Goal: Task Accomplishment & Management: Use online tool/utility

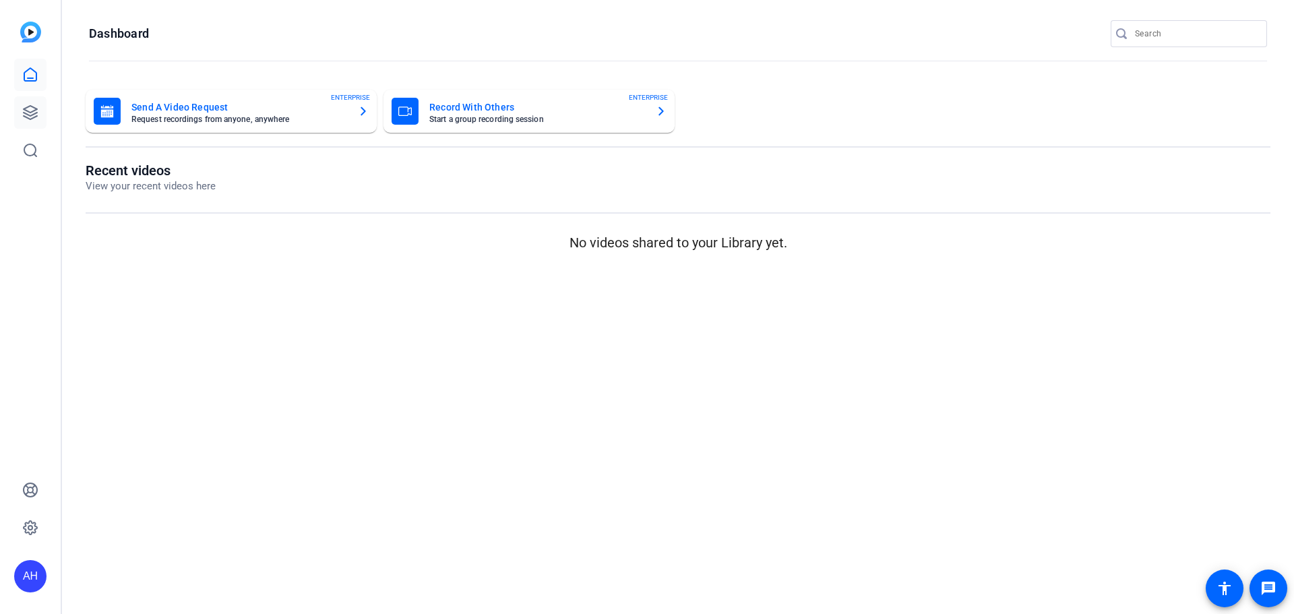
click at [24, 109] on div "If you need any assistance, please visit our HelpCenter , or reach out to our S…" at bounding box center [647, 89] width 1260 height 40
click at [29, 109] on icon at bounding box center [30, 112] width 16 height 16
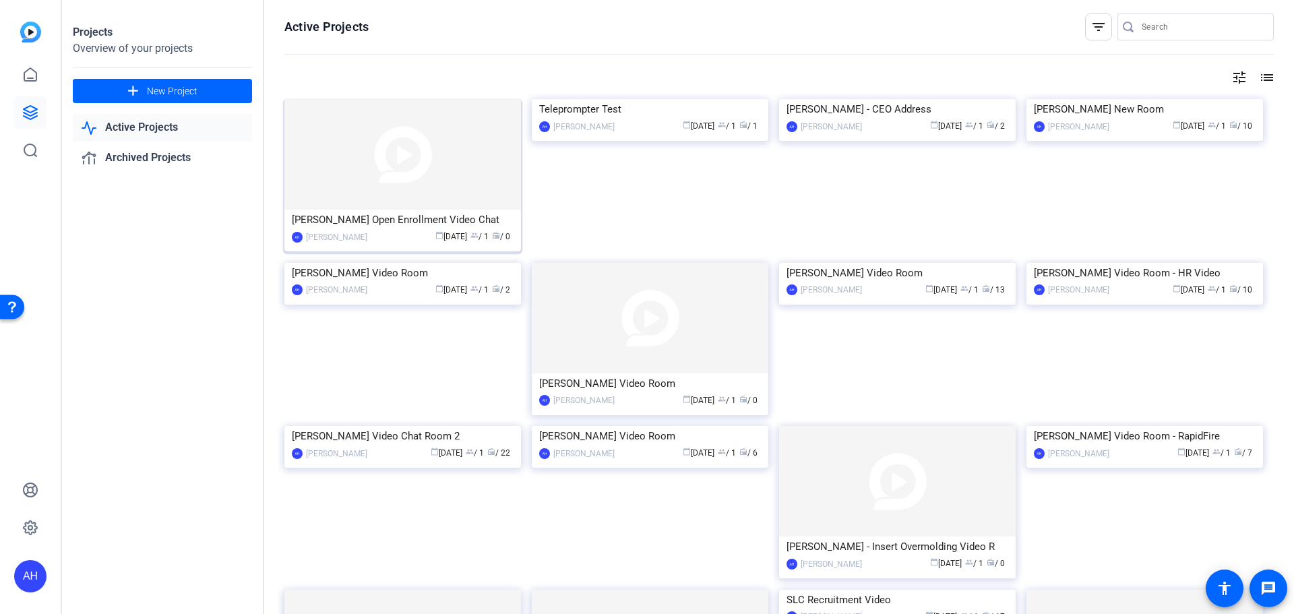
click at [404, 159] on img at bounding box center [402, 154] width 237 height 111
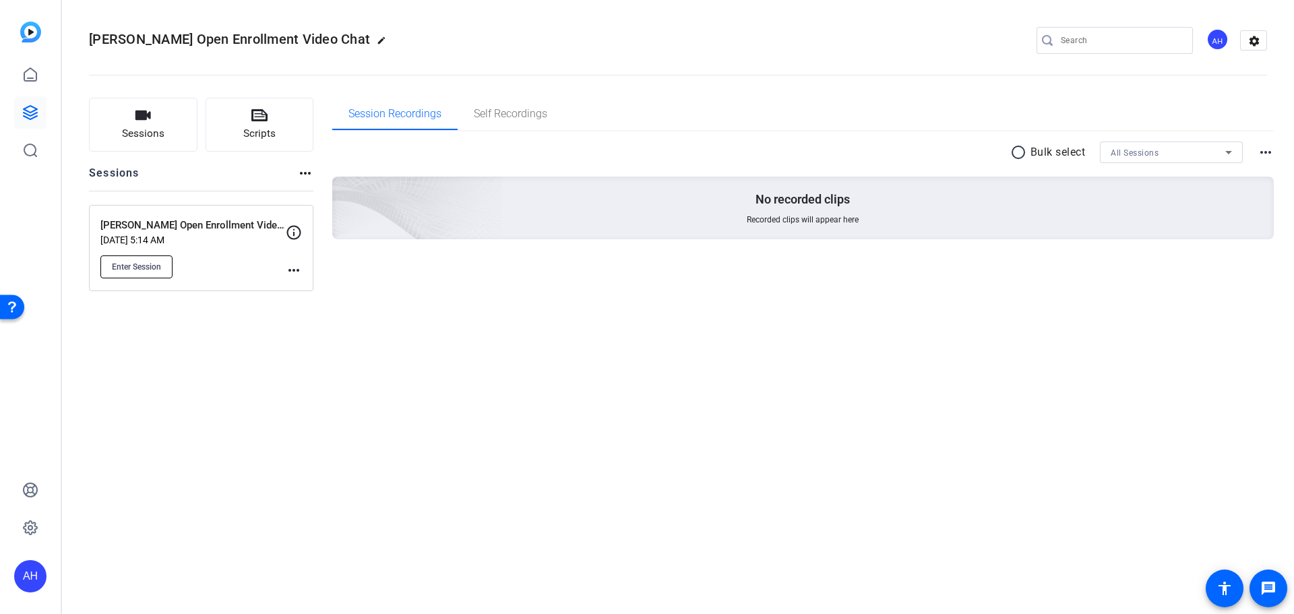
click at [126, 270] on span "Enter Session" at bounding box center [136, 267] width 49 height 11
click at [29, 112] on icon at bounding box center [30, 112] width 13 height 13
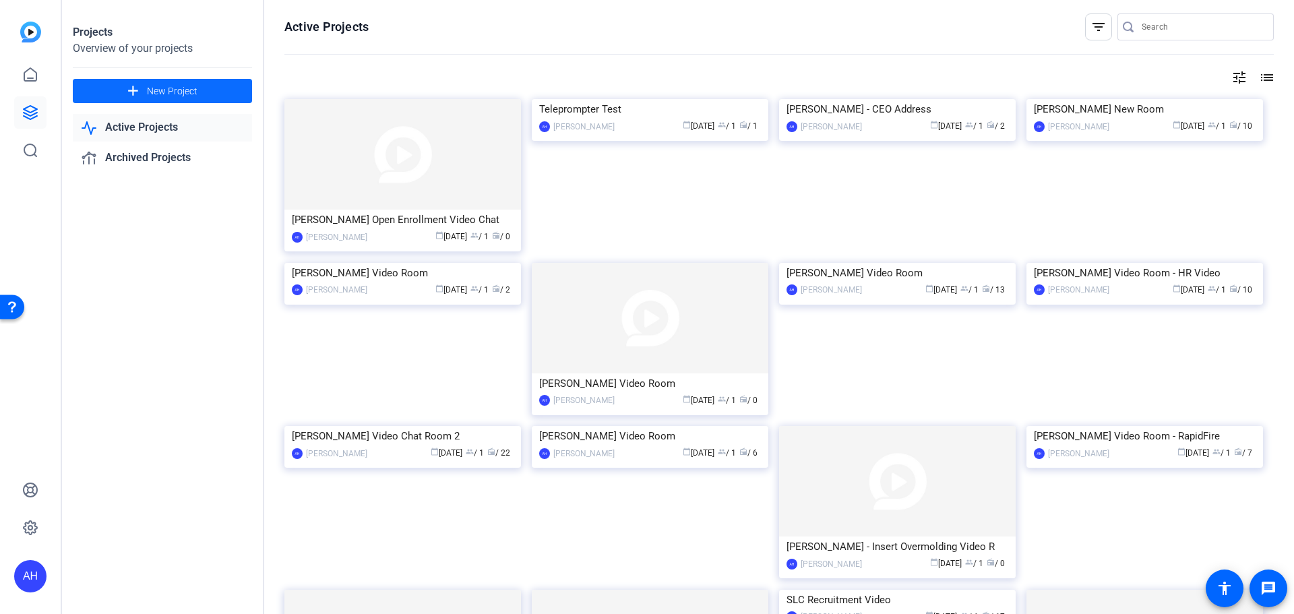
click at [163, 87] on span "New Project" at bounding box center [172, 91] width 51 height 14
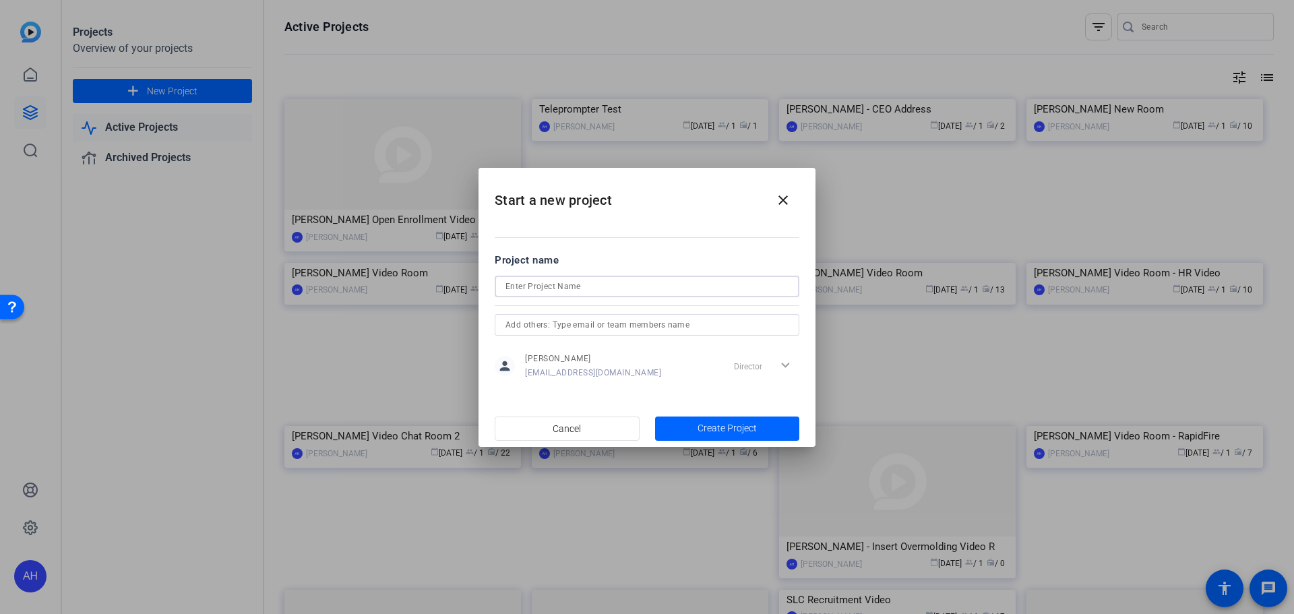
click at [562, 291] on input at bounding box center [646, 286] width 283 height 16
type input "Ben Harper Video Chat Room 2"
click at [699, 425] on span "Create Project" at bounding box center [727, 428] width 59 height 14
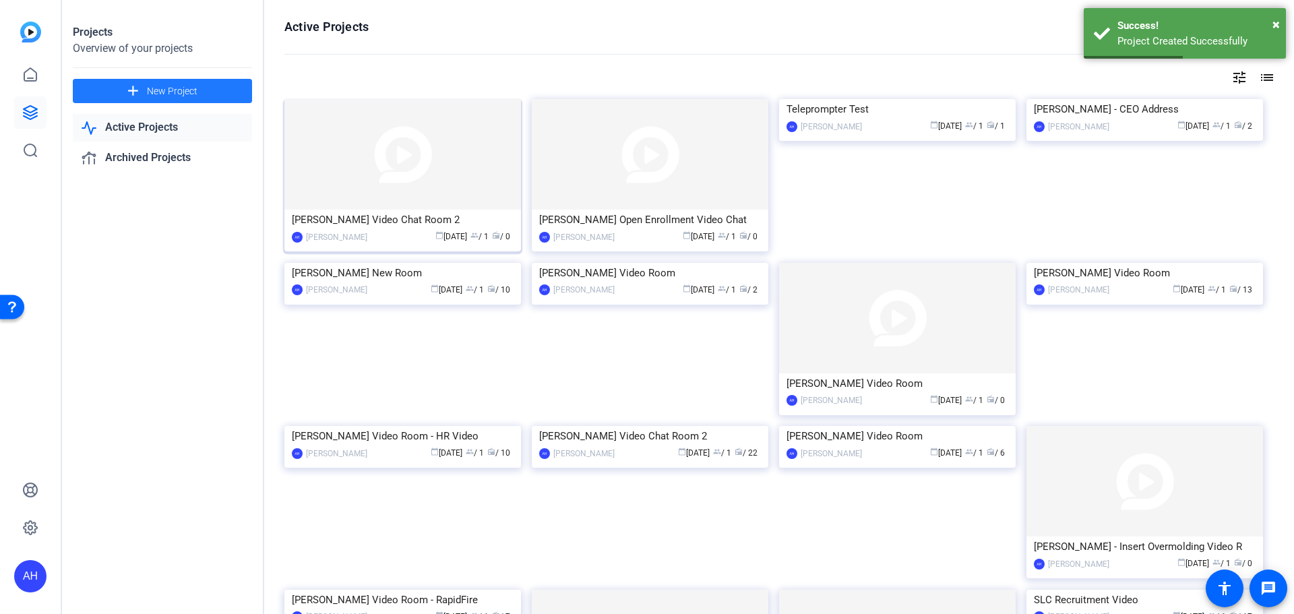
click at [413, 160] on img at bounding box center [402, 154] width 237 height 111
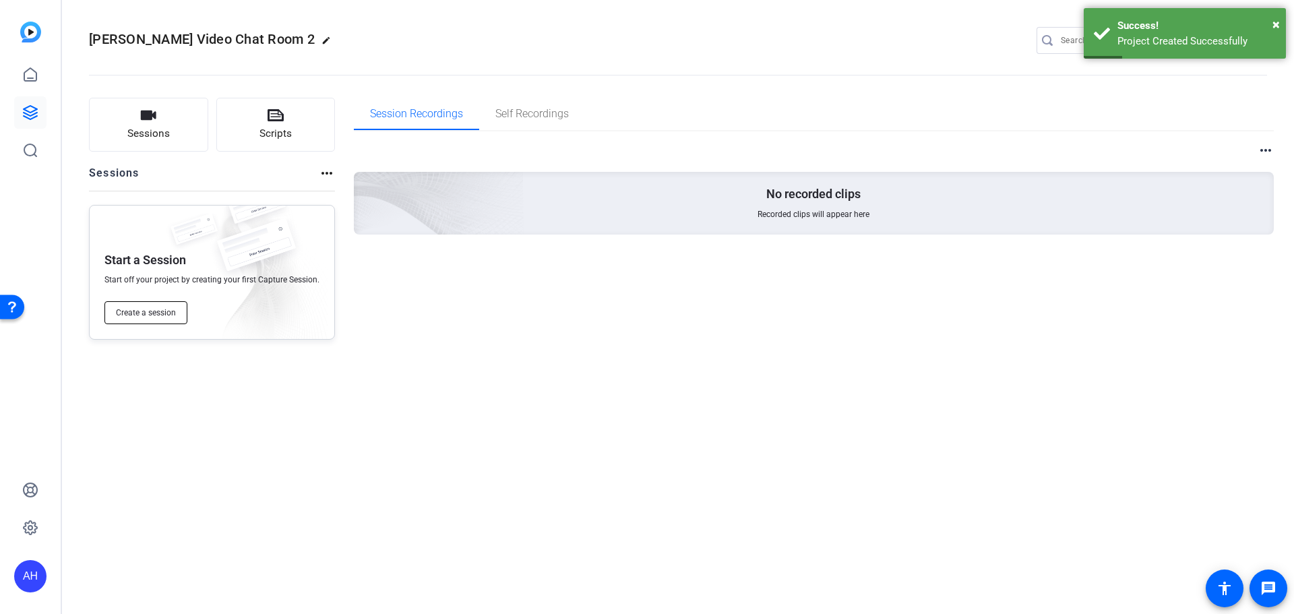
click at [150, 309] on span "Create a session" at bounding box center [146, 312] width 60 height 11
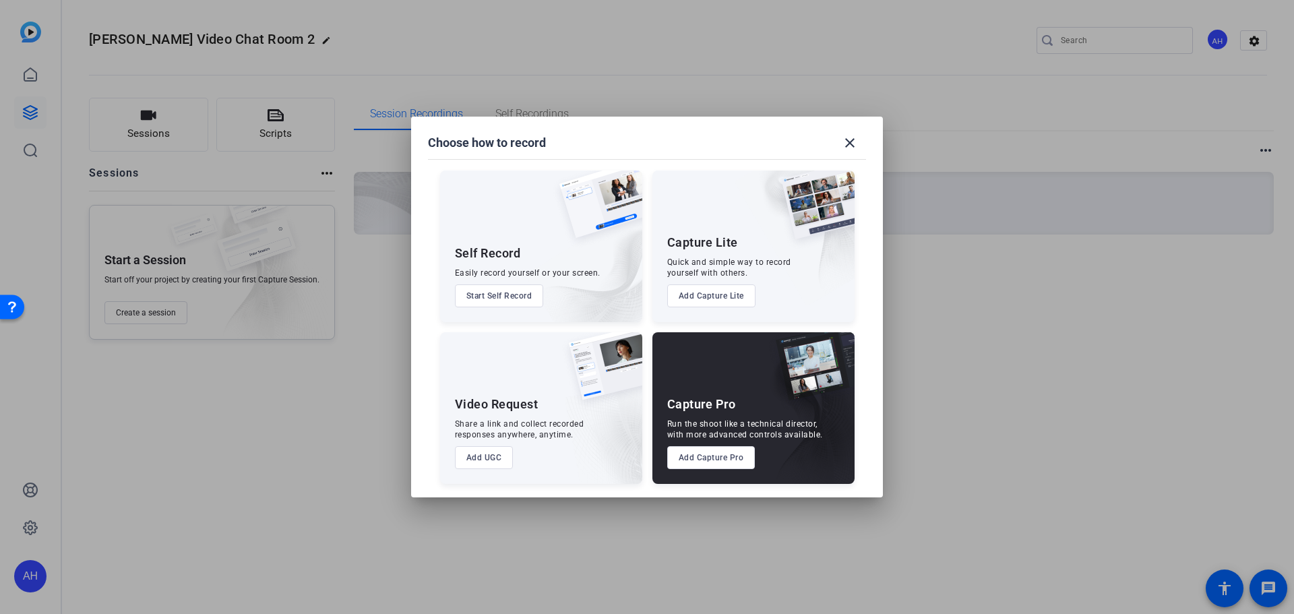
click at [723, 452] on button "Add Capture Pro" at bounding box center [711, 457] width 88 height 23
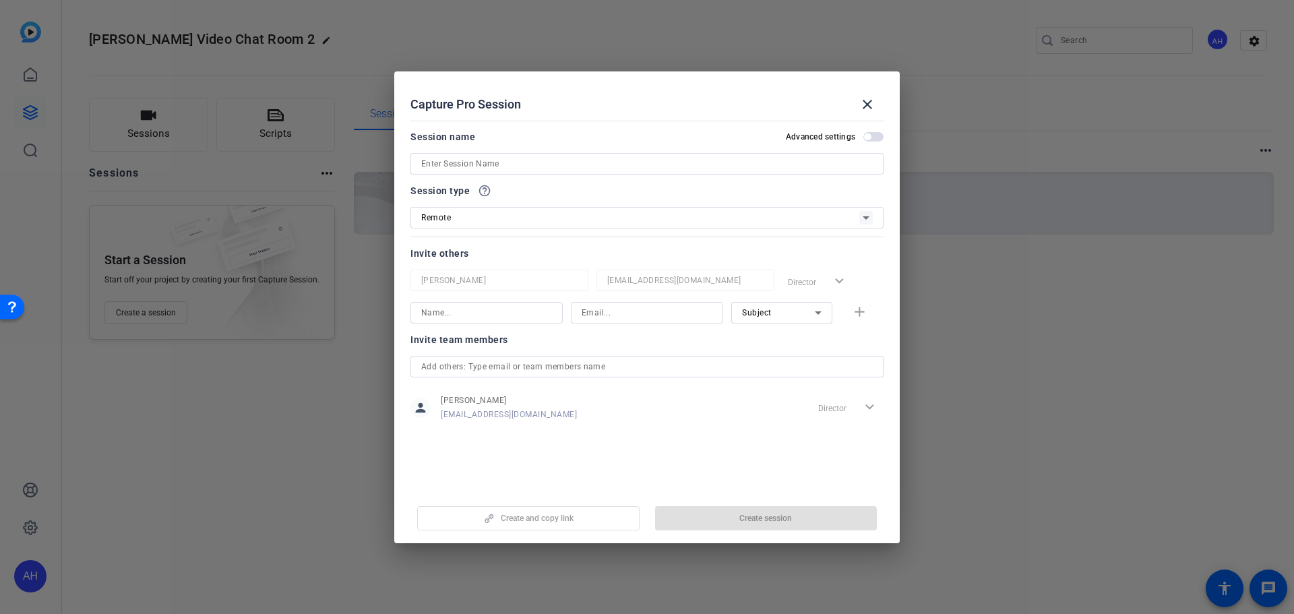
click at [496, 162] on input at bounding box center [647, 164] width 452 height 16
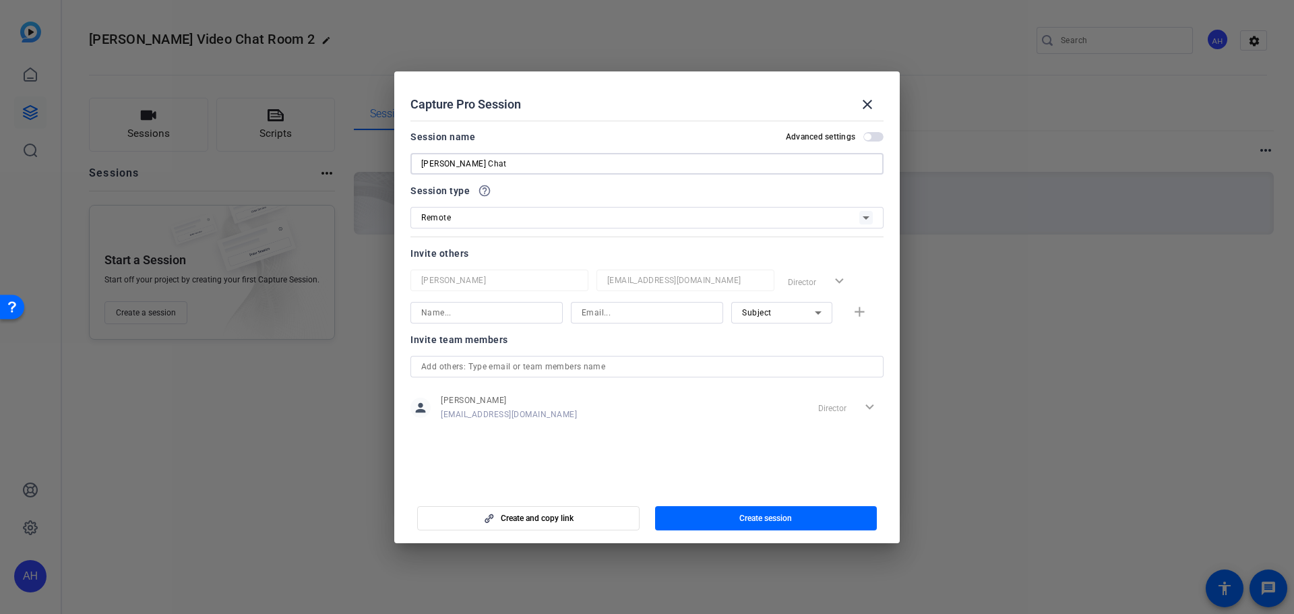
type input "Ben Harper Chat"
click at [867, 102] on mat-icon "close" at bounding box center [867, 104] width 16 height 16
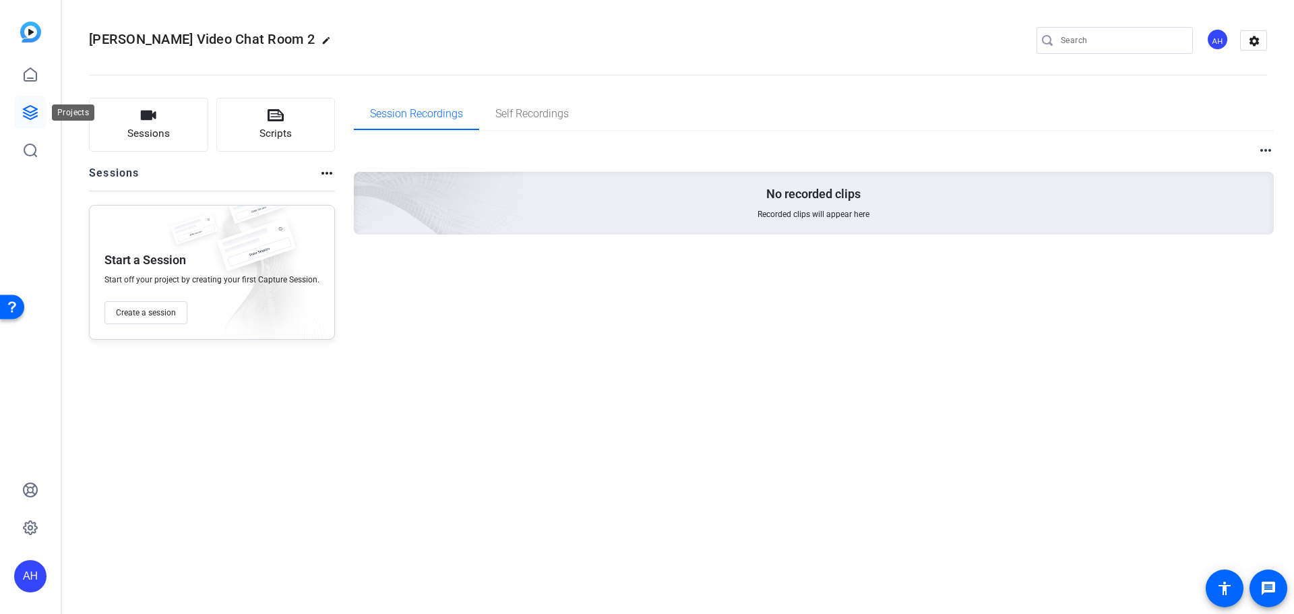
click at [28, 113] on icon at bounding box center [30, 112] width 16 height 16
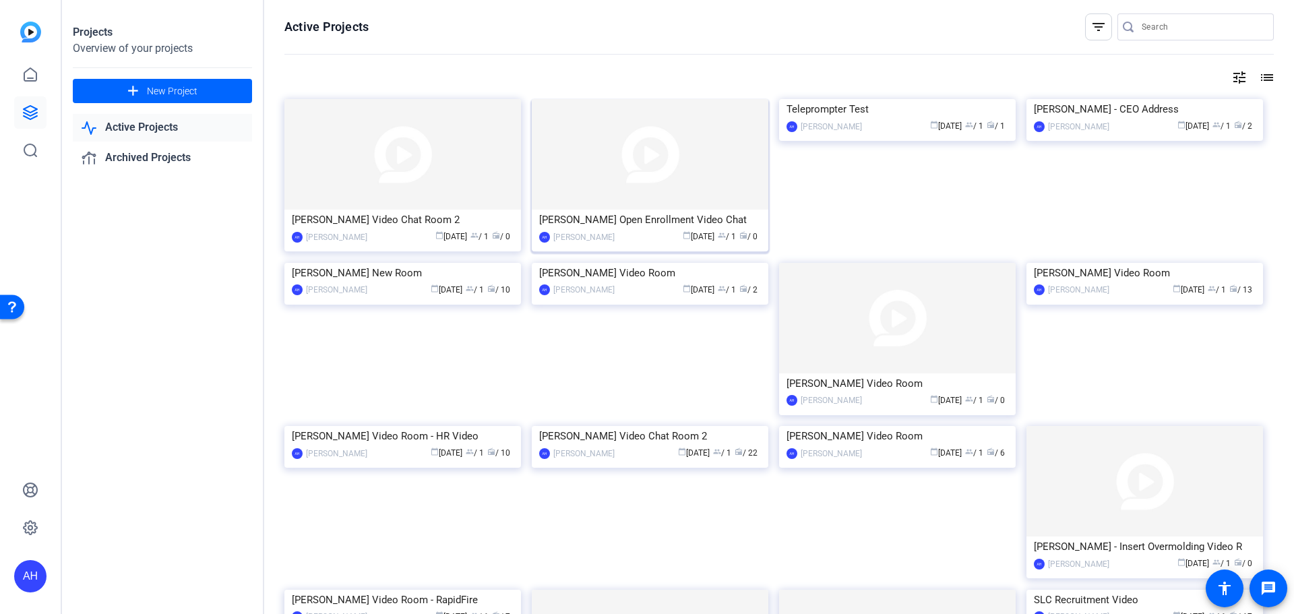
click at [644, 156] on img at bounding box center [650, 154] width 237 height 111
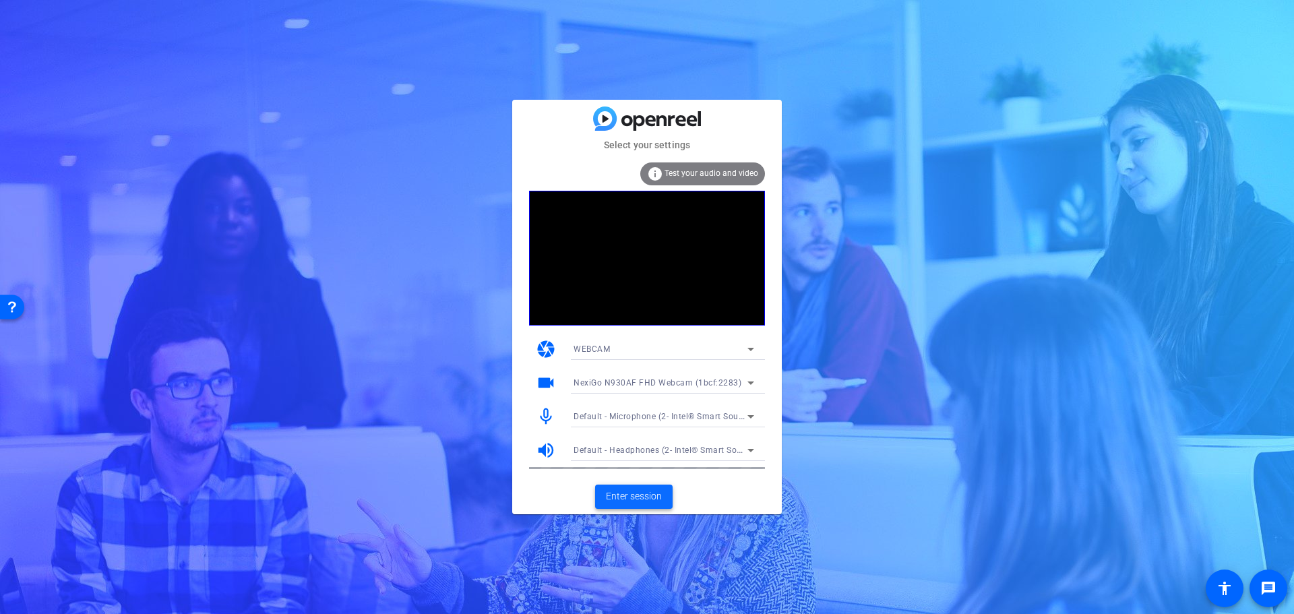
click at [642, 493] on span "Enter session" at bounding box center [634, 496] width 56 height 14
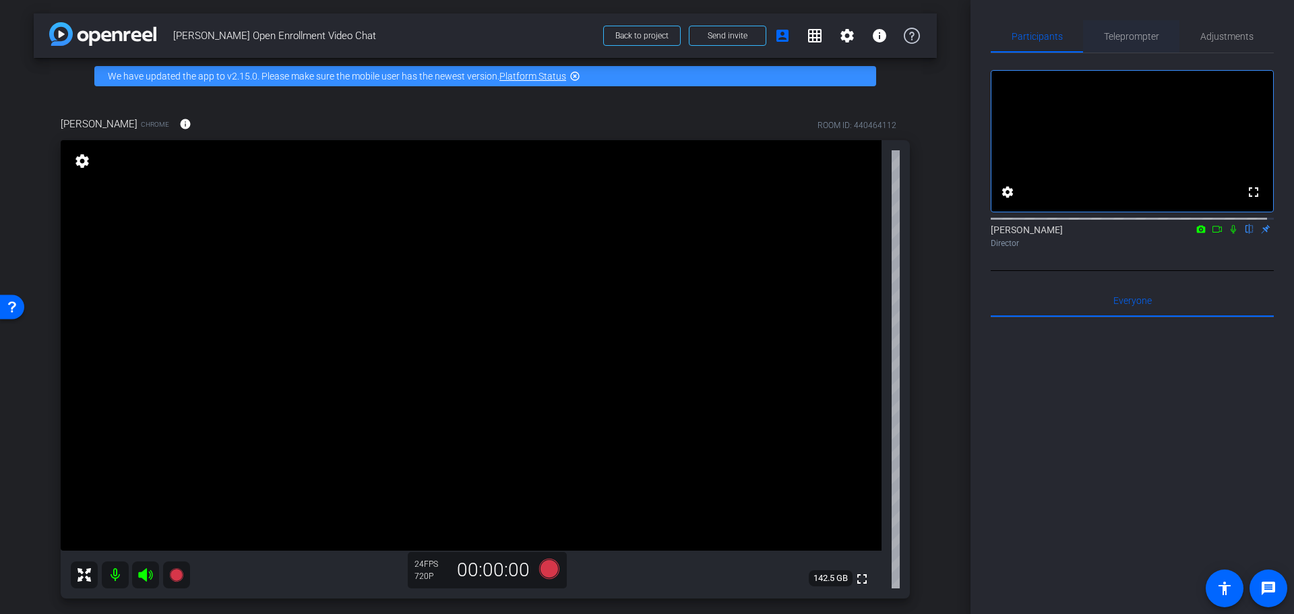
click at [1129, 34] on span "Teleprompter" at bounding box center [1131, 36] width 55 height 9
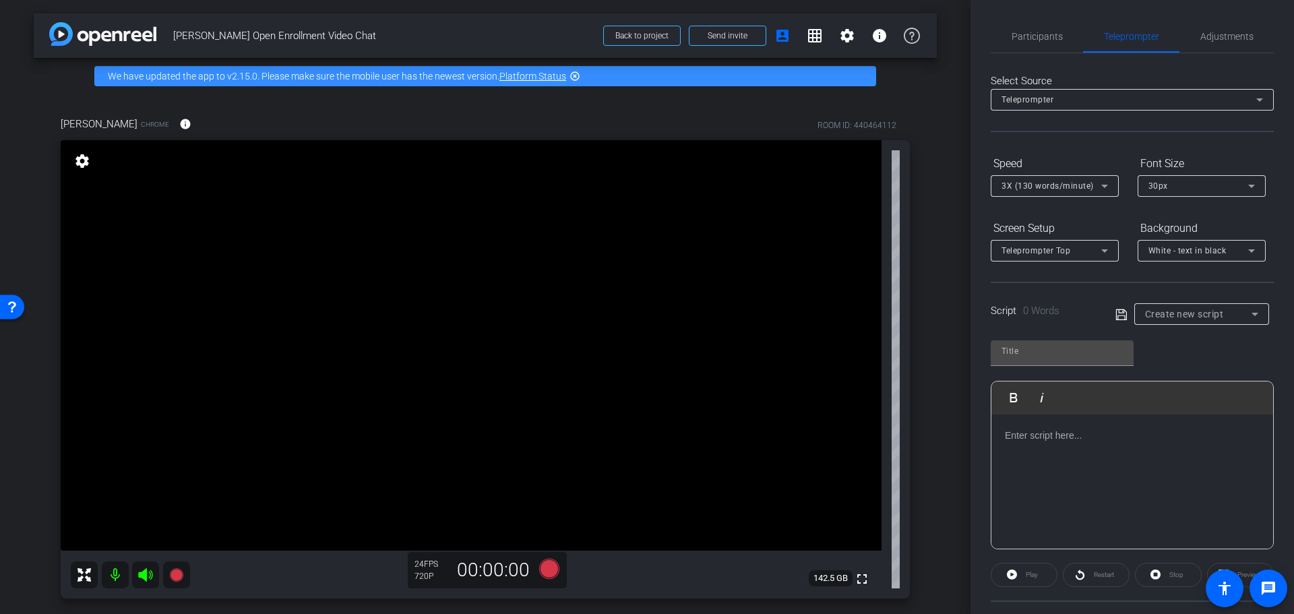
click at [1166, 311] on span "Create new script" at bounding box center [1184, 314] width 79 height 11
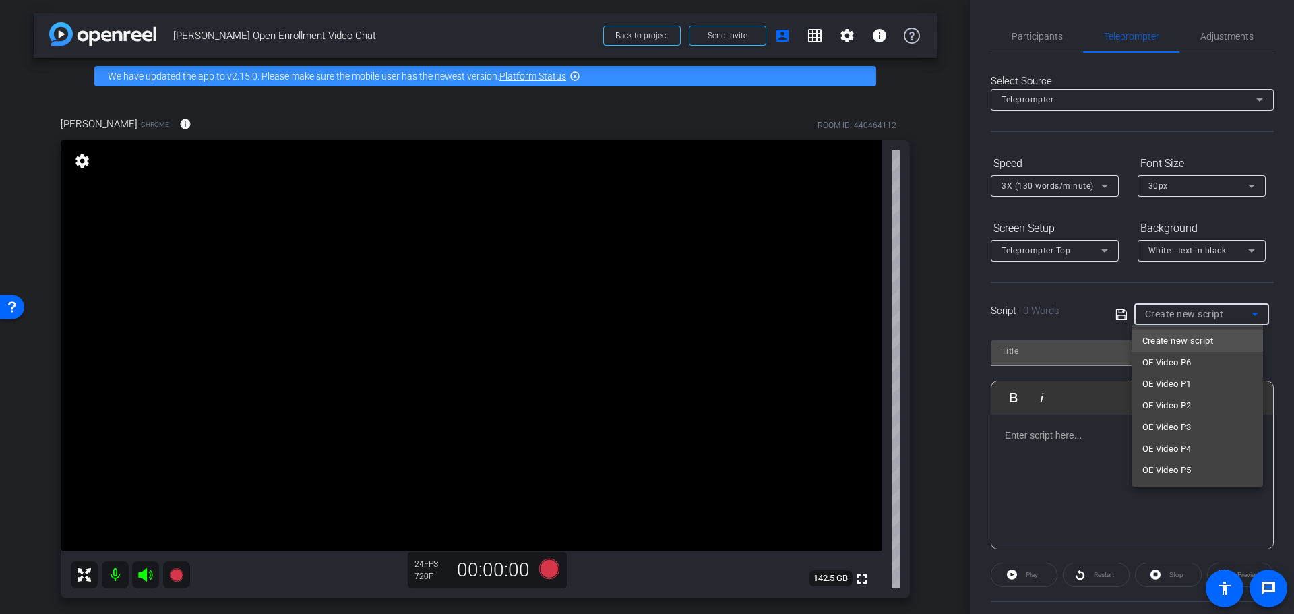
click at [1166, 311] on div at bounding box center [647, 307] width 1294 height 614
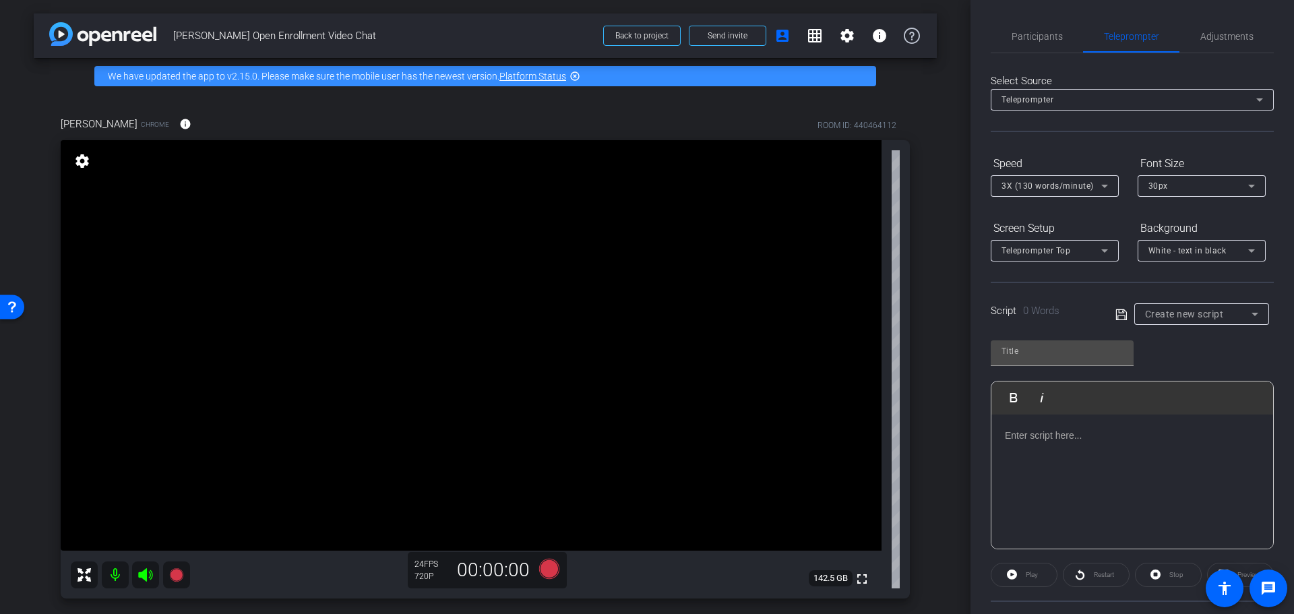
click at [1190, 311] on span "Create new script" at bounding box center [1184, 314] width 79 height 11
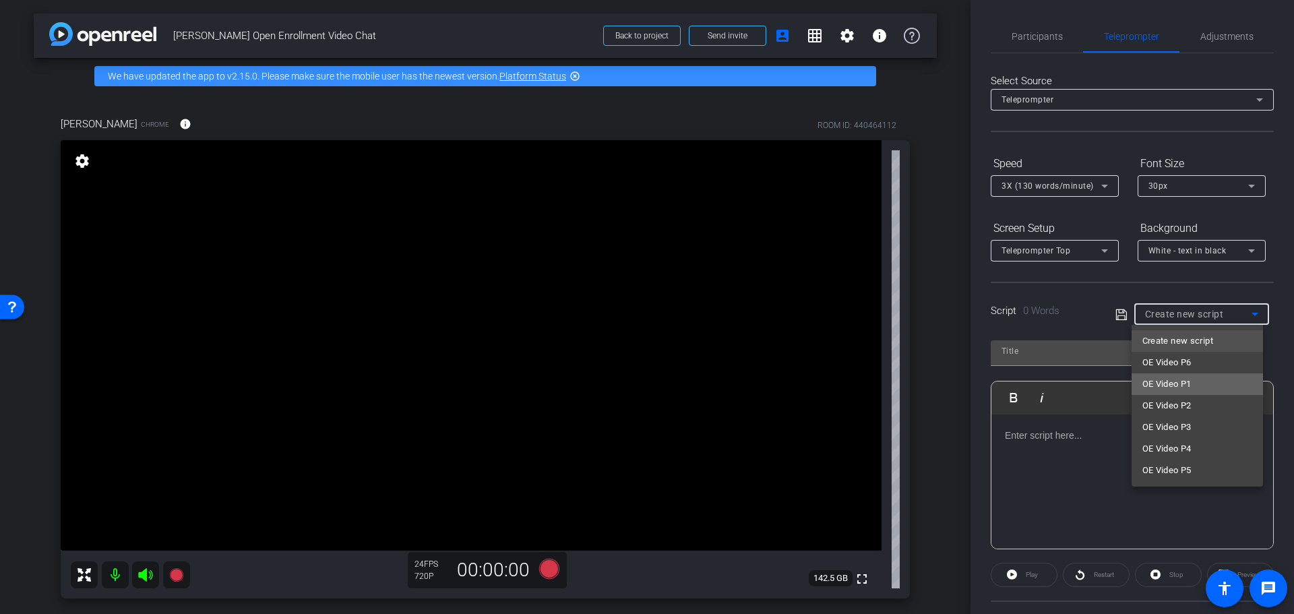
click at [1173, 383] on span "OE Video P1" at bounding box center [1166, 384] width 49 height 16
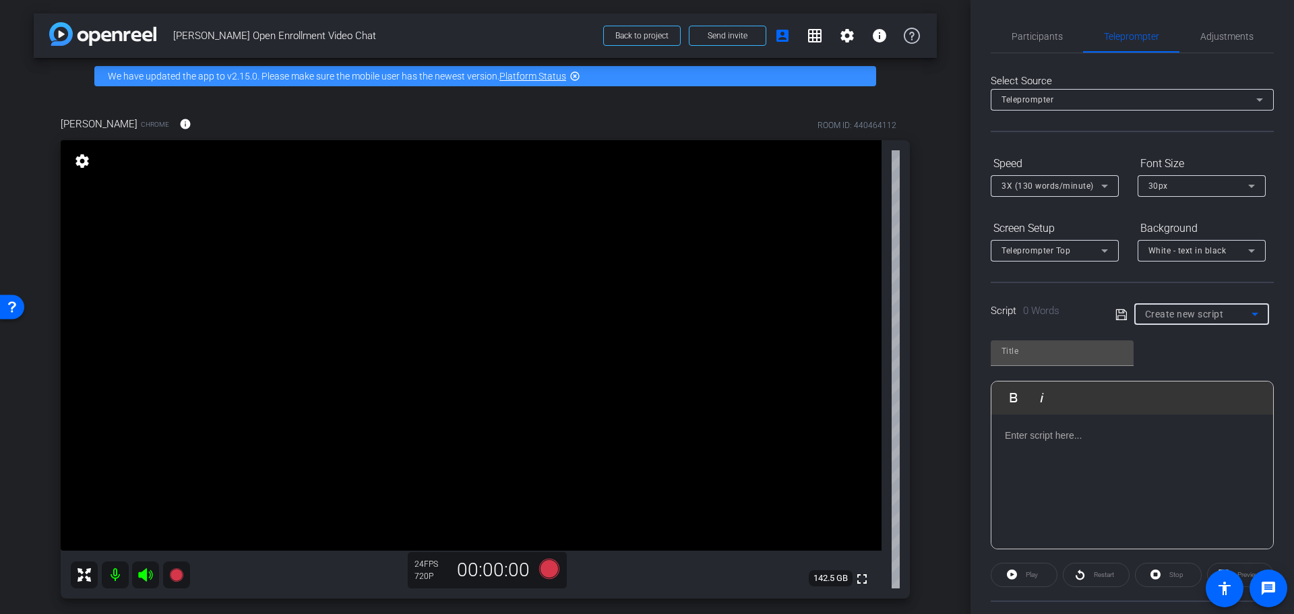
type input "OE Video P1"
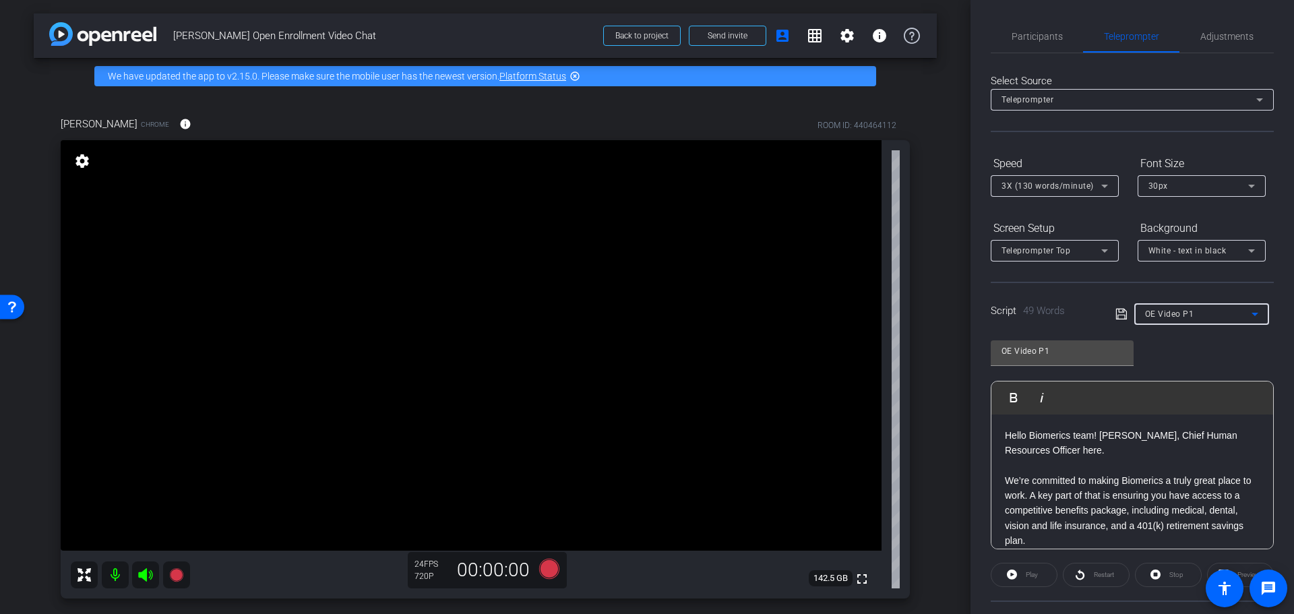
click at [1208, 349] on div "OE Video P1 Play Play from this location Play Selected Play and display the sel…" at bounding box center [1132, 439] width 283 height 219
click at [1073, 94] on div "Teleprompter" at bounding box center [1129, 99] width 255 height 17
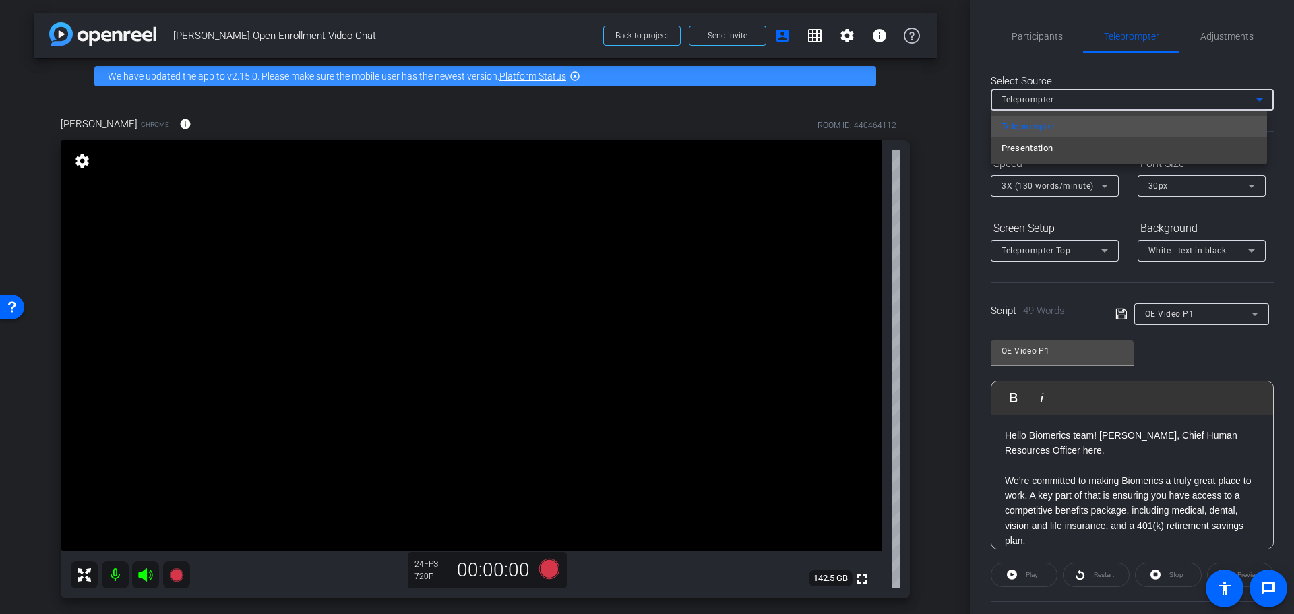
click at [1073, 94] on div at bounding box center [647, 307] width 1294 height 614
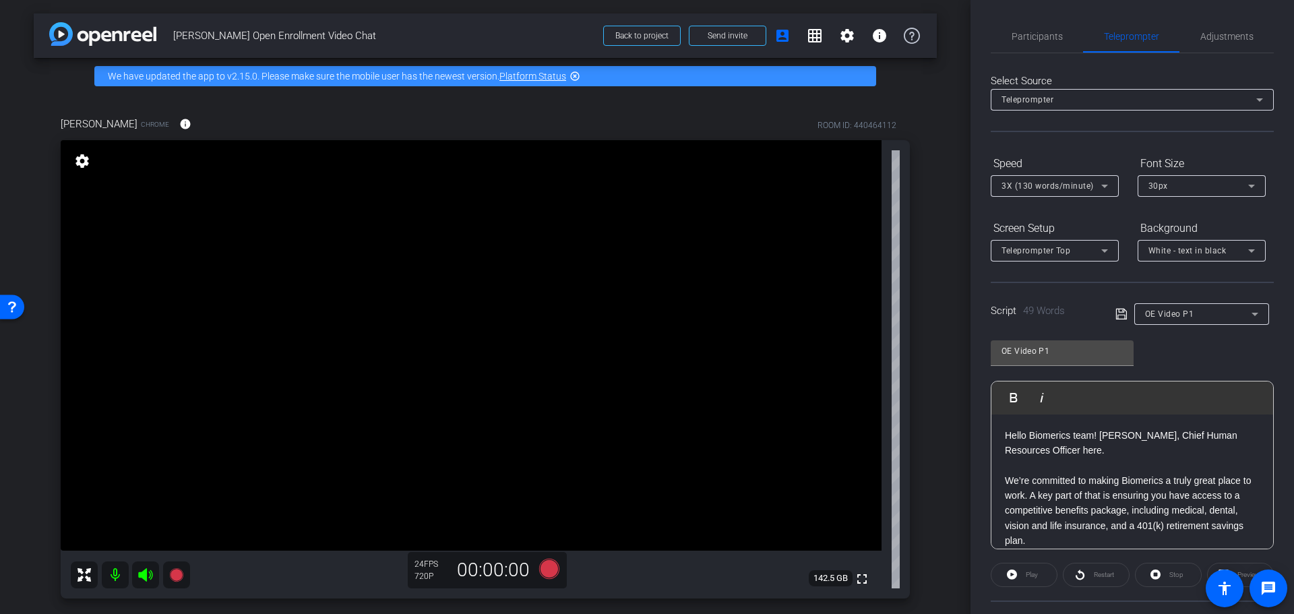
click at [1088, 69] on div "Select Source Teleprompter Speed 3X (130 words/minute) Font Size 30px Screen Se…" at bounding box center [1132, 384] width 283 height 663
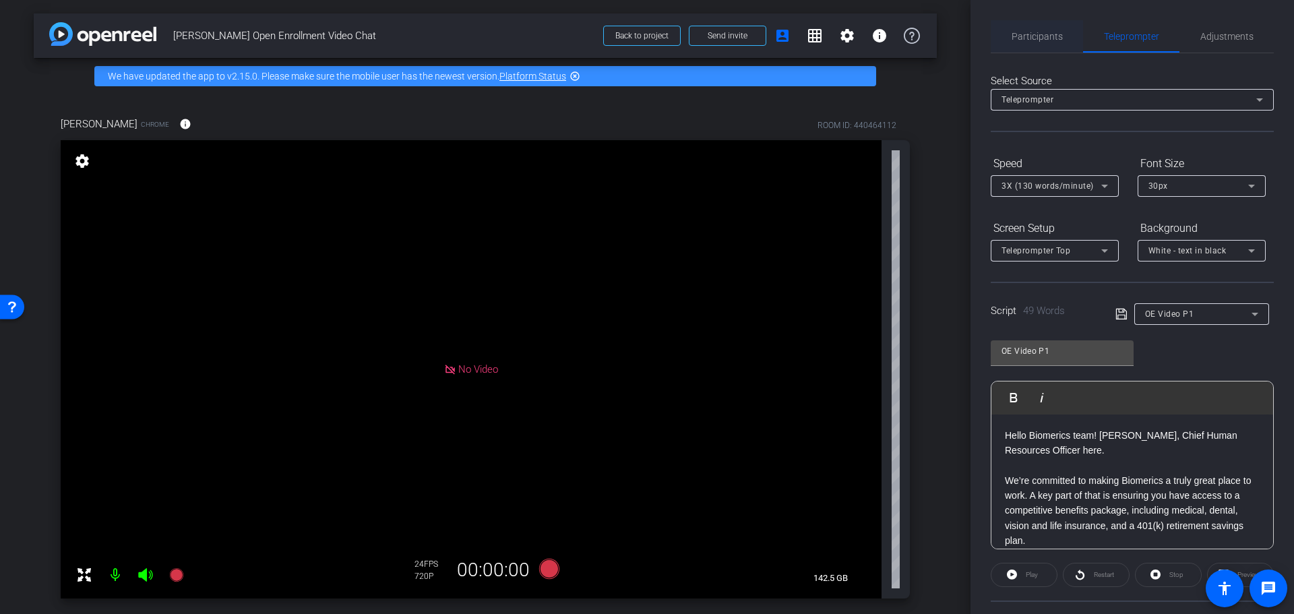
click at [1028, 26] on span "Participants" at bounding box center [1037, 36] width 51 height 32
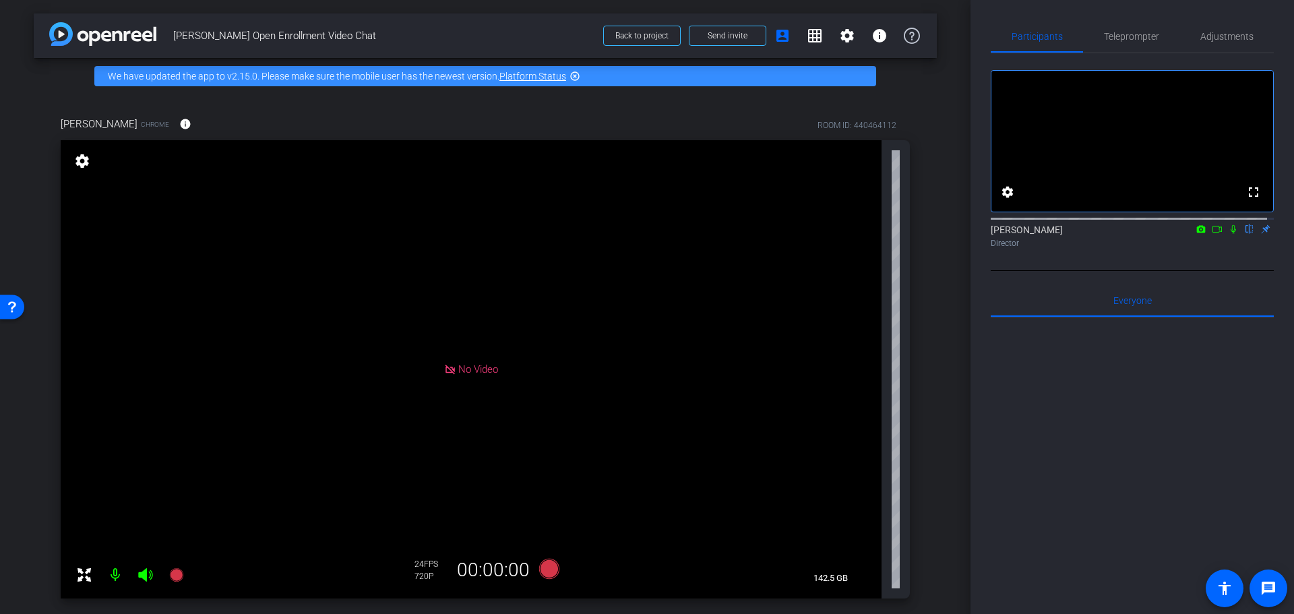
click at [1213, 234] on icon at bounding box center [1217, 228] width 11 height 9
click at [26, 109] on div "arrow_back Ben Harper Open Enrollment Video Chat Back to project Send invite ac…" at bounding box center [485, 307] width 971 height 614
click at [933, 93] on div "arrow_back Ben Harper Open Enrollment Video Chat Back to project Send invite ac…" at bounding box center [485, 307] width 971 height 614
click at [726, 33] on span "Send invite" at bounding box center [728, 35] width 40 height 11
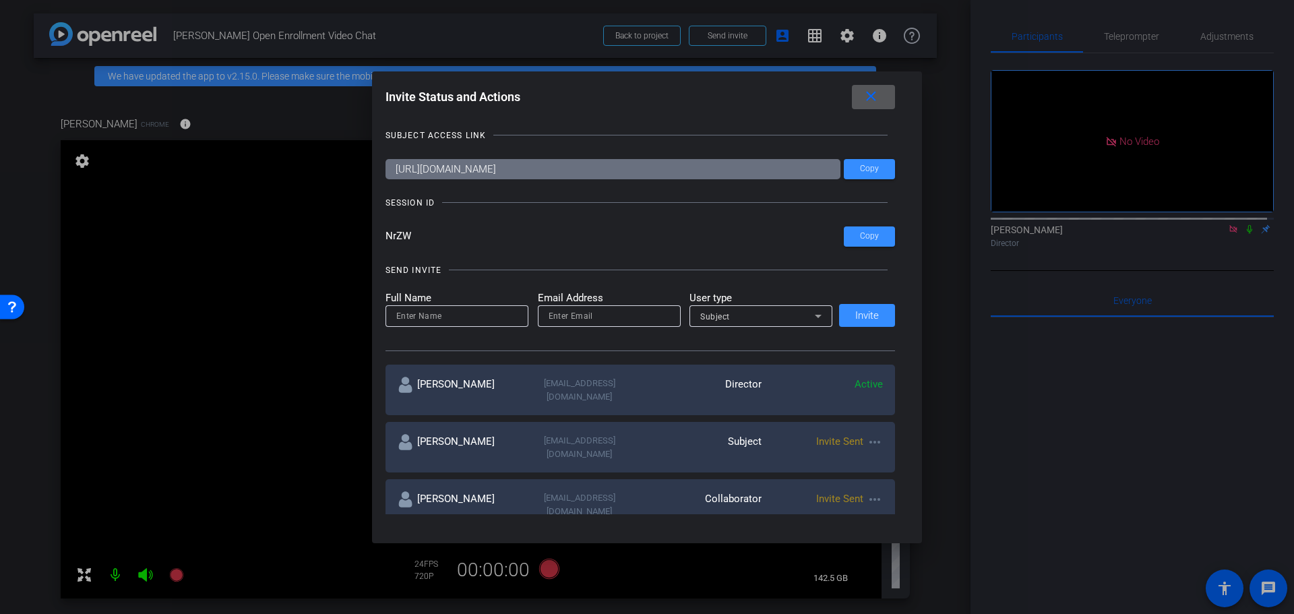
click at [526, 28] on div at bounding box center [647, 307] width 1294 height 614
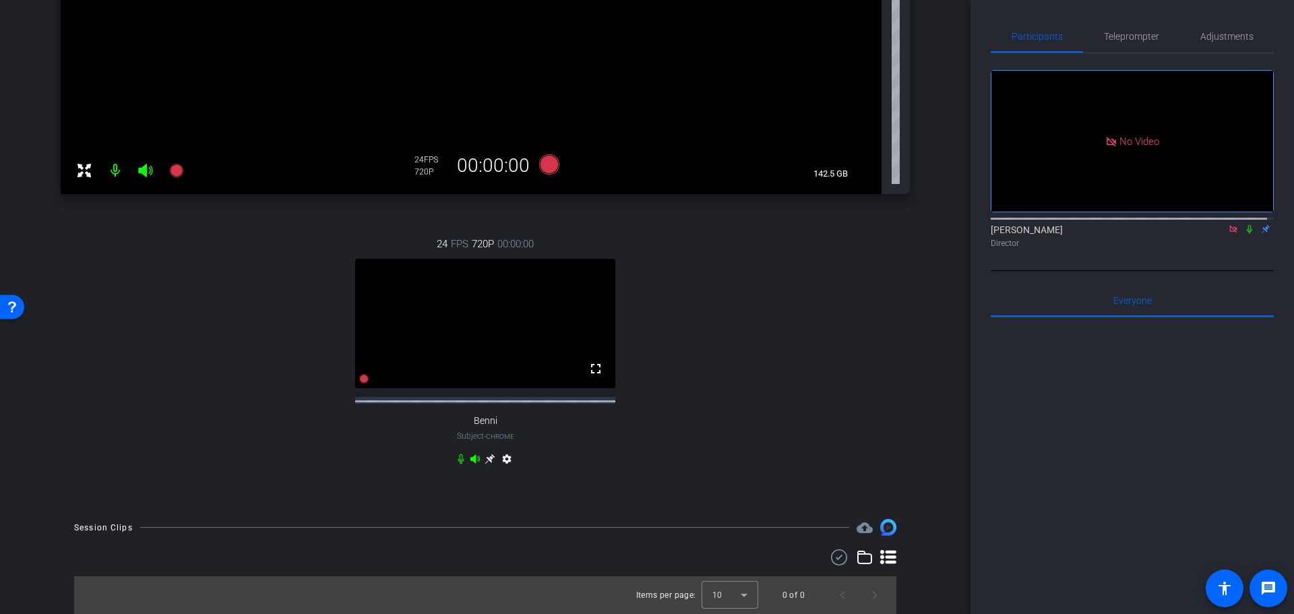
scroll to position [416, 0]
click at [485, 458] on icon at bounding box center [490, 459] width 11 height 11
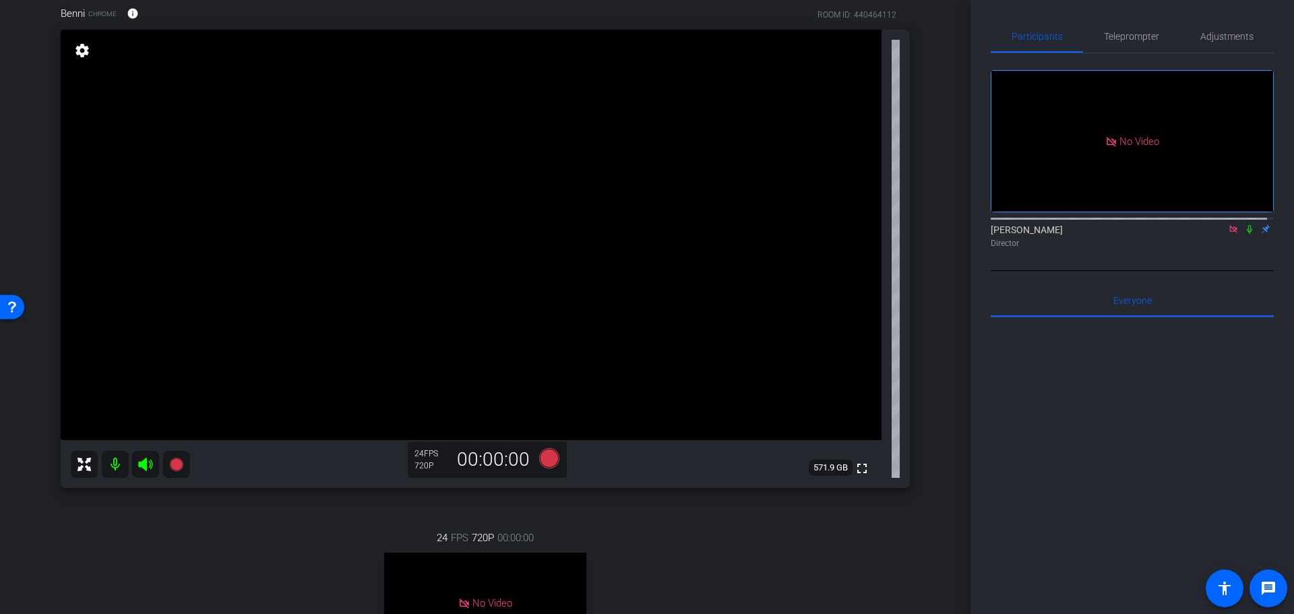
scroll to position [106, 0]
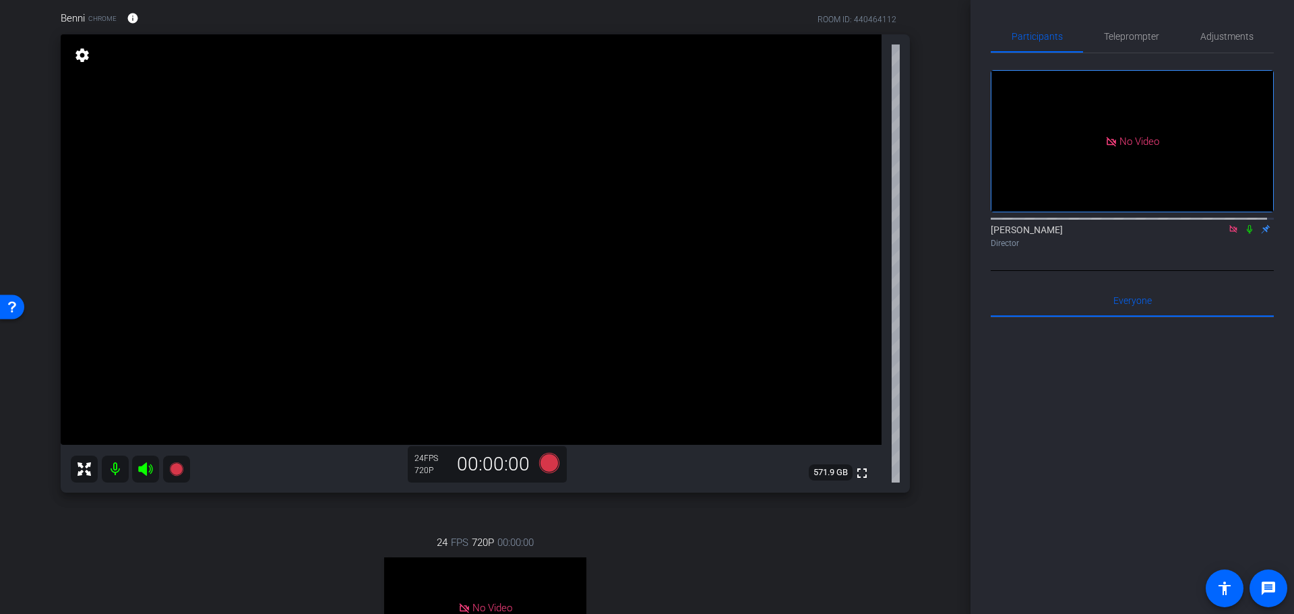
click at [1228, 234] on icon at bounding box center [1233, 228] width 11 height 9
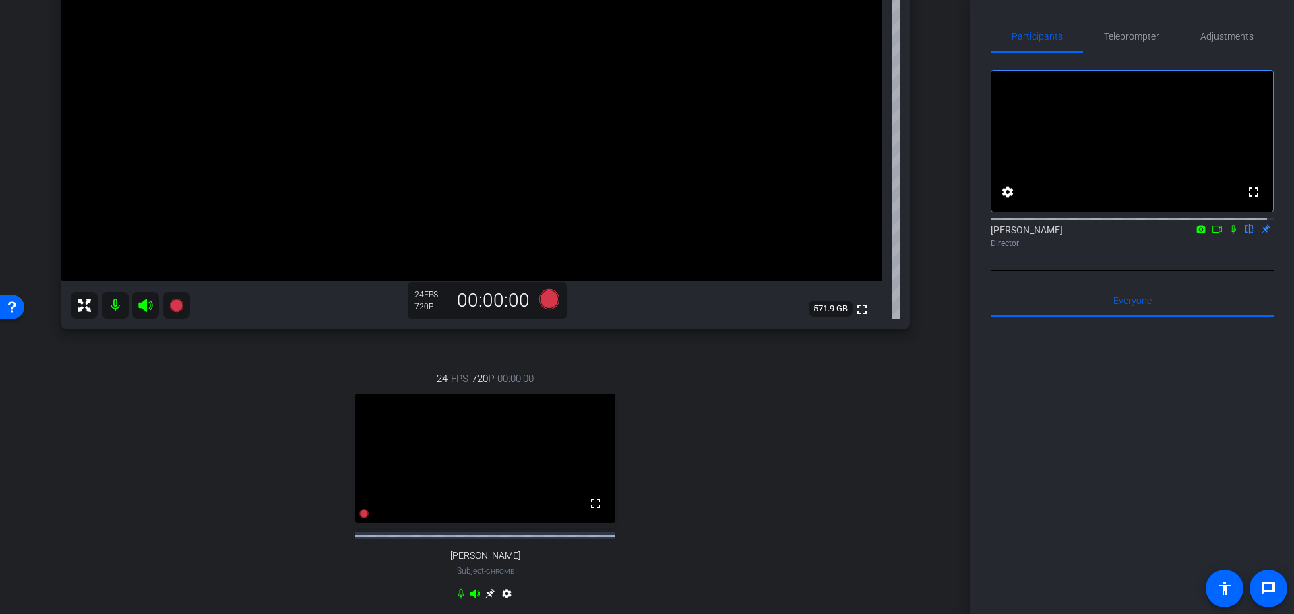
scroll to position [202, 0]
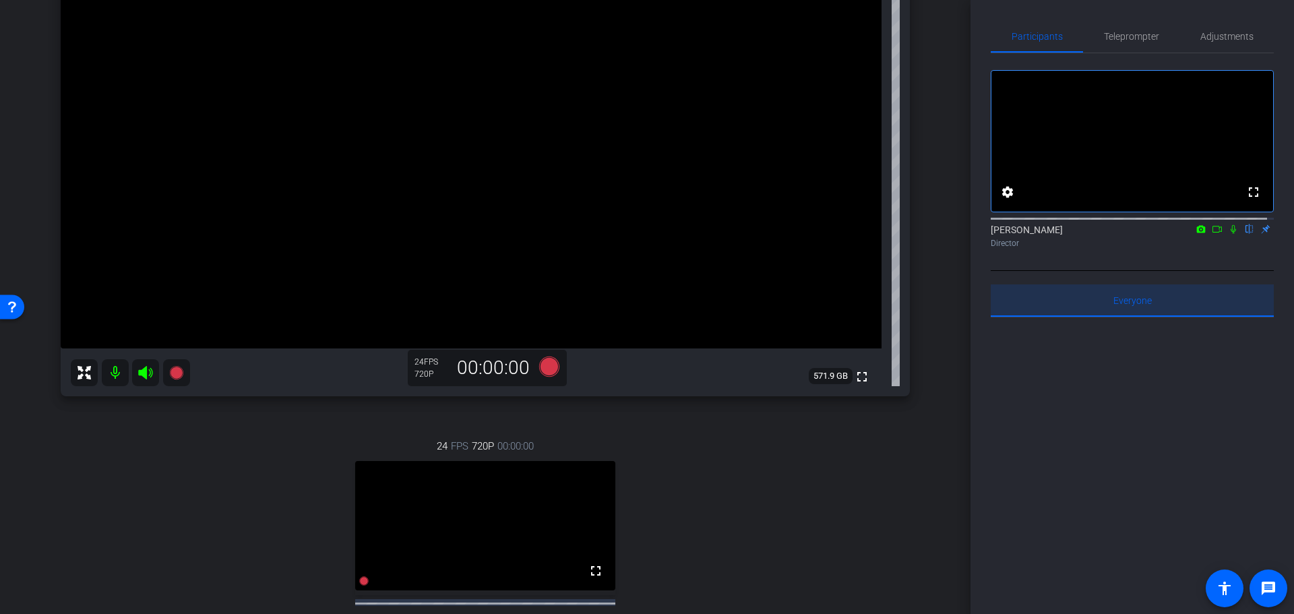
click at [1134, 305] on span "Everyone 0" at bounding box center [1132, 300] width 38 height 9
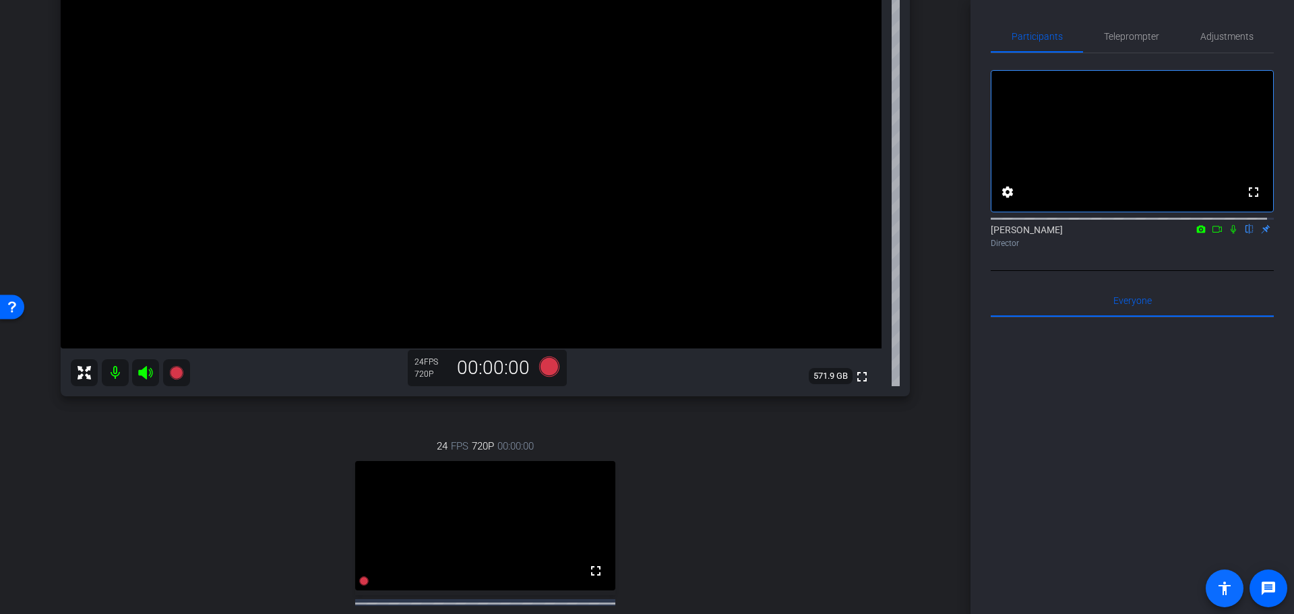
click at [1222, 588] on mat-icon "accessibility" at bounding box center [1225, 588] width 16 height 16
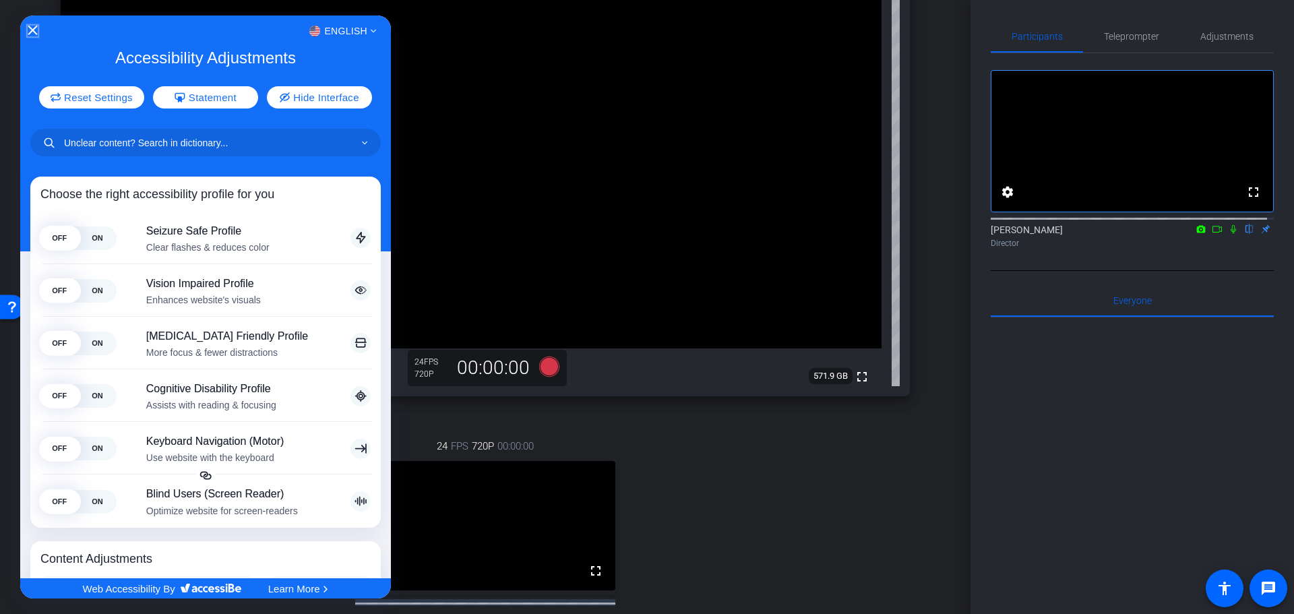
click at [32, 27] on icon "Close Accessibility Interface" at bounding box center [32, 30] width 9 height 9
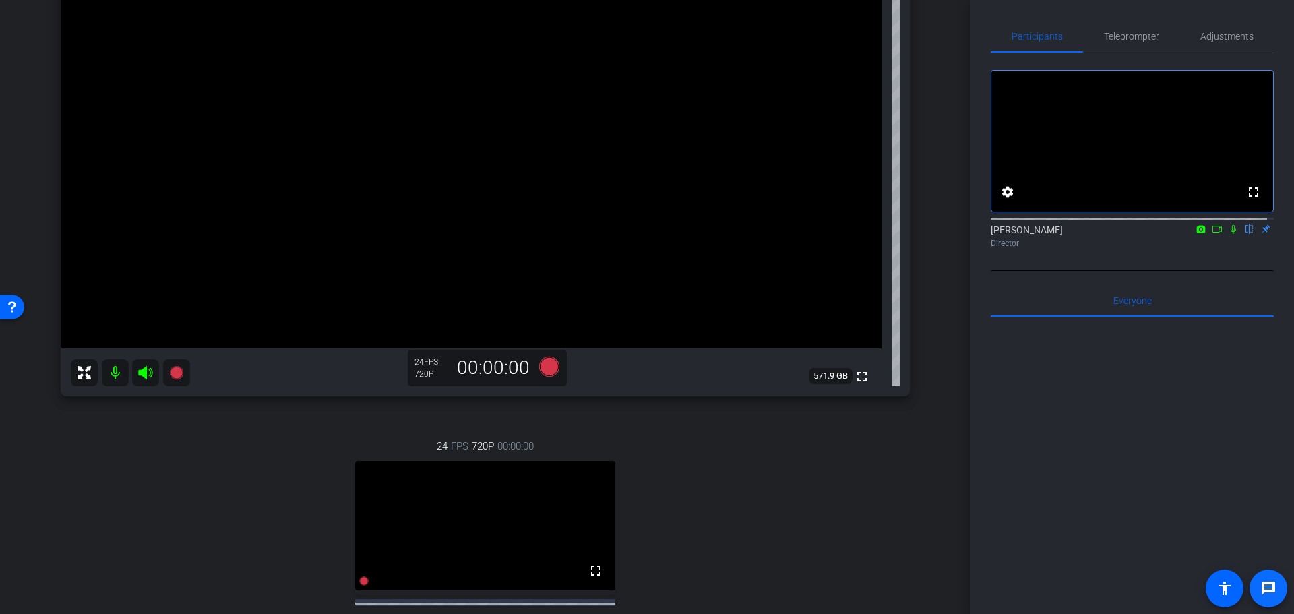
click at [1268, 584] on mat-icon "message" at bounding box center [1268, 588] width 16 height 16
click at [1228, 234] on icon at bounding box center [1233, 228] width 11 height 9
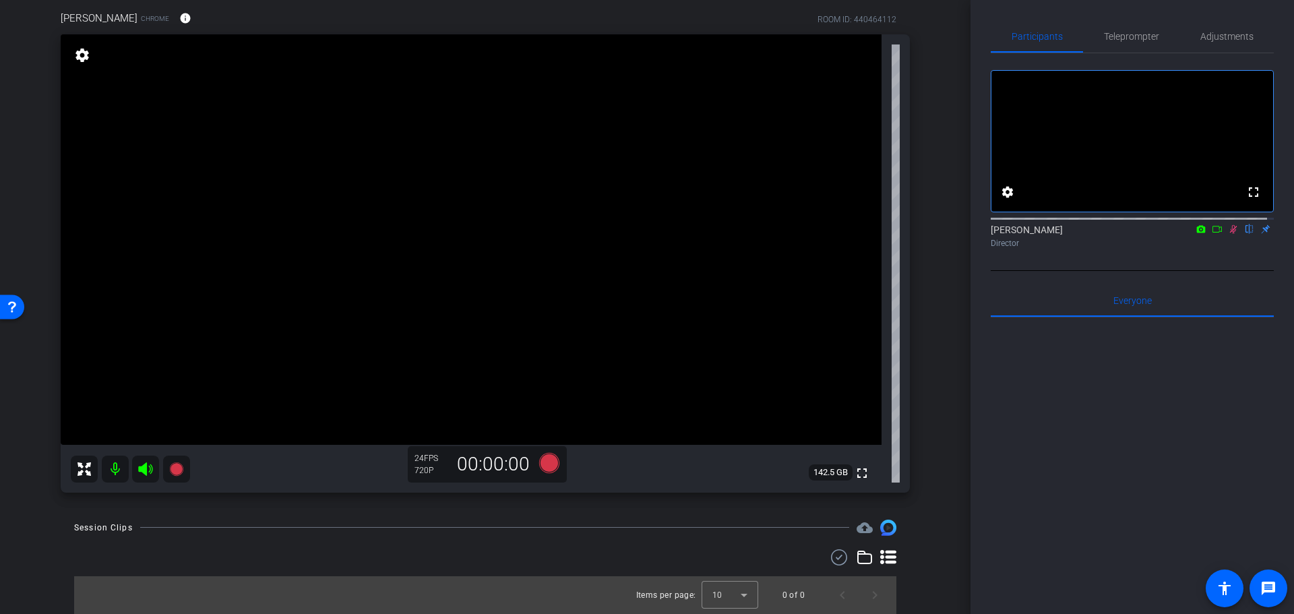
scroll to position [0, 0]
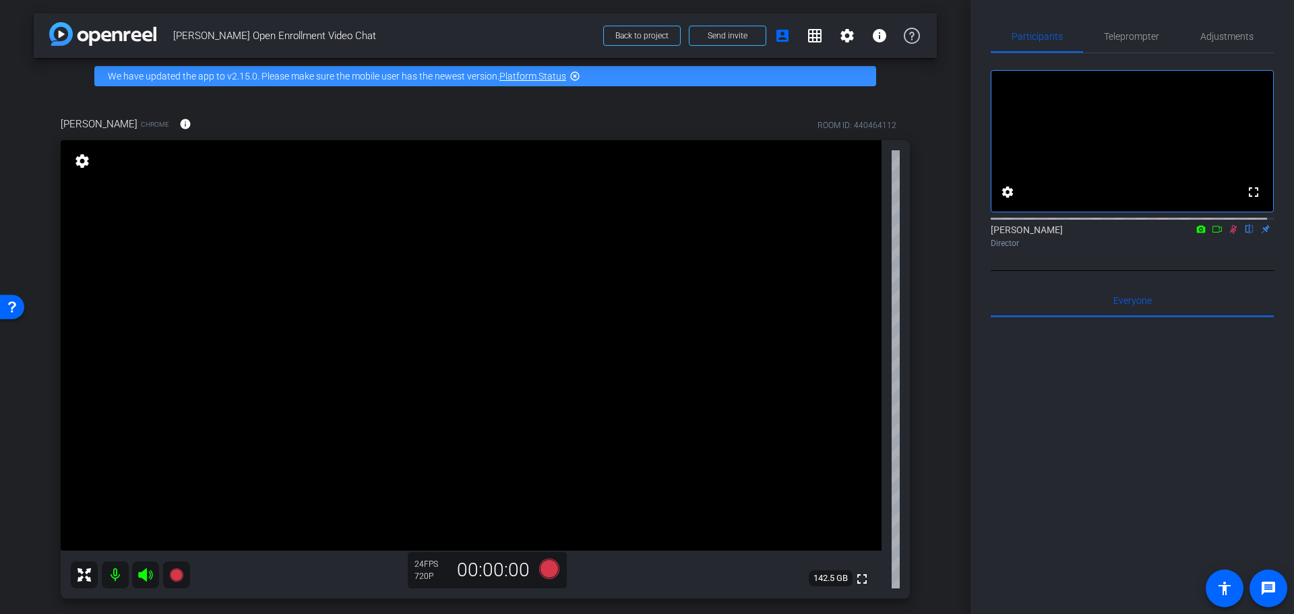
click at [931, 194] on div "arrow_back Ben Harper Open Enrollment Video Chat Back to project Send invite ac…" at bounding box center [485, 307] width 971 height 614
click at [940, 191] on div "arrow_back Ben Harper Open Enrollment Video Chat Back to project Send invite ac…" at bounding box center [485, 307] width 971 height 614
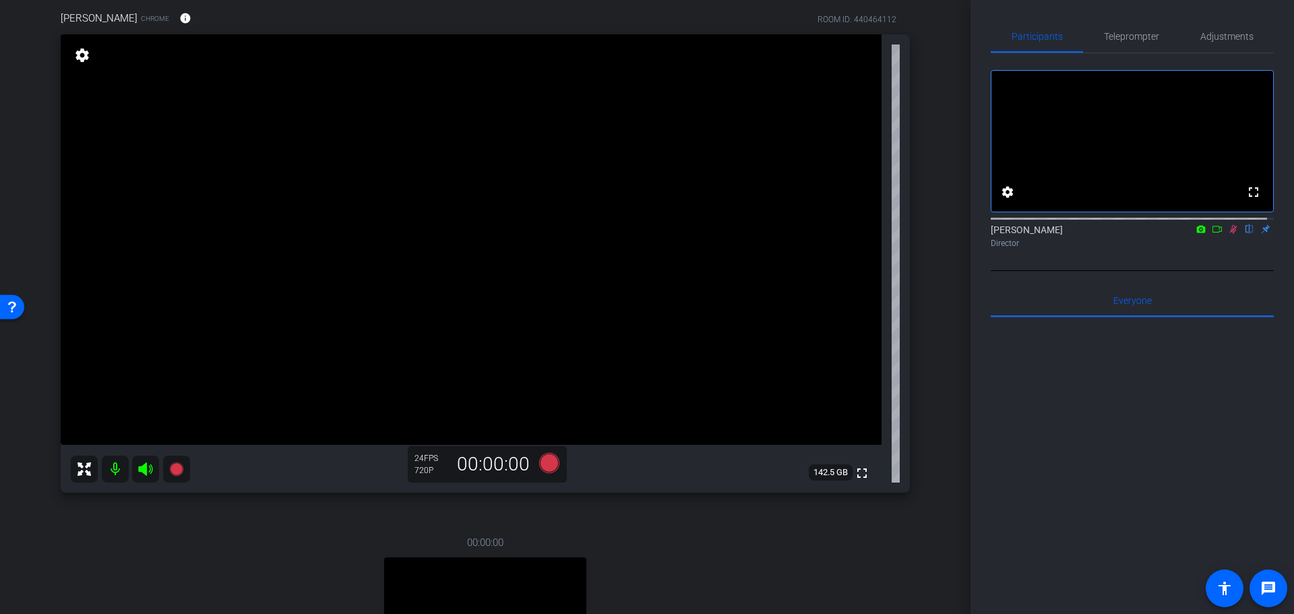
scroll to position [375, 0]
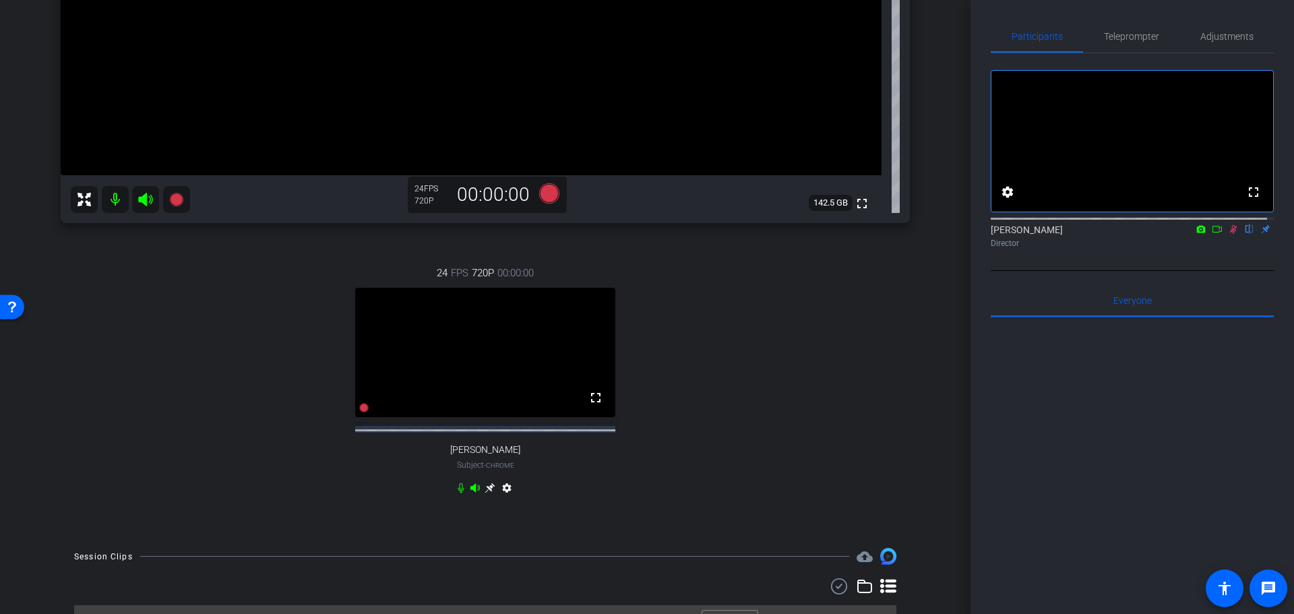
click at [486, 493] on icon at bounding box center [490, 488] width 11 height 11
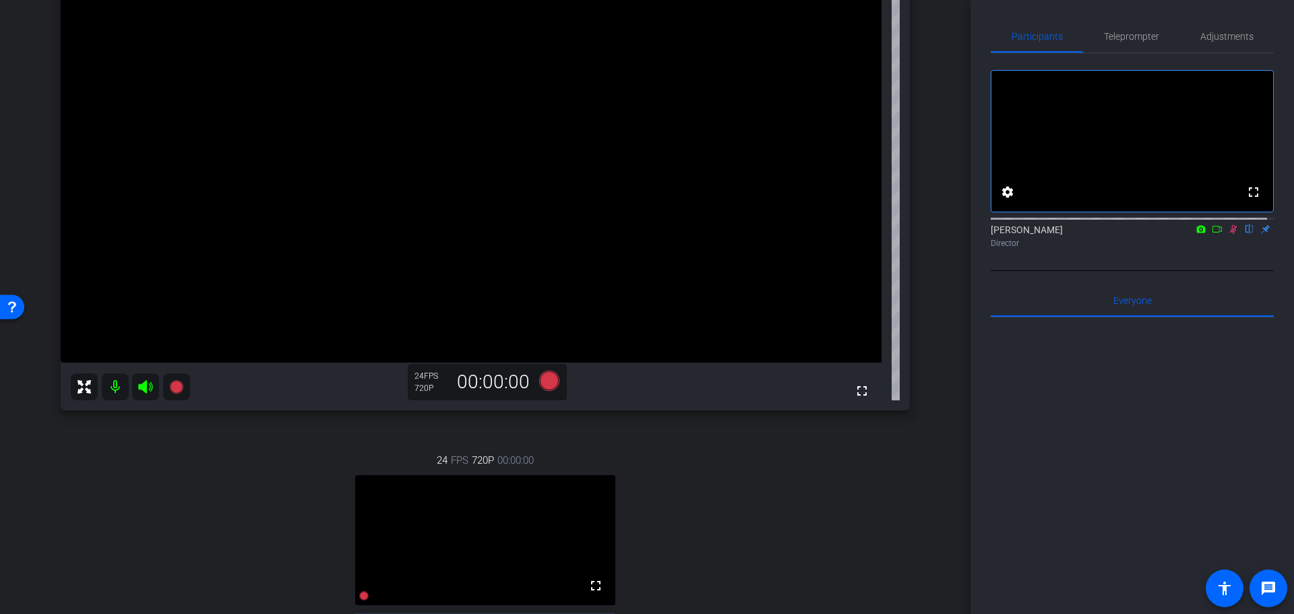
scroll to position [173, 0]
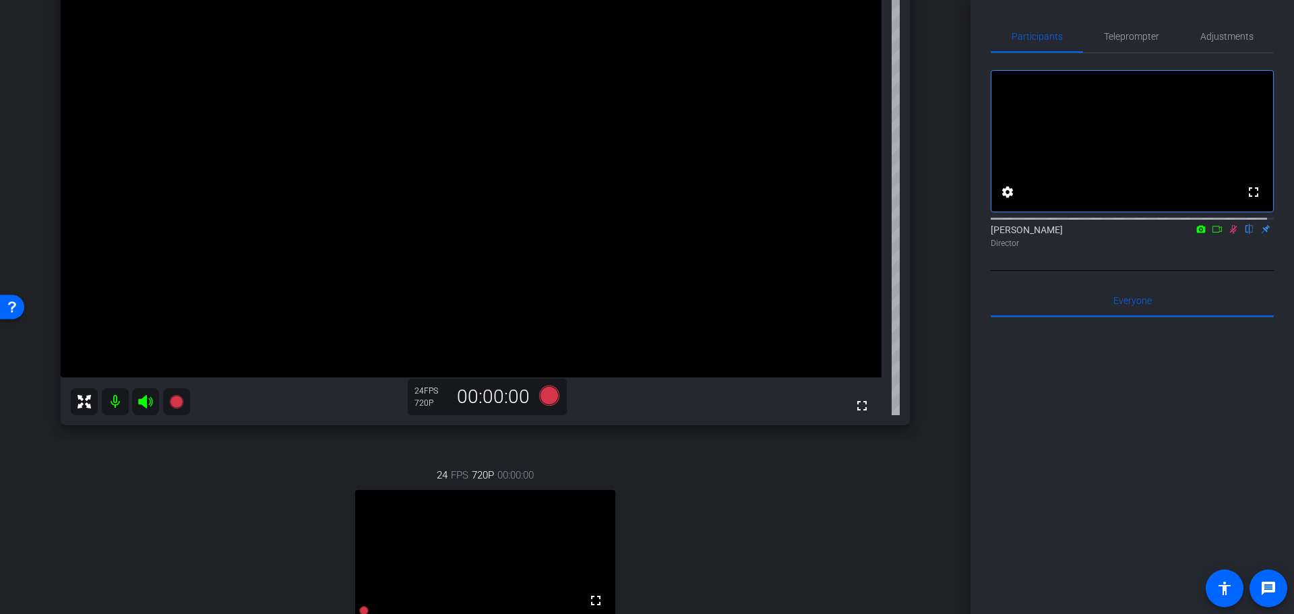
click at [1230, 234] on icon at bounding box center [1233, 229] width 7 height 9
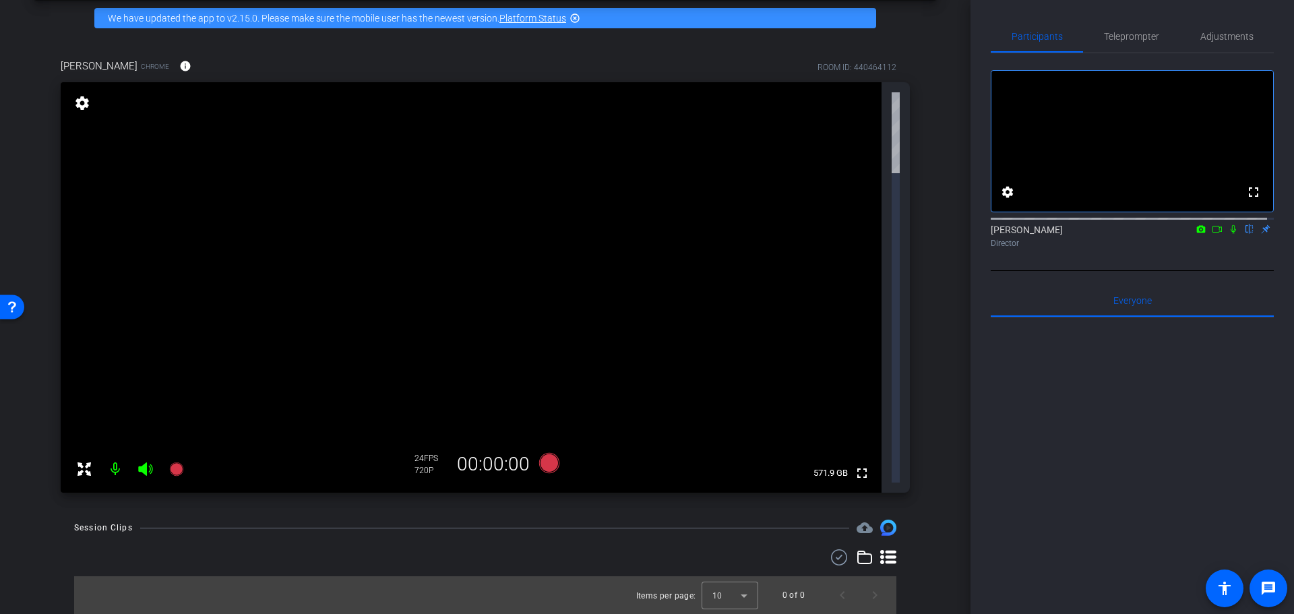
scroll to position [0, 0]
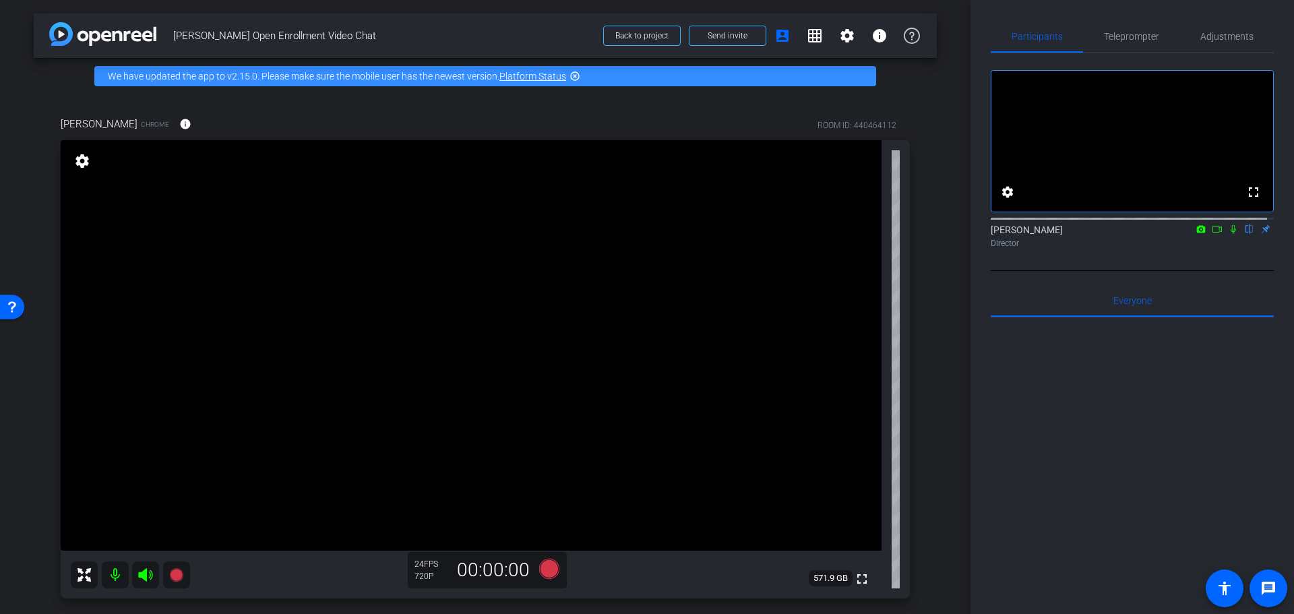
click at [937, 119] on div "arrow_back Ben Harper Open Enrollment Video Chat Back to project Send invite ac…" at bounding box center [485, 307] width 971 height 614
click at [1228, 234] on icon at bounding box center [1233, 228] width 11 height 9
click at [1229, 234] on icon at bounding box center [1233, 228] width 11 height 9
click at [1228, 234] on icon at bounding box center [1233, 228] width 11 height 9
click at [923, 180] on div "Ben Harper Chrome info ROOM ID: 440464112 fullscreen settings 571.9 GB 24 FPS 7…" at bounding box center [485, 502] width 903 height 816
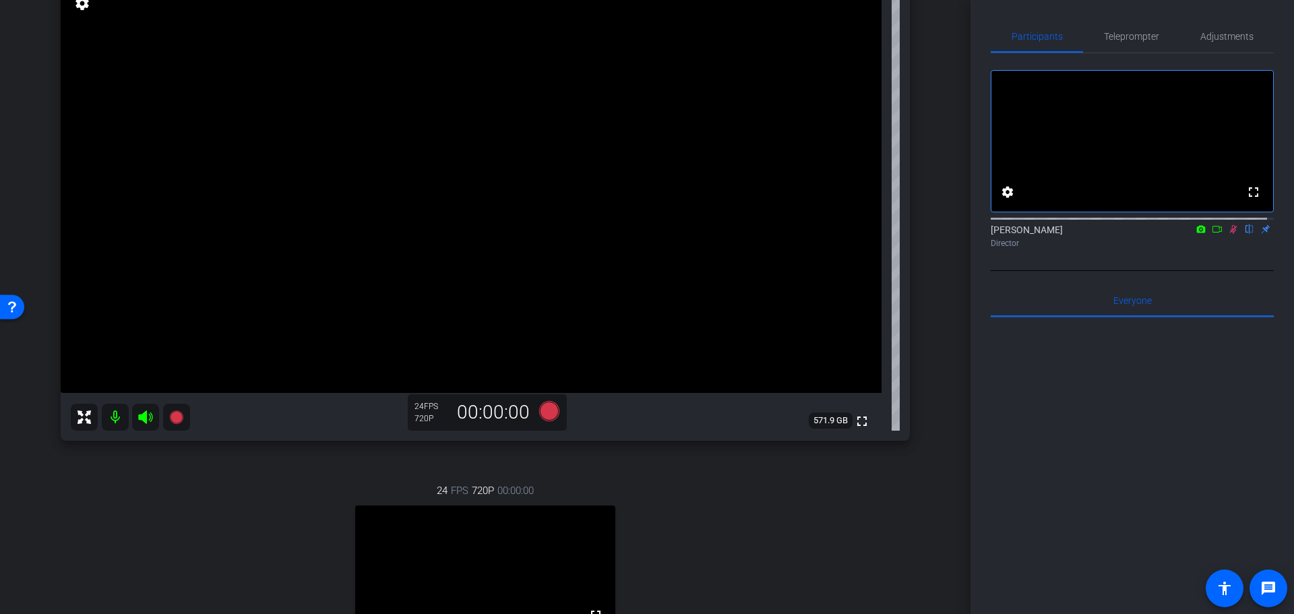
scroll to position [202, 0]
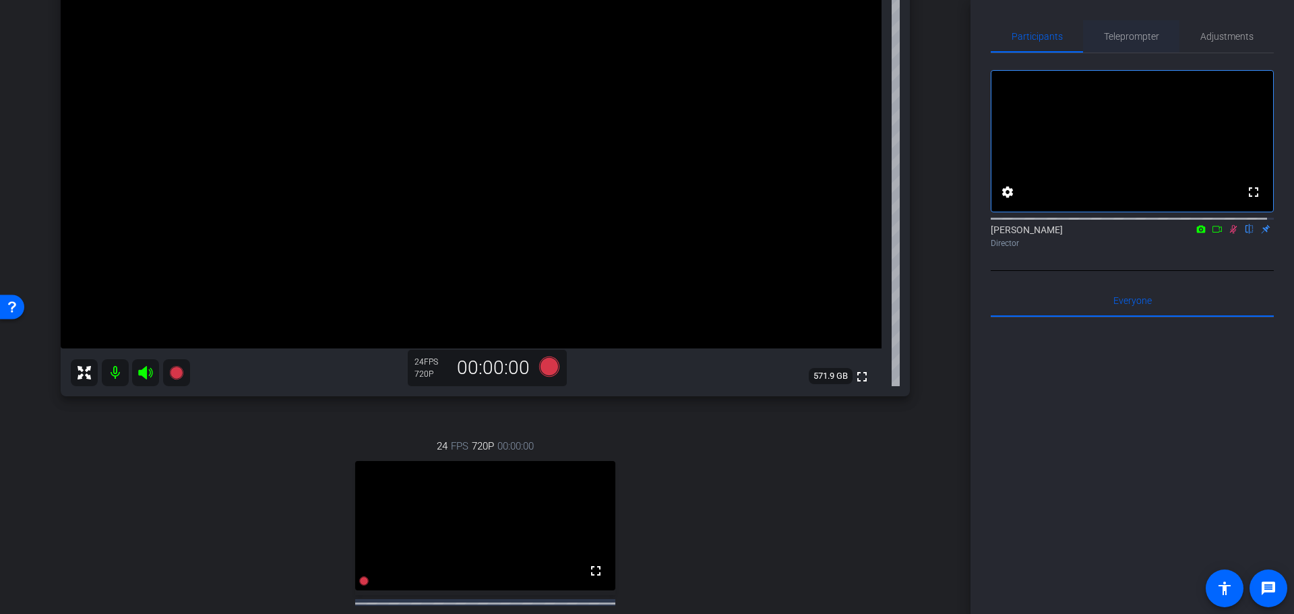
click at [1128, 34] on span "Teleprompter" at bounding box center [1131, 36] width 55 height 9
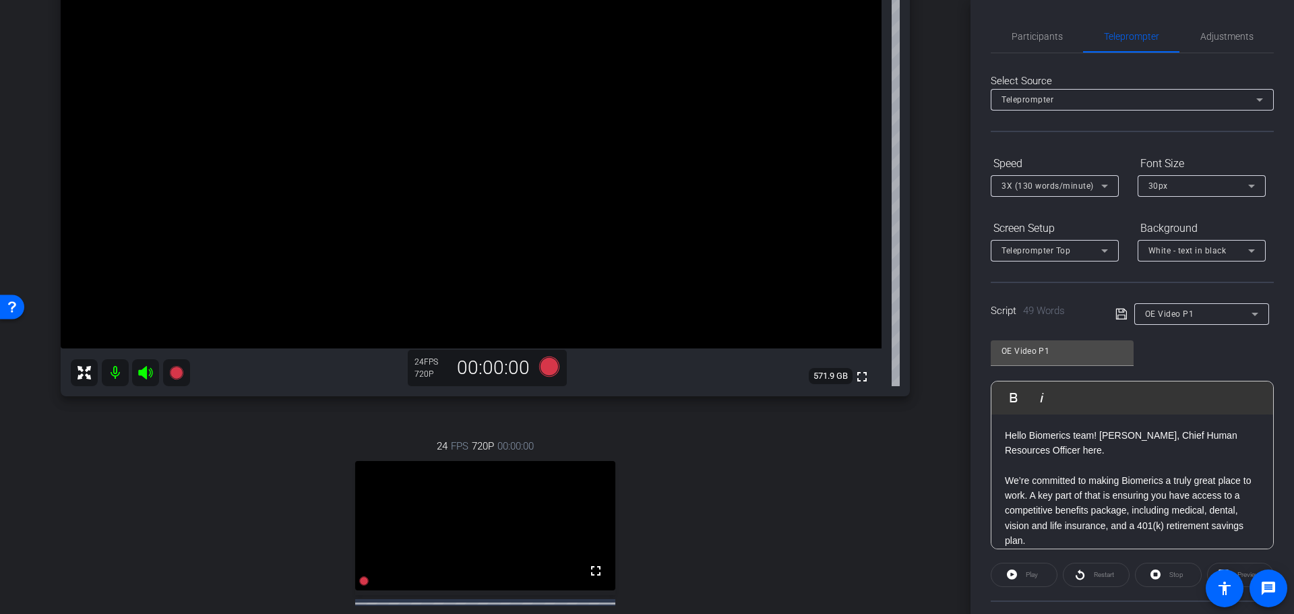
click at [1172, 353] on div "OE Video P1 Play Play from this location Play Selected Play and display the sel…" at bounding box center [1132, 439] width 283 height 219
click at [1166, 355] on div "OE Video P1 Play Play from this location Play Selected Play and display the sel…" at bounding box center [1132, 439] width 283 height 219
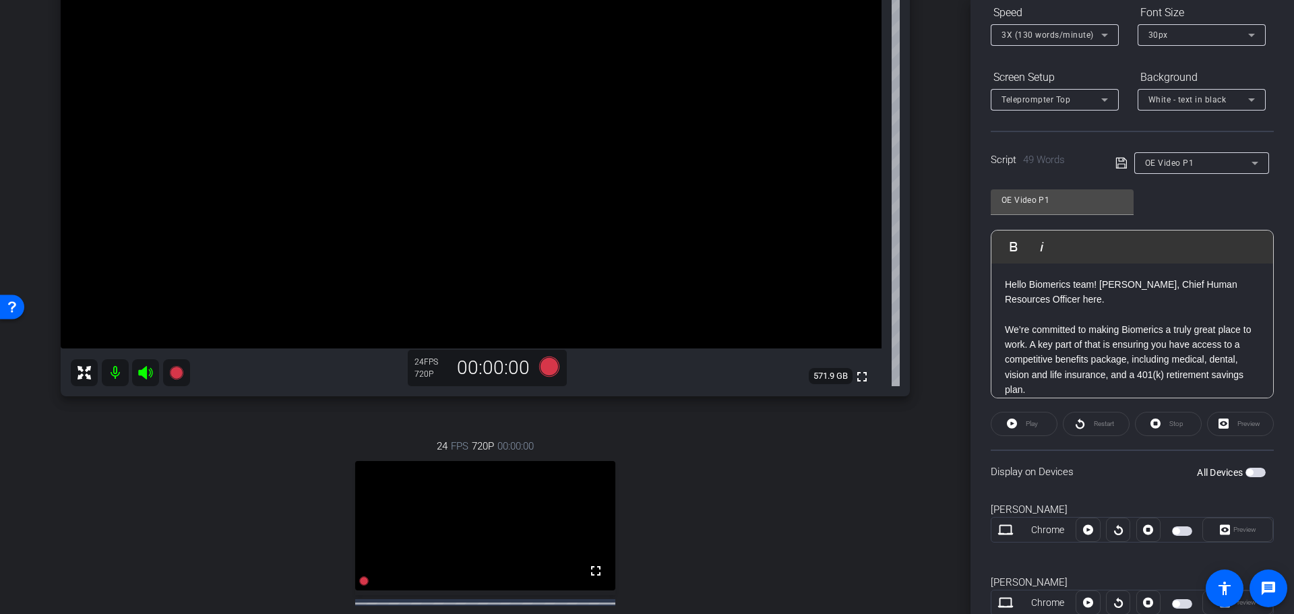
scroll to position [195, 0]
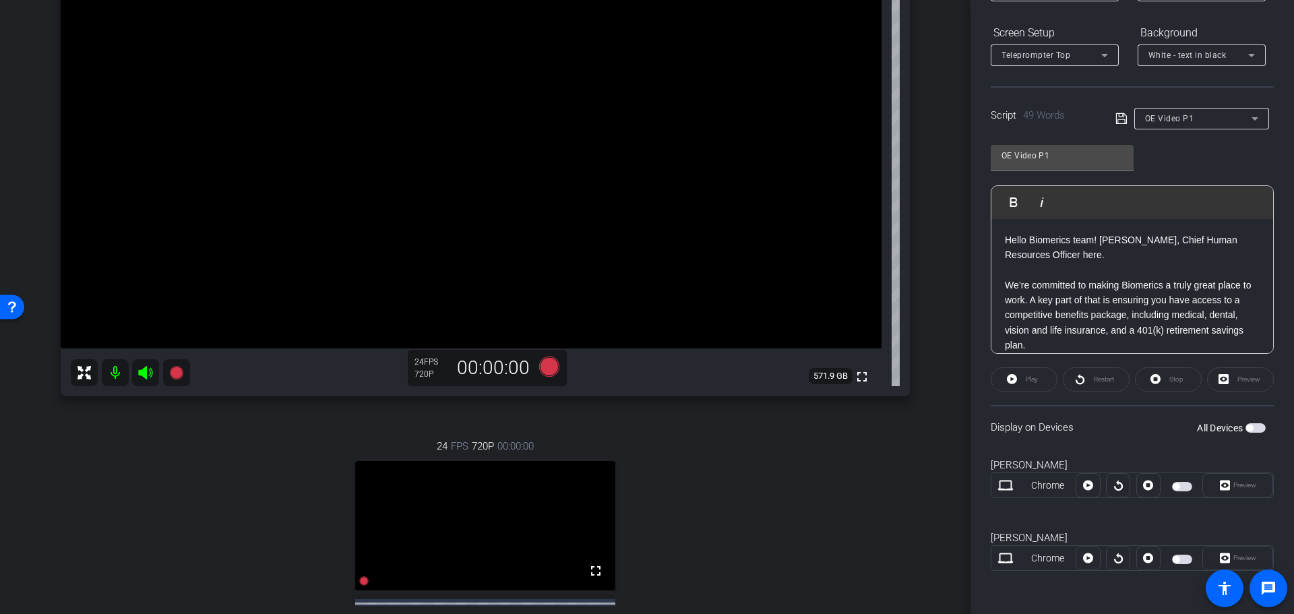
click at [1232, 558] on div "Preview" at bounding box center [1237, 558] width 71 height 24
click at [1252, 427] on span "button" at bounding box center [1255, 427] width 20 height 9
click at [1175, 487] on span "button" at bounding box center [1182, 486] width 20 height 9
click at [1242, 555] on span "Preview" at bounding box center [1244, 557] width 23 height 7
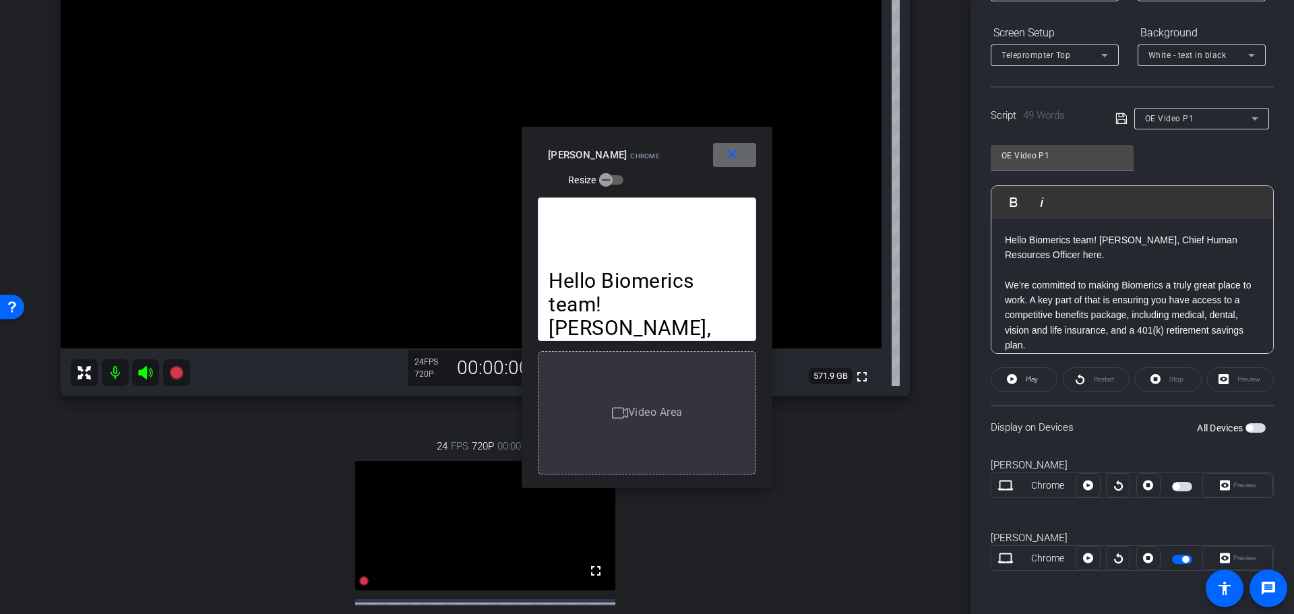
click at [731, 156] on mat-icon "close" at bounding box center [732, 154] width 17 height 17
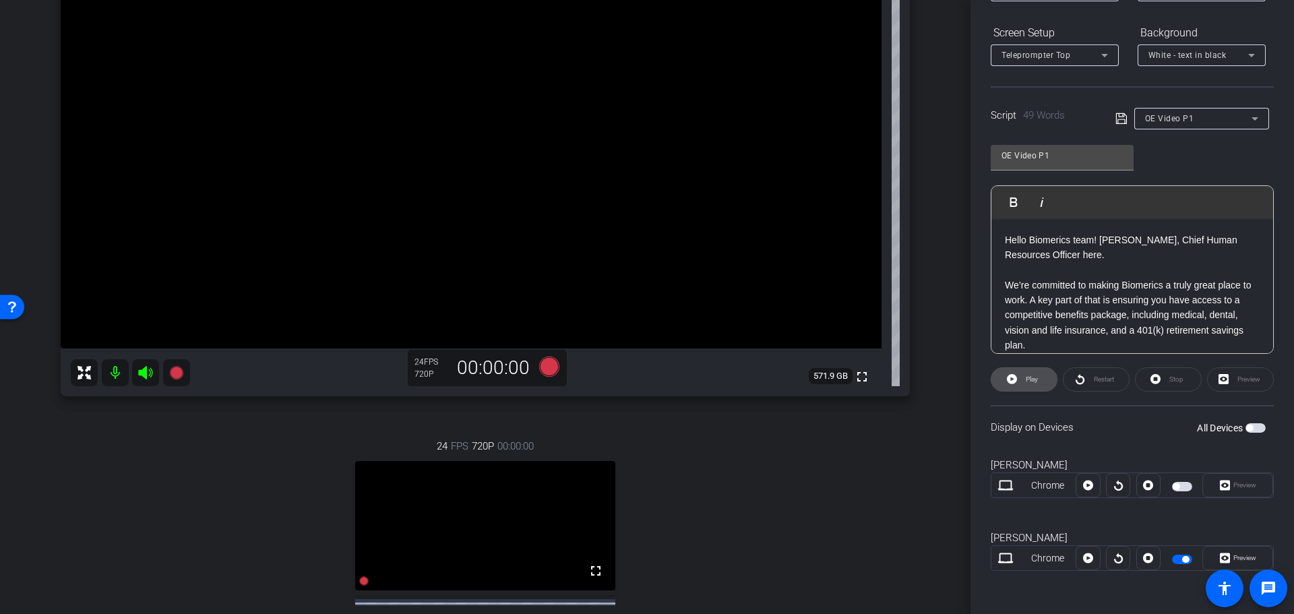
click at [1029, 376] on span "Play" at bounding box center [1032, 378] width 12 height 7
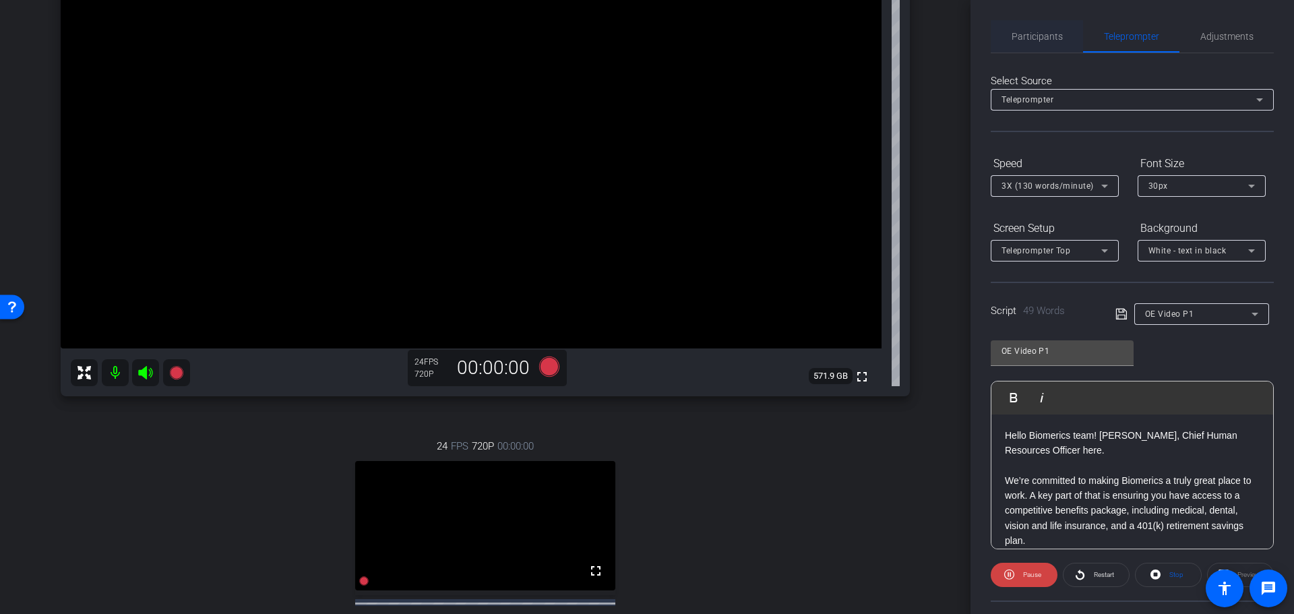
click at [1035, 33] on span "Participants" at bounding box center [1037, 36] width 51 height 9
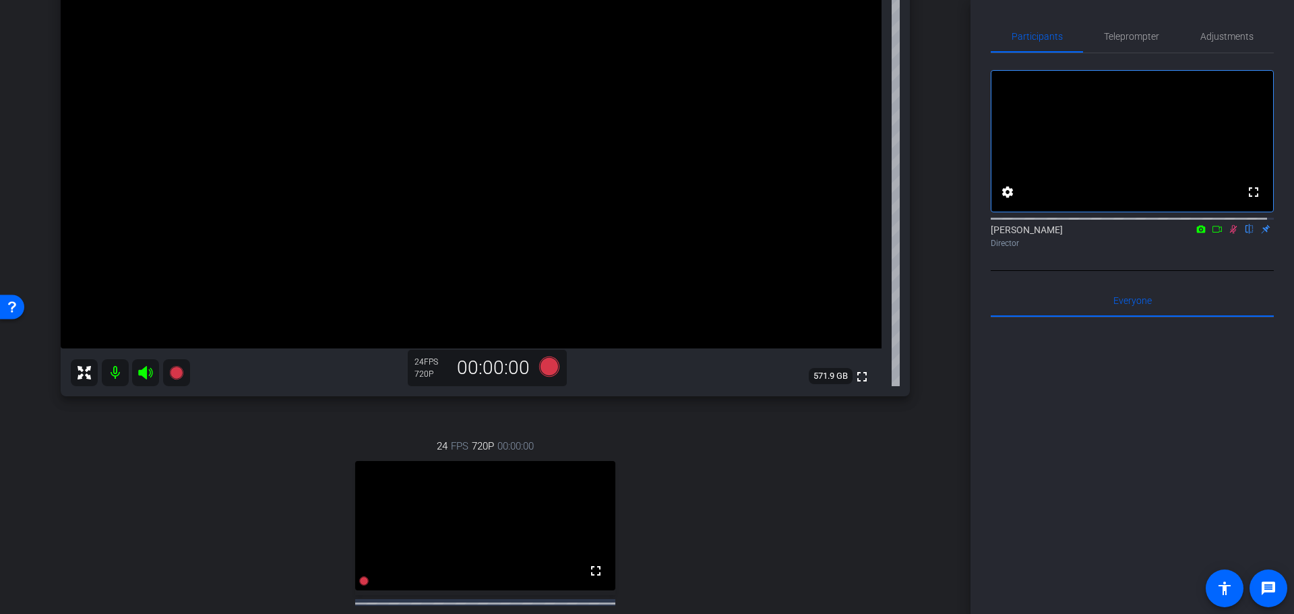
click at [1230, 234] on icon at bounding box center [1233, 229] width 7 height 9
click at [1134, 34] on span "Teleprompter" at bounding box center [1131, 36] width 55 height 9
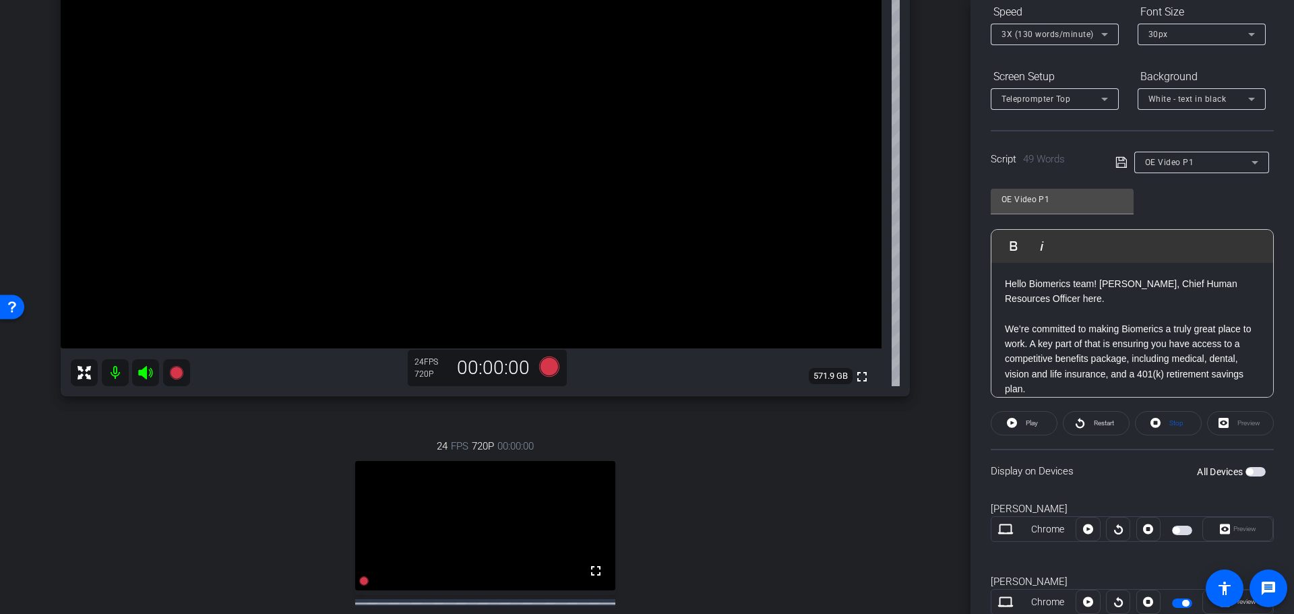
scroll to position [195, 0]
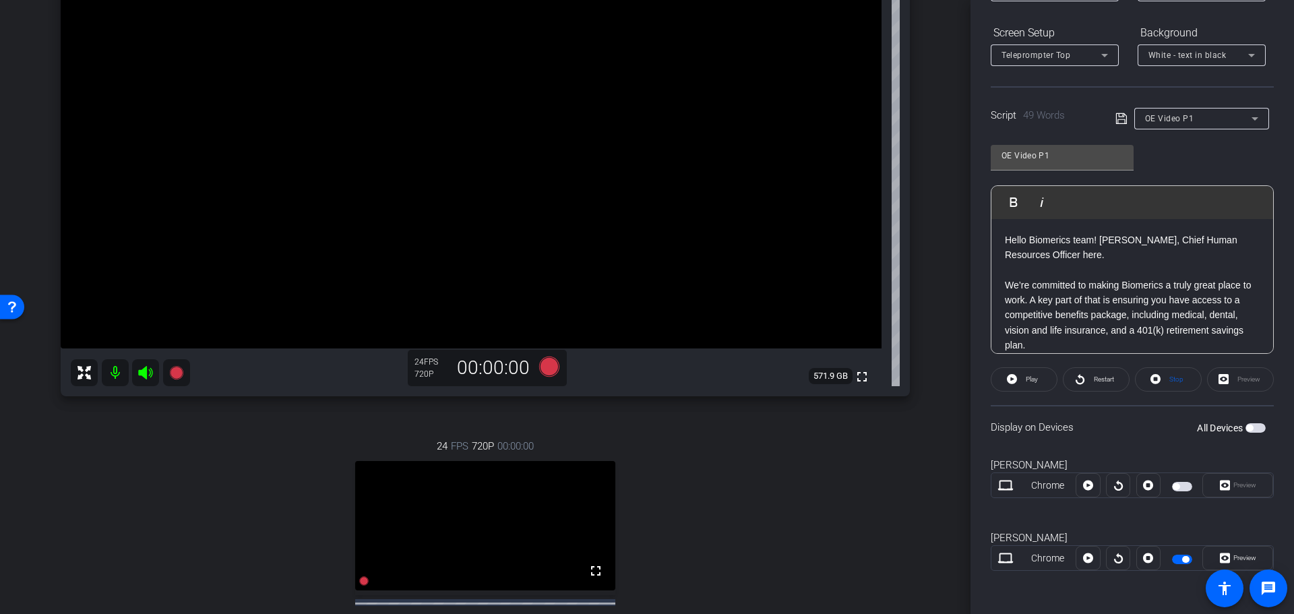
click at [1253, 428] on span "button" at bounding box center [1255, 427] width 20 height 9
click at [1182, 485] on span "button" at bounding box center [1185, 486] width 7 height 7
click at [1020, 375] on span at bounding box center [1023, 379] width 65 height 32
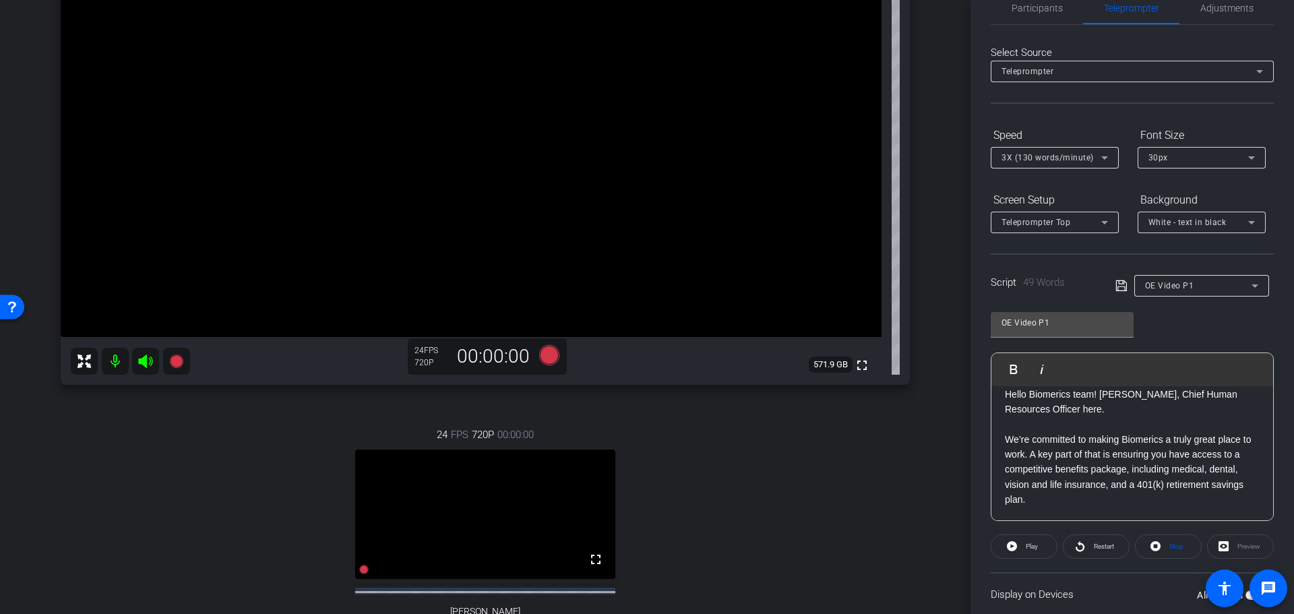
scroll to position [0, 0]
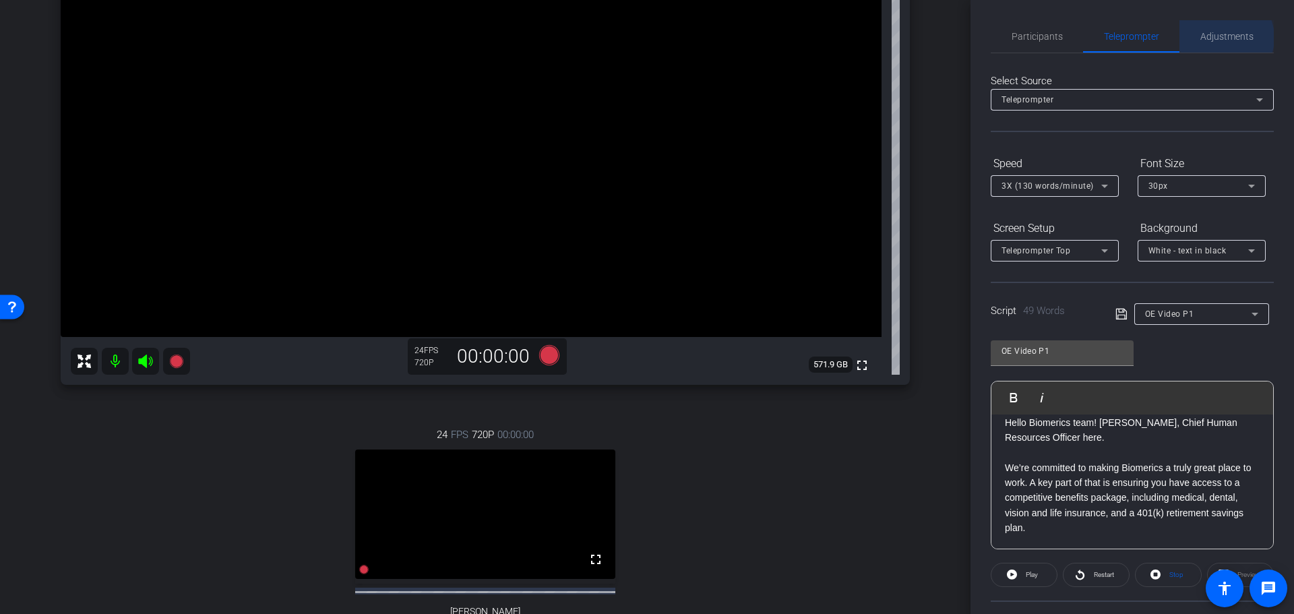
click at [1219, 38] on span "Adjustments" at bounding box center [1226, 36] width 53 height 9
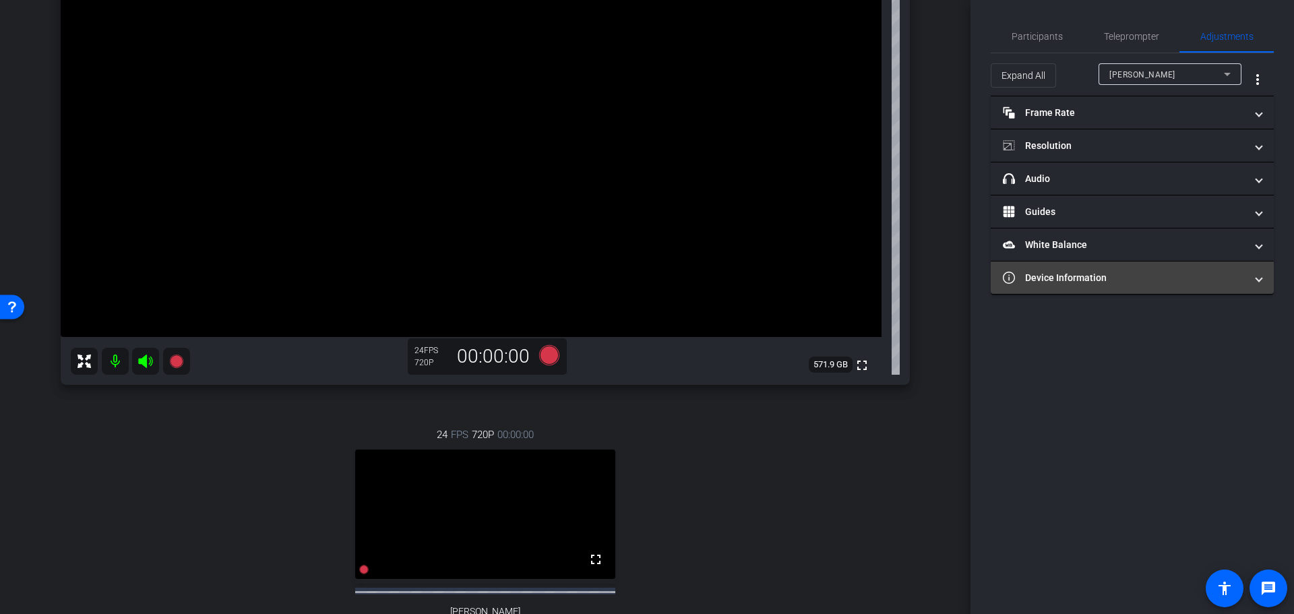
click at [1070, 275] on mat-panel-title "Device Information" at bounding box center [1124, 278] width 243 height 14
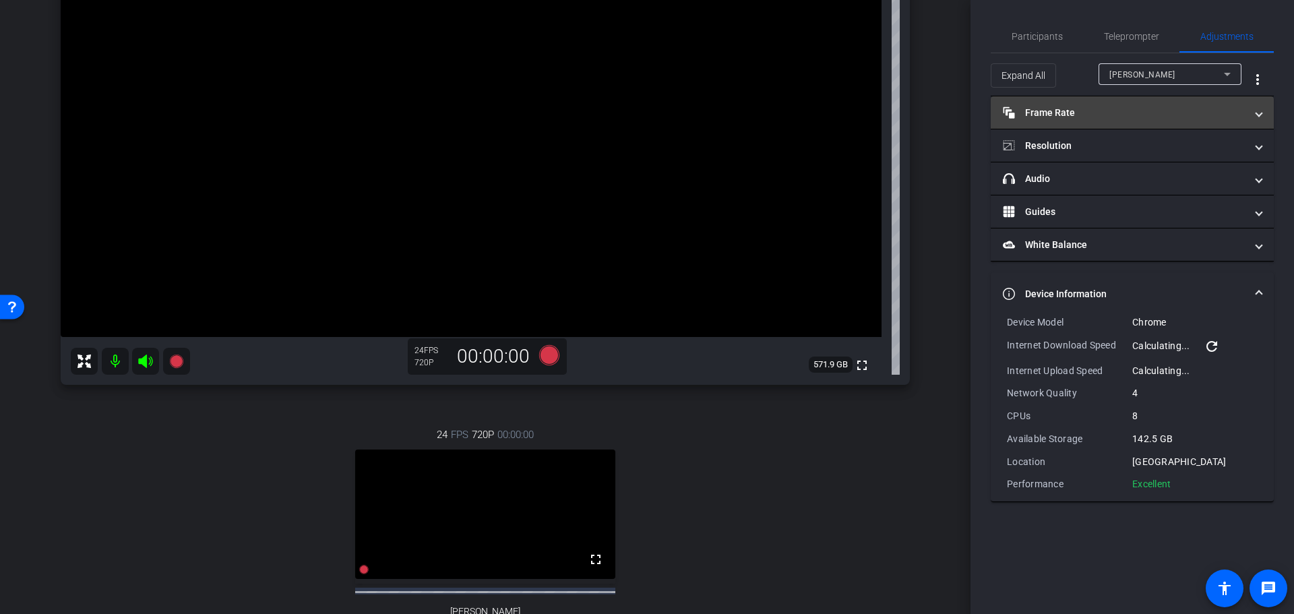
click at [1062, 109] on mat-panel-title "Frame Rate Frame Rate" at bounding box center [1124, 113] width 243 height 14
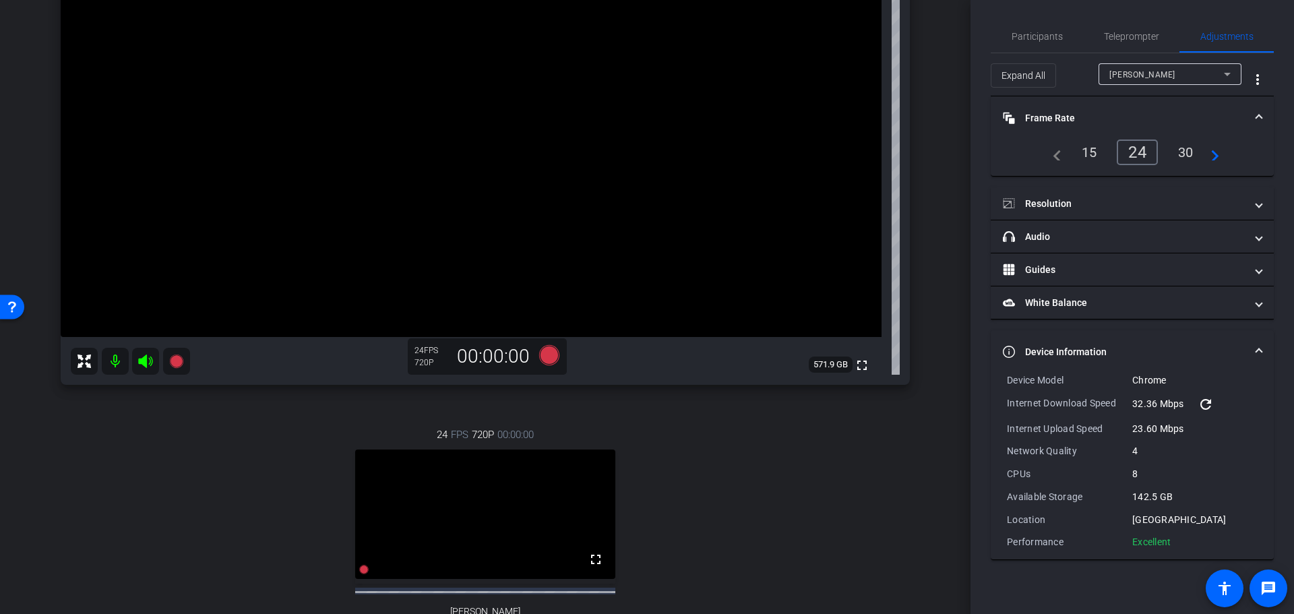
click at [1184, 149] on div "30" at bounding box center [1186, 152] width 36 height 23
click at [1130, 78] on span "Dan Craven" at bounding box center [1142, 74] width 66 height 9
click at [1120, 121] on span "Ben Harper" at bounding box center [1143, 123] width 68 height 16
click at [1180, 152] on div "30" at bounding box center [1186, 152] width 36 height 23
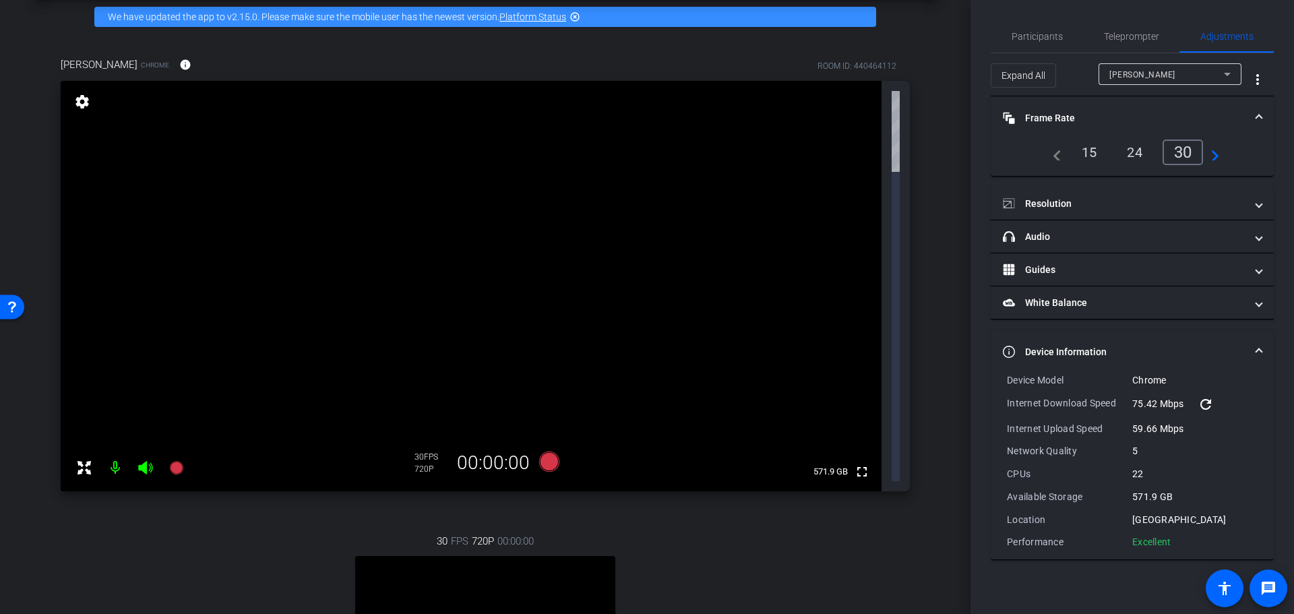
scroll to position [214, 0]
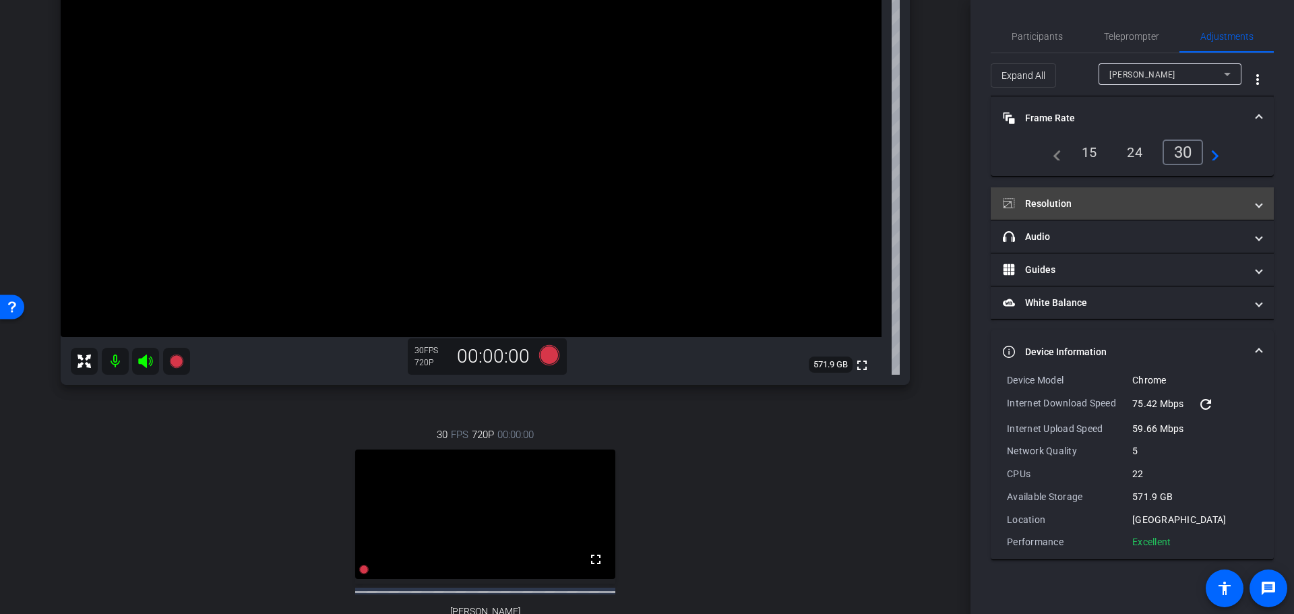
click at [1042, 199] on mat-panel-title "Resolution" at bounding box center [1124, 204] width 243 height 14
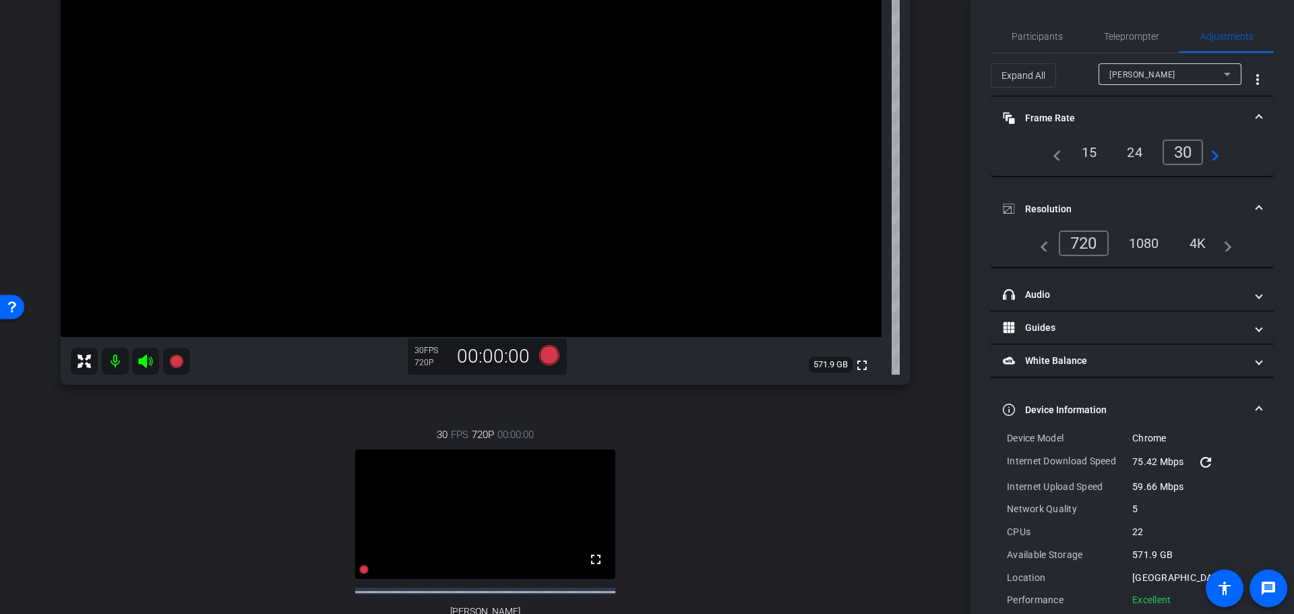
click at [1133, 239] on div "1080" at bounding box center [1144, 243] width 51 height 23
click at [1066, 358] on mat-panel-title "White Balance White Balance" at bounding box center [1124, 361] width 243 height 14
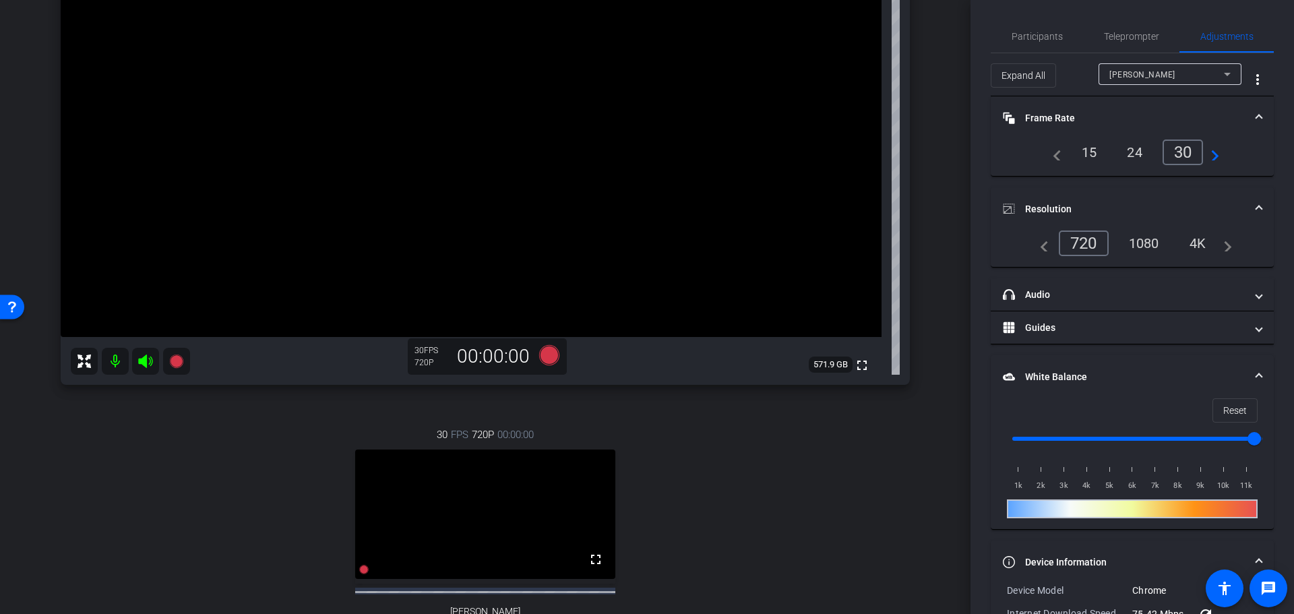
click at [1183, 439] on input "range" at bounding box center [1137, 439] width 279 height 30
drag, startPoint x: 1183, startPoint y: 439, endPoint x: 1221, endPoint y: 435, distance: 38.0
type input "9500"
click at [1221, 435] on input "range" at bounding box center [1137, 439] width 279 height 30
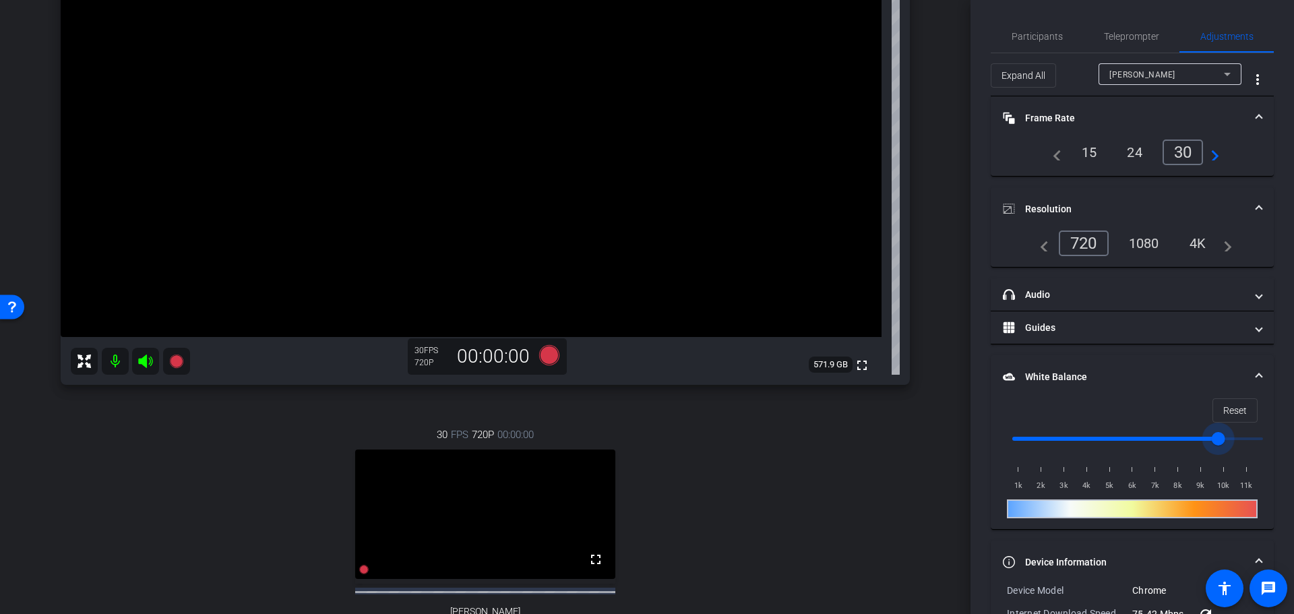
click at [993, 404] on div "Reset 1k 2k 3k 4k 5k 6k 7k 8k 9k 10k 11k" at bounding box center [1132, 463] width 283 height 131
click at [1142, 239] on div "1080" at bounding box center [1144, 243] width 51 height 23
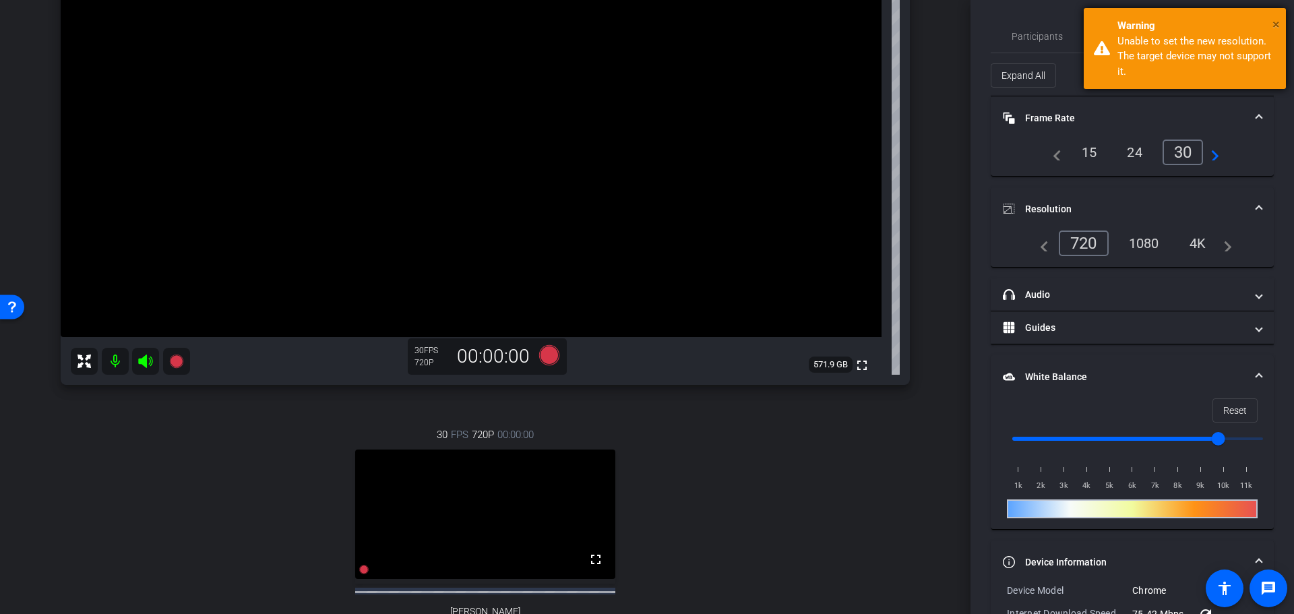
click at [1276, 23] on span "×" at bounding box center [1275, 24] width 7 height 16
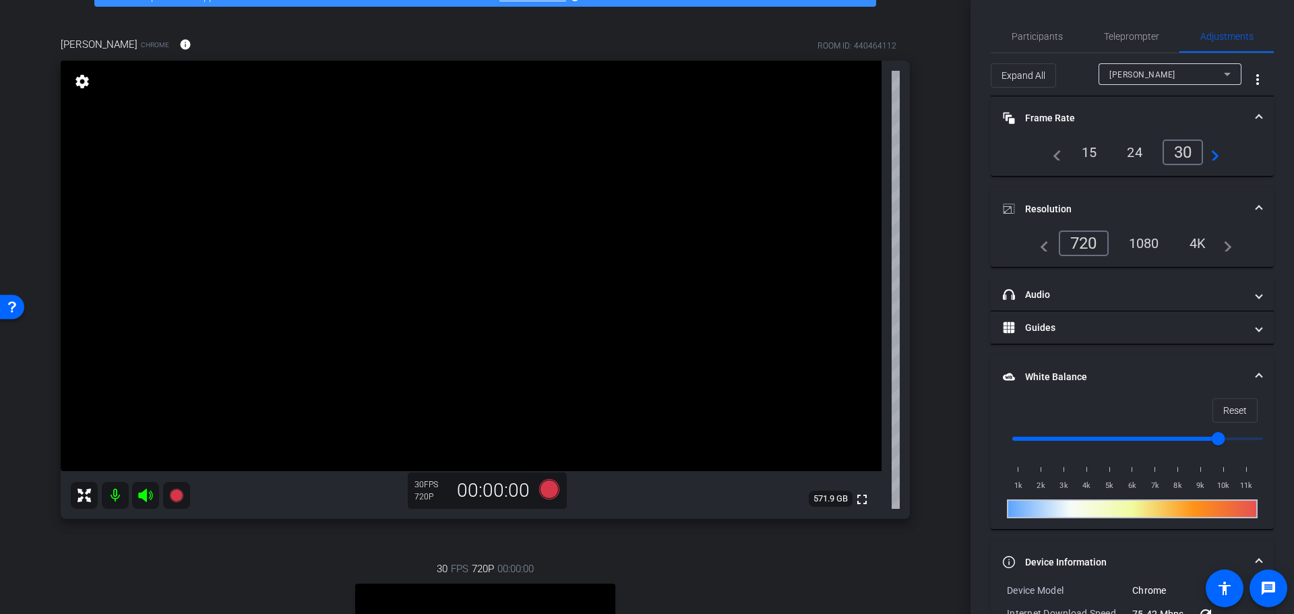
scroll to position [79, 0]
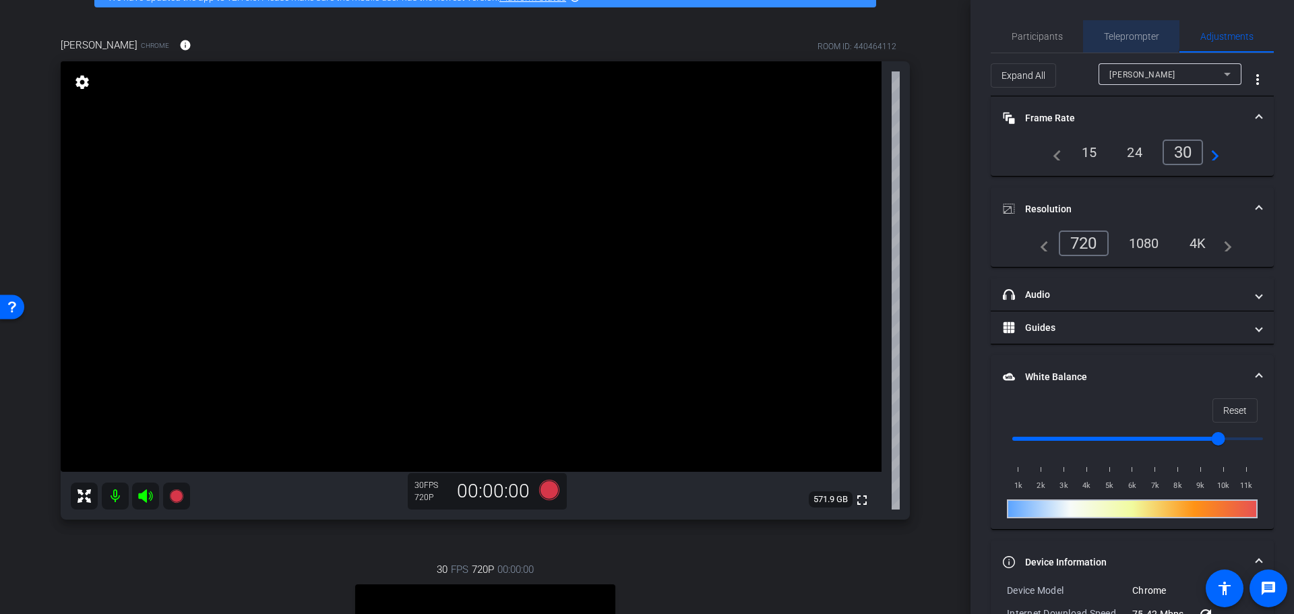
click at [1109, 28] on span "Teleprompter" at bounding box center [1131, 36] width 55 height 32
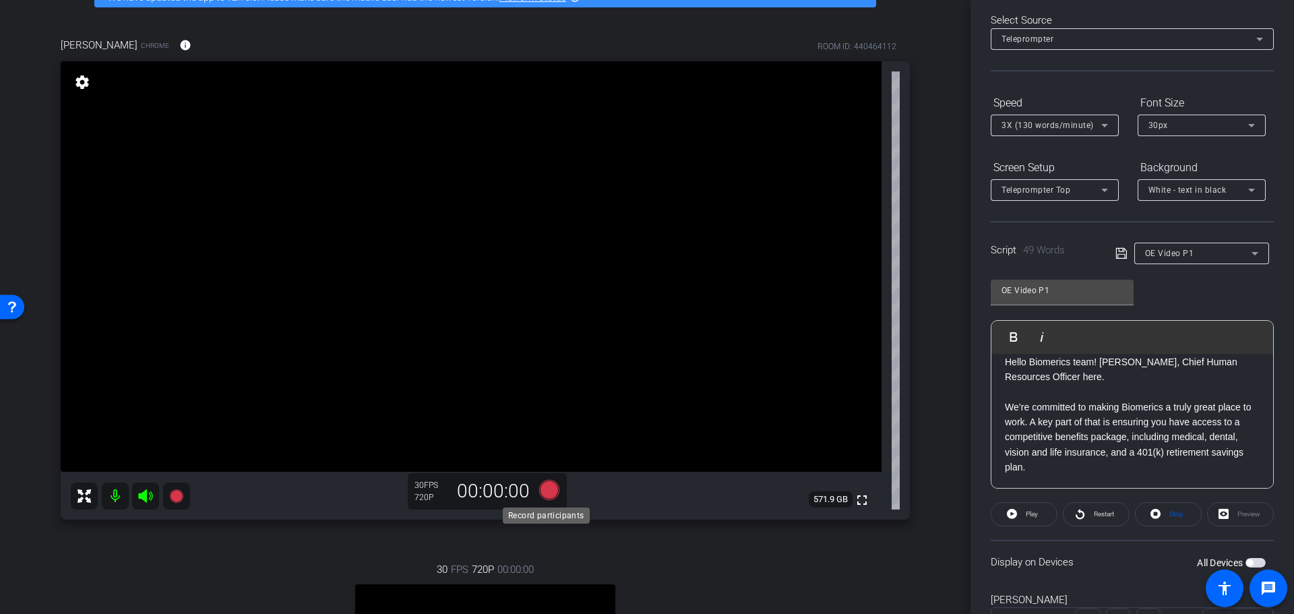
click at [544, 489] on icon at bounding box center [549, 489] width 20 height 20
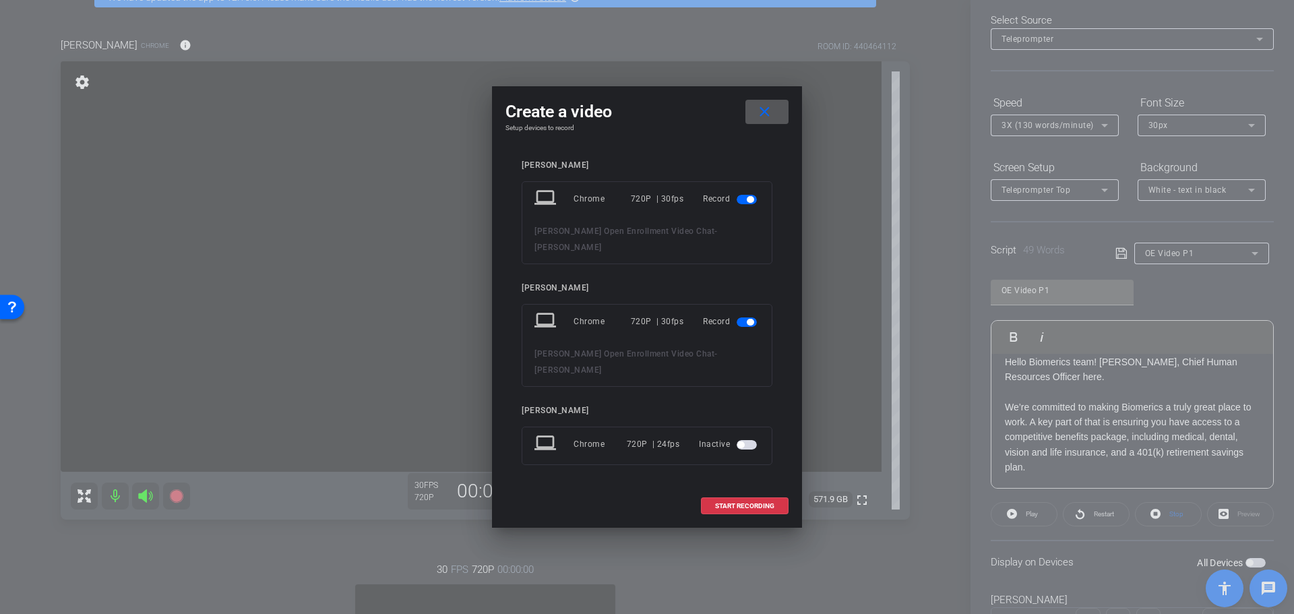
click at [750, 203] on span "button" at bounding box center [750, 199] width 7 height 7
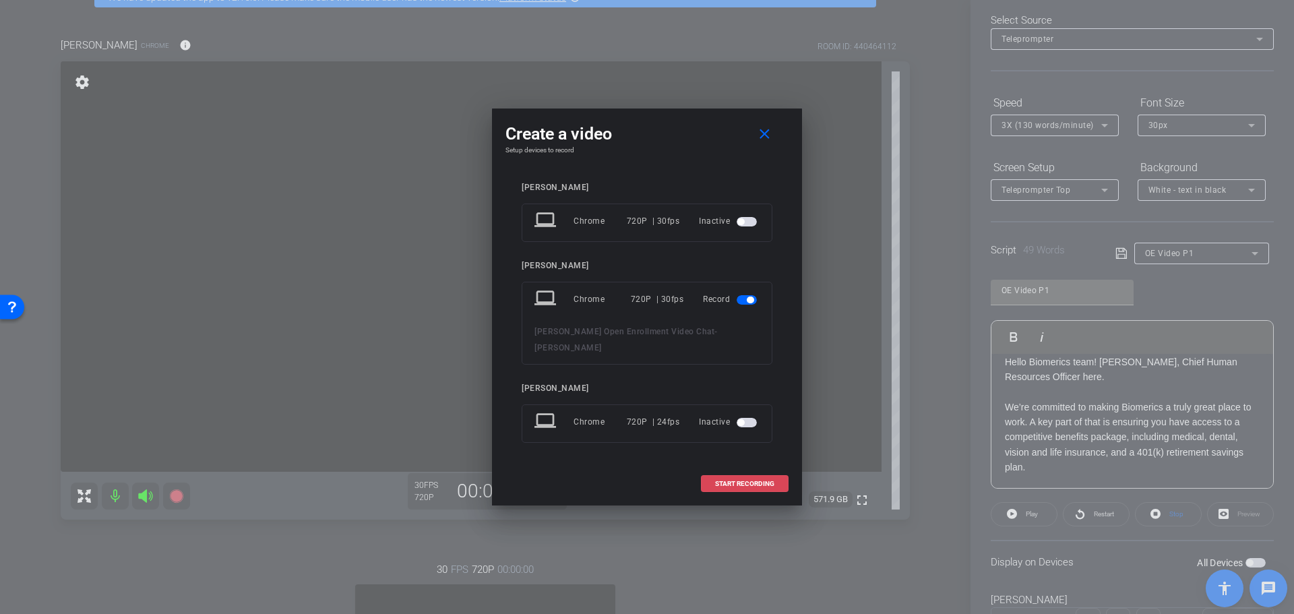
click at [747, 481] on span "START RECORDING" at bounding box center [744, 484] width 59 height 7
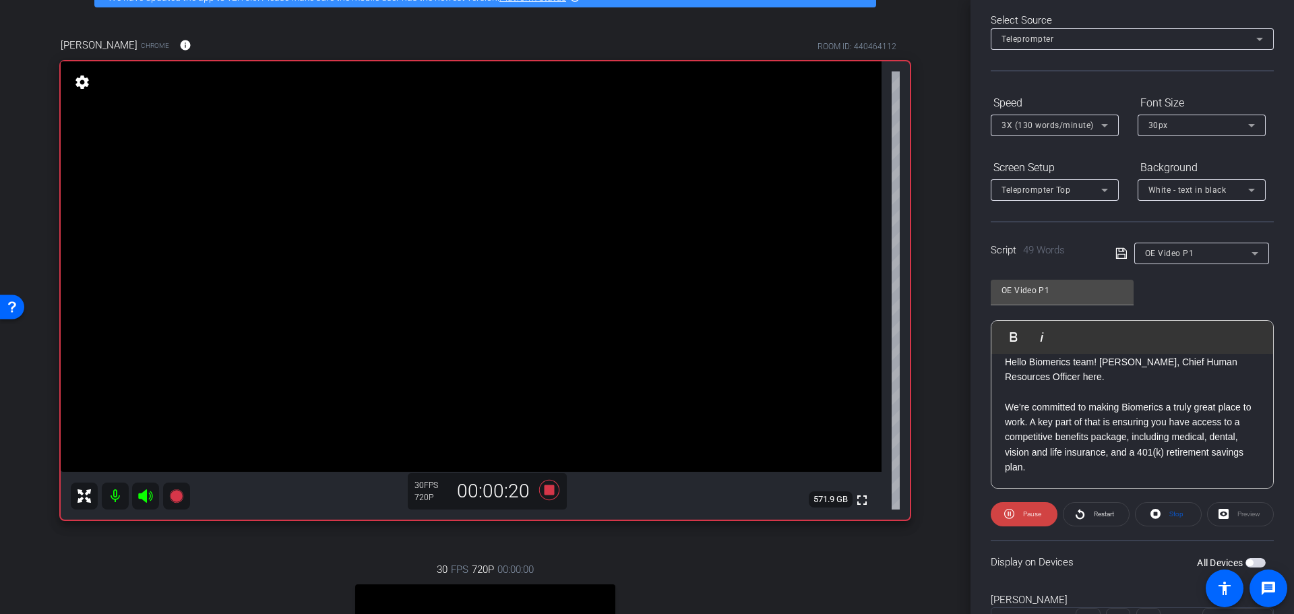
scroll to position [0, 0]
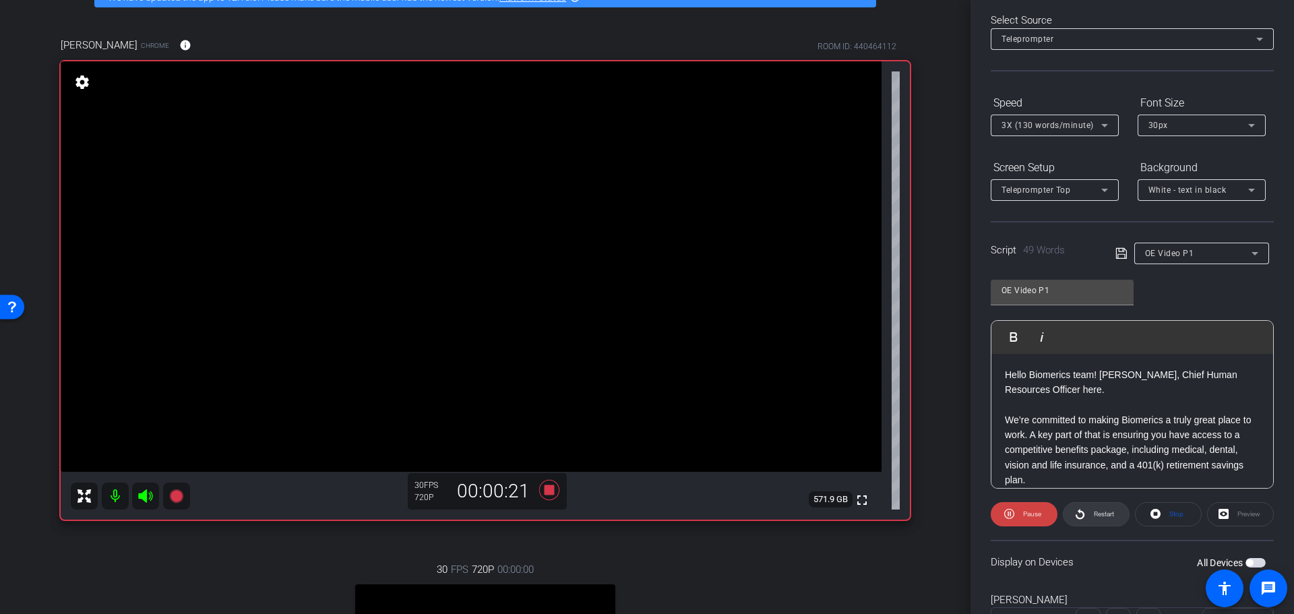
click at [1095, 513] on span "Restart" at bounding box center [1104, 513] width 20 height 7
click at [1094, 512] on span "Restart" at bounding box center [1104, 513] width 20 height 7
click at [1101, 512] on span "Restart" at bounding box center [1104, 513] width 20 height 7
click at [1097, 512] on span "Restart" at bounding box center [1104, 513] width 20 height 7
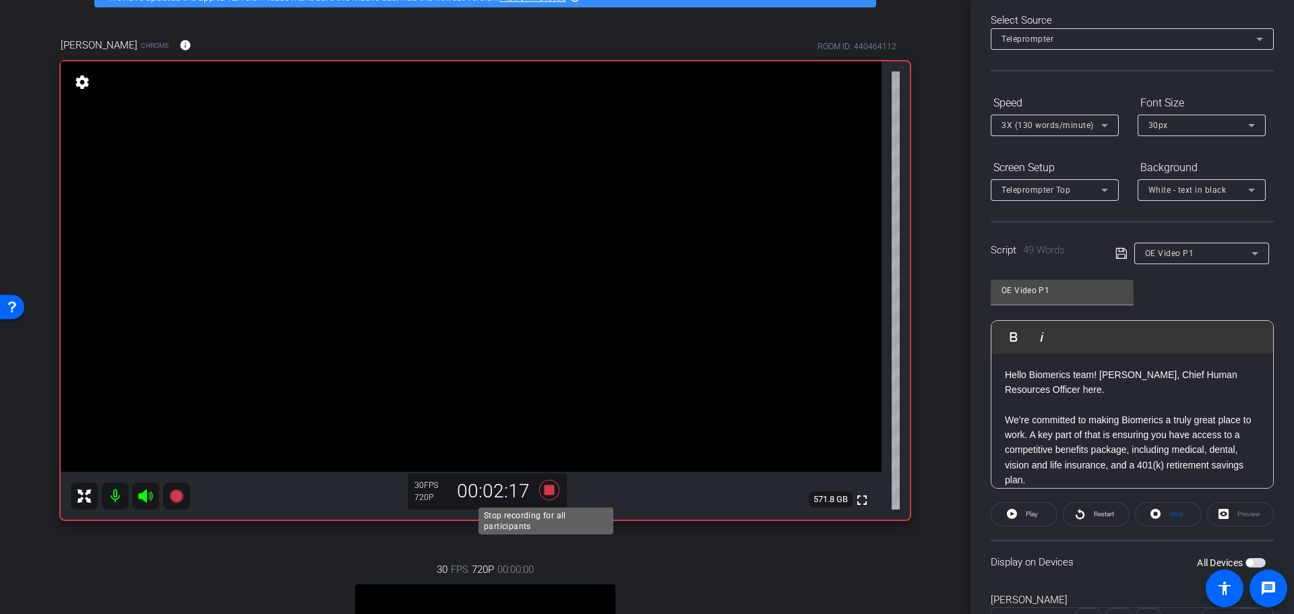
click at [543, 491] on icon at bounding box center [549, 489] width 20 height 20
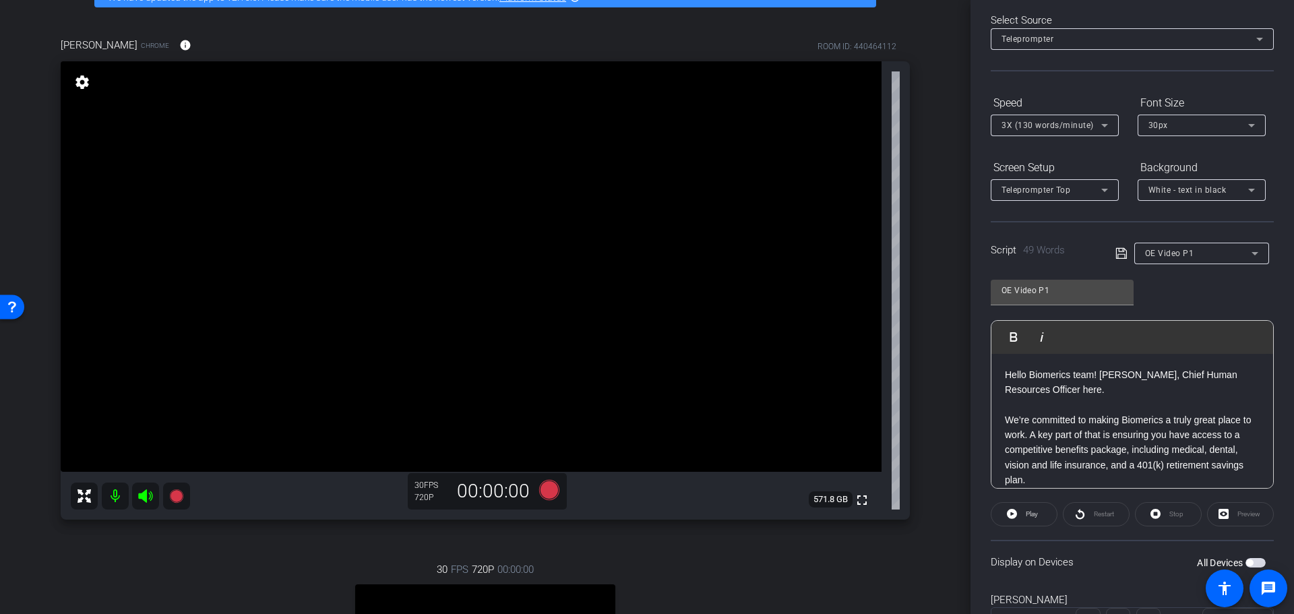
click at [1181, 250] on span "OE Video P1" at bounding box center [1169, 253] width 49 height 9
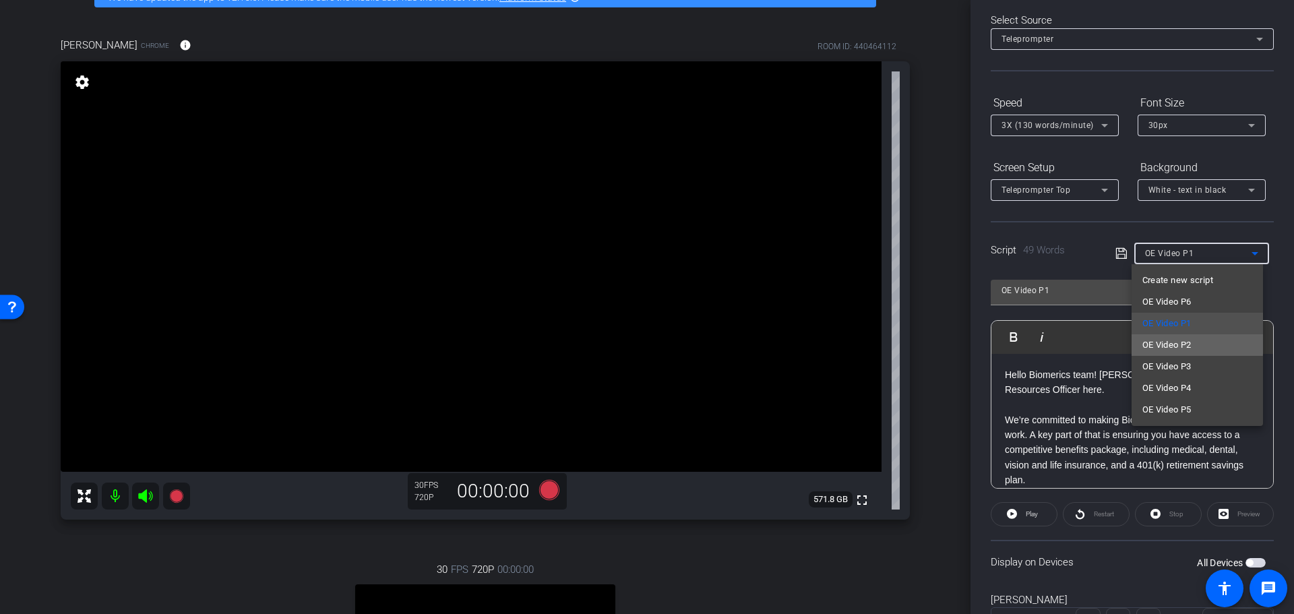
click at [1159, 342] on span "OE Video P2" at bounding box center [1166, 345] width 49 height 16
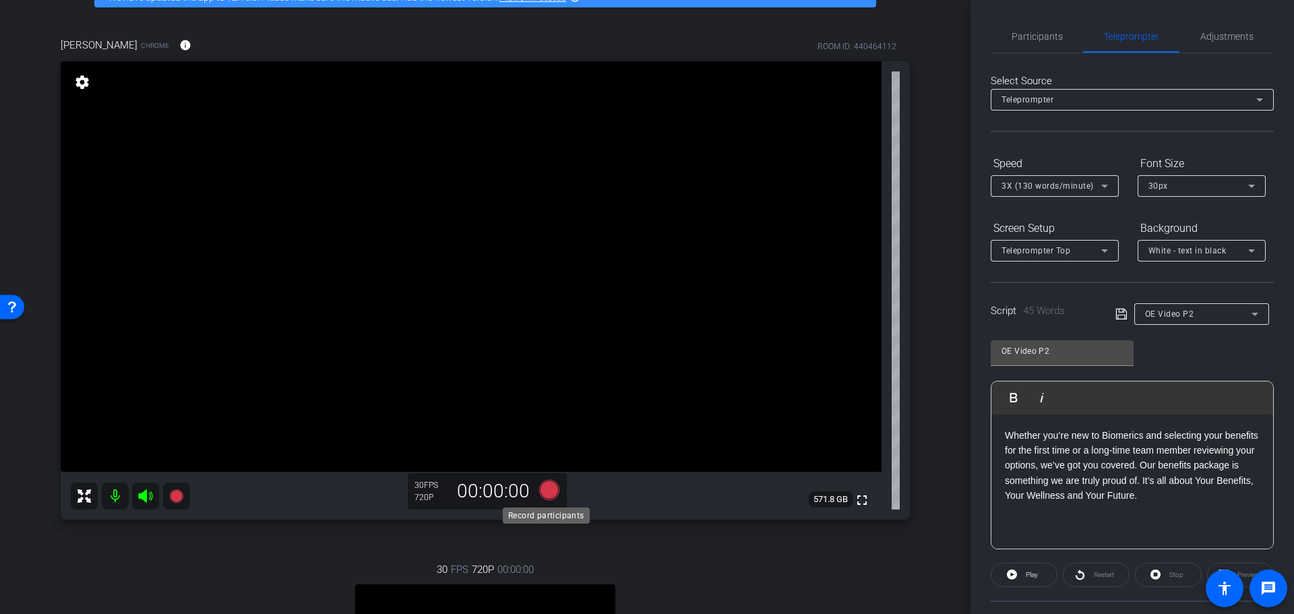
click at [545, 489] on icon at bounding box center [549, 489] width 20 height 20
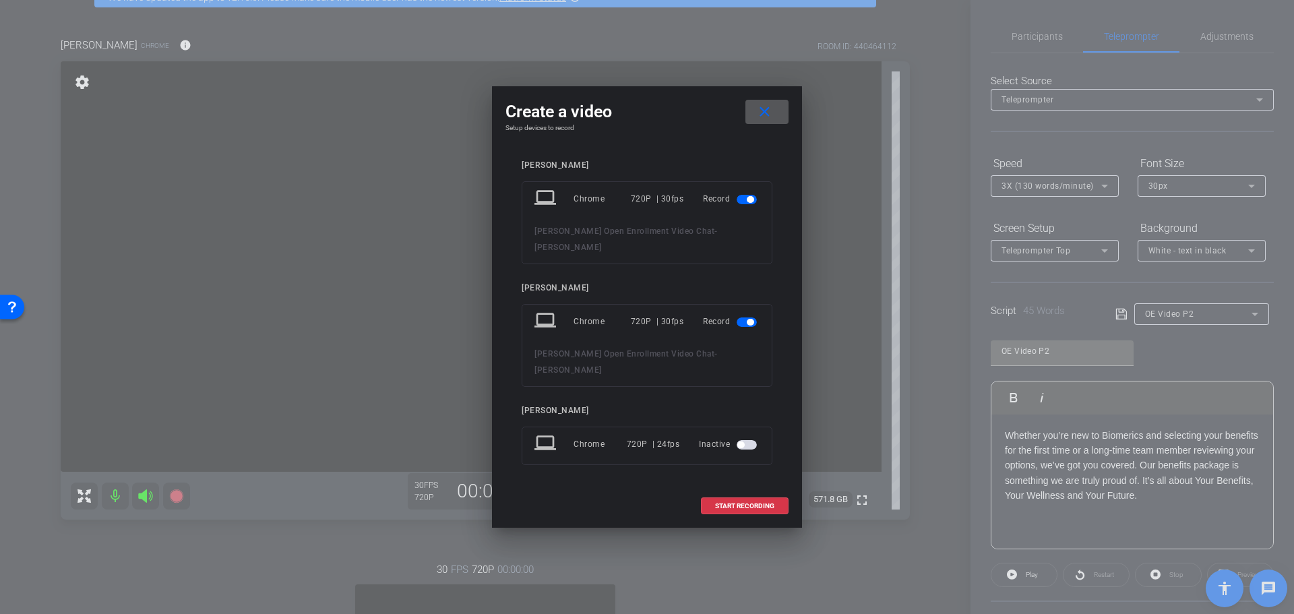
click at [744, 204] on span "button" at bounding box center [747, 199] width 20 height 9
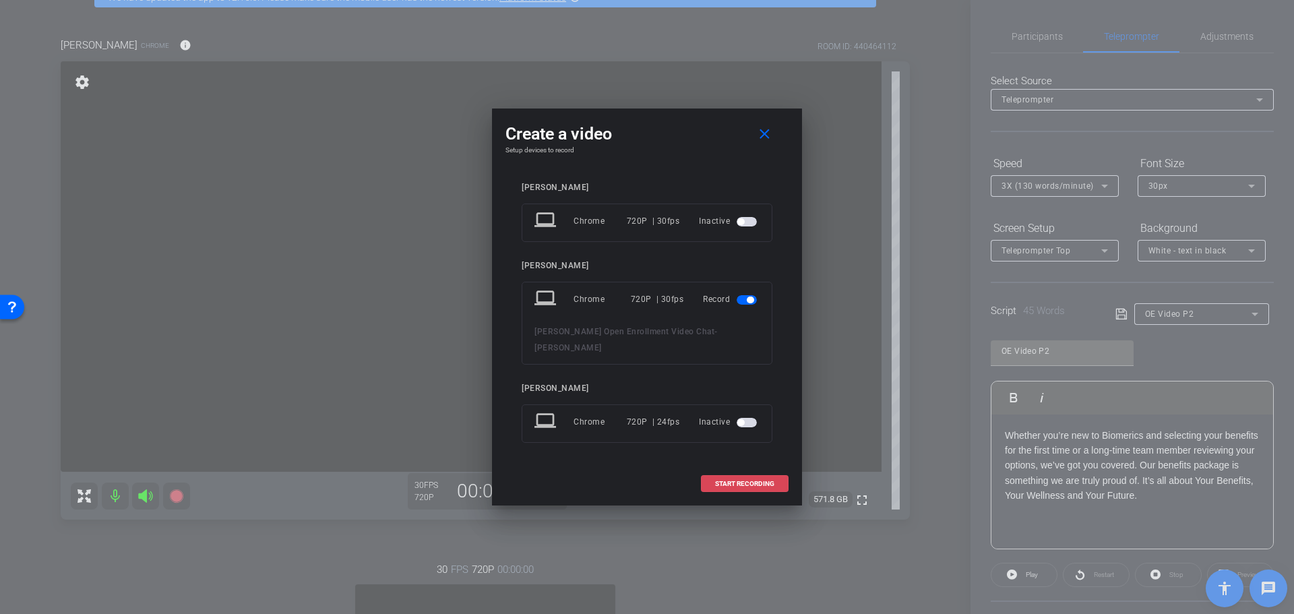
click at [727, 481] on span "START RECORDING" at bounding box center [744, 484] width 59 height 7
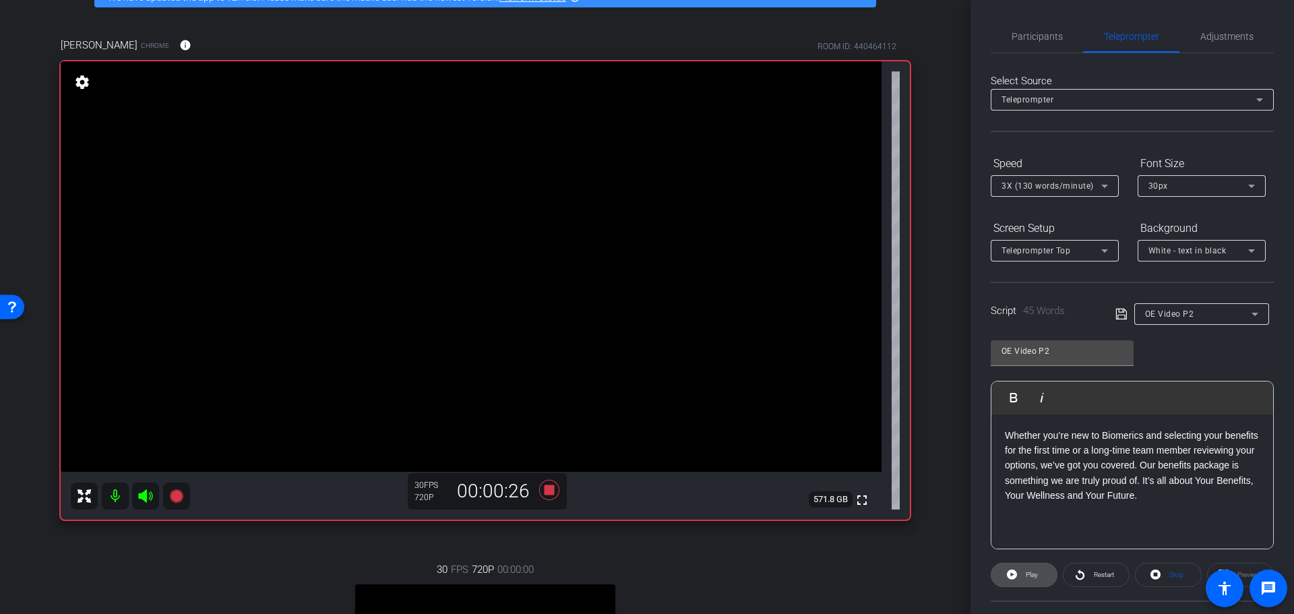
click at [1032, 575] on span "Play" at bounding box center [1032, 574] width 12 height 7
click at [1099, 574] on span "Restart" at bounding box center [1104, 574] width 20 height 7
click at [539, 491] on icon at bounding box center [549, 490] width 32 height 24
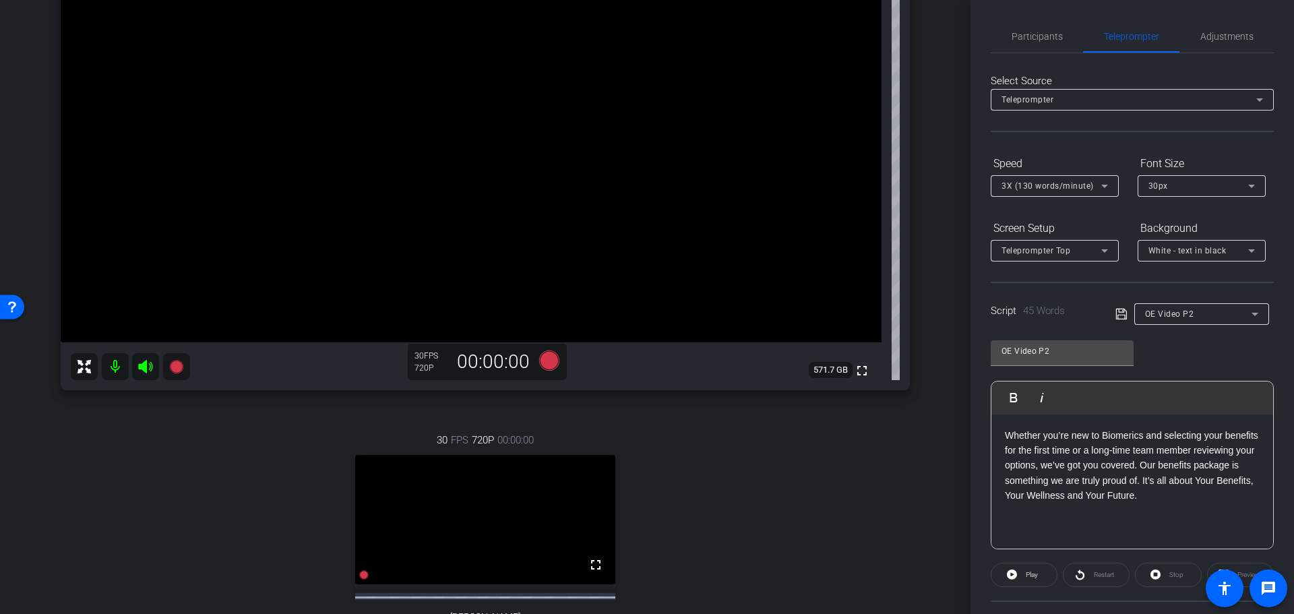
scroll to position [207, 0]
click at [1168, 309] on span "OE Video P2" at bounding box center [1169, 313] width 49 height 9
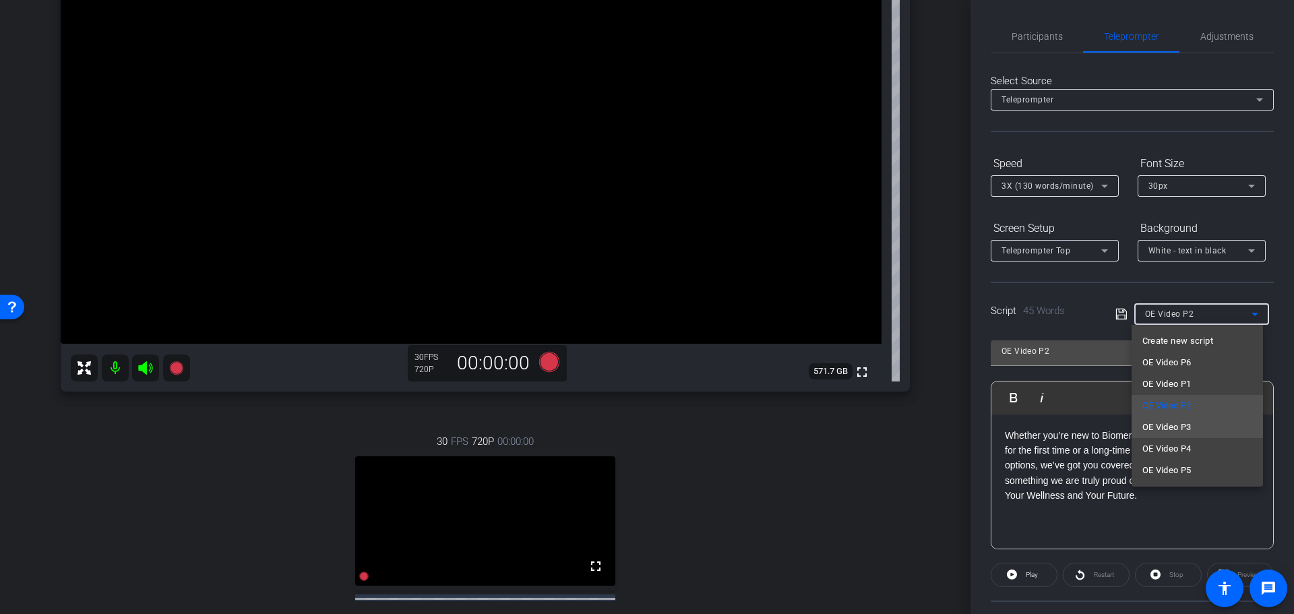
click at [1164, 427] on span "OE Video P3" at bounding box center [1166, 427] width 49 height 16
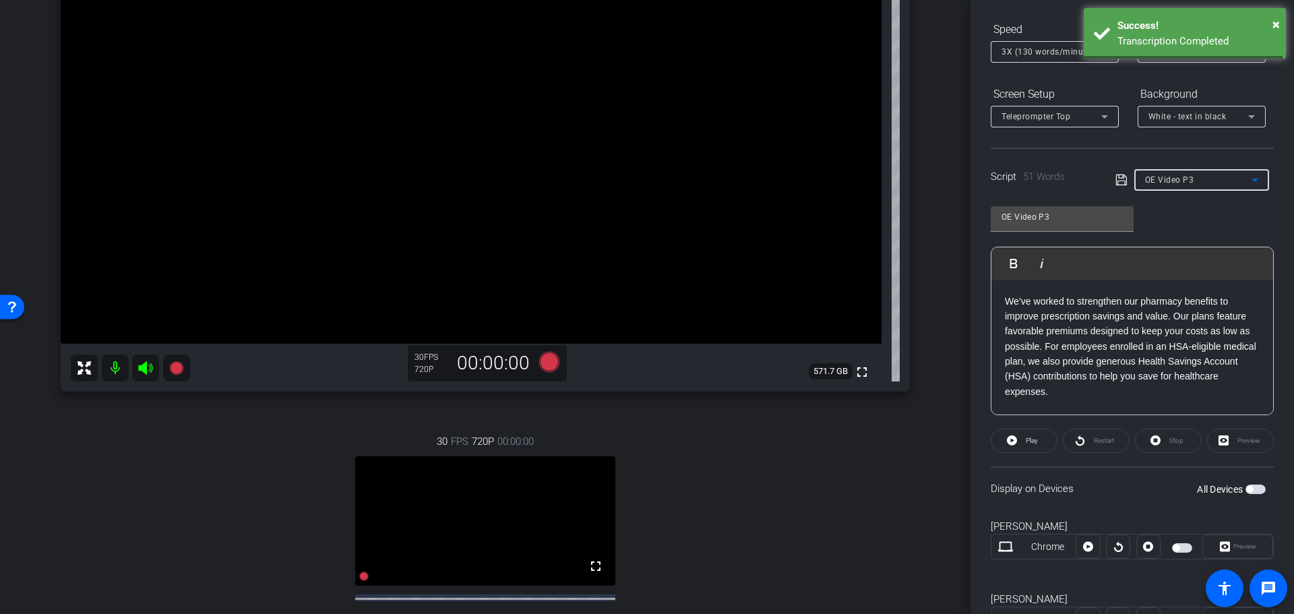
scroll to position [135, 0]
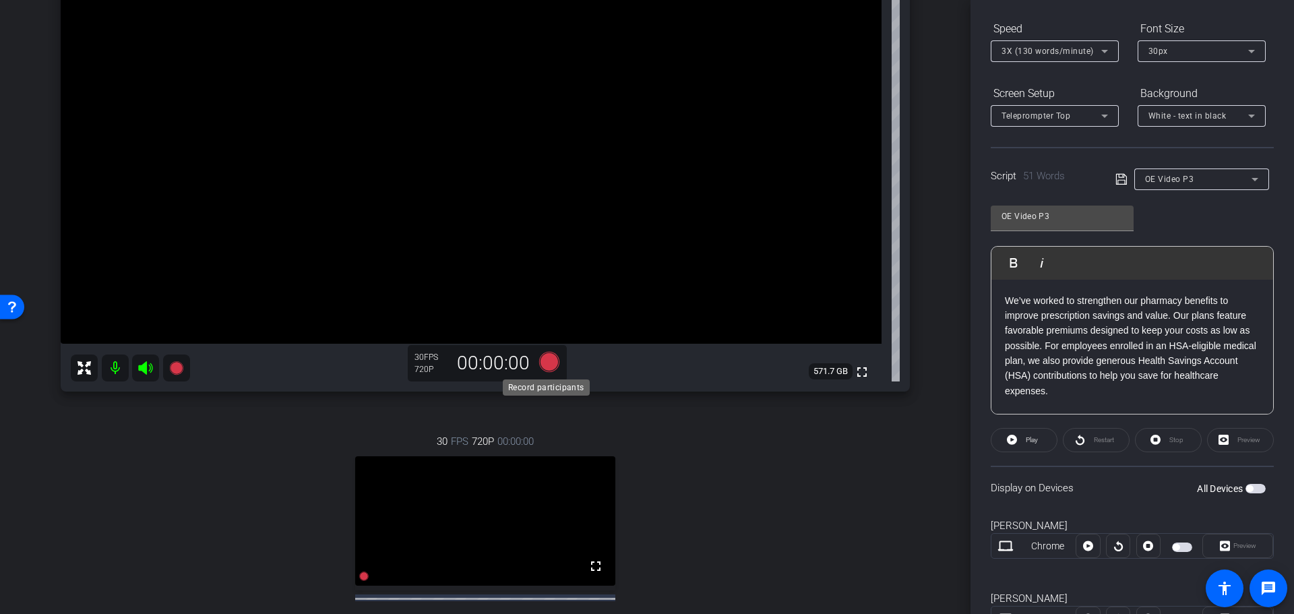
click at [541, 360] on icon at bounding box center [549, 361] width 20 height 20
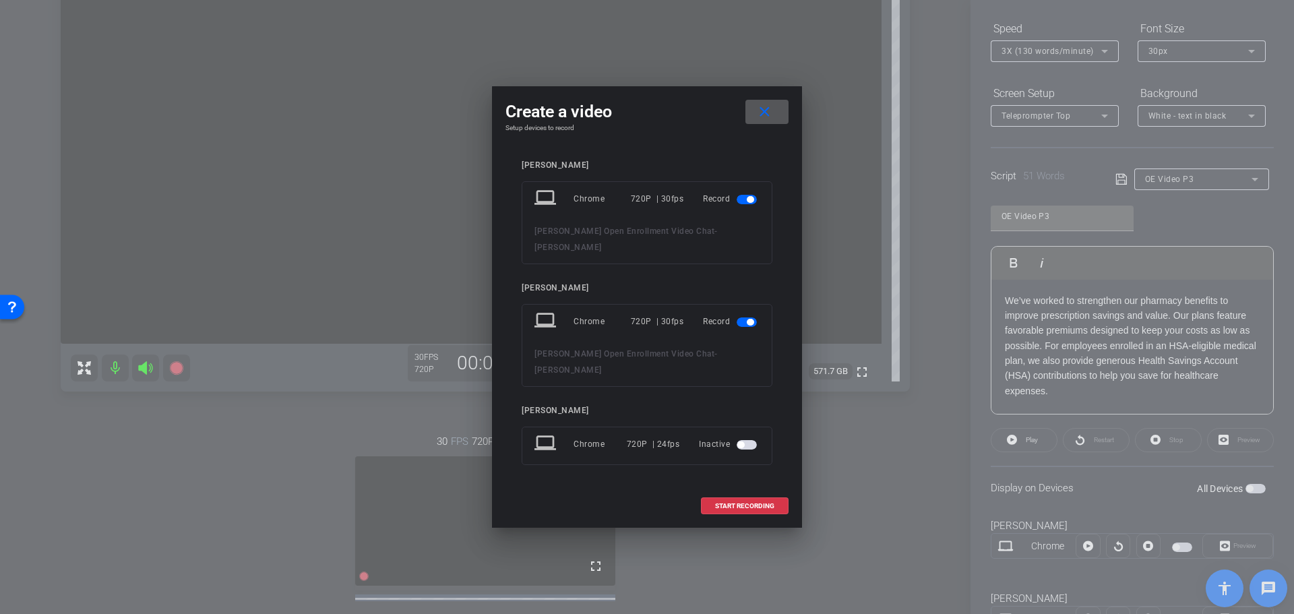
click at [749, 203] on span "button" at bounding box center [750, 199] width 7 height 7
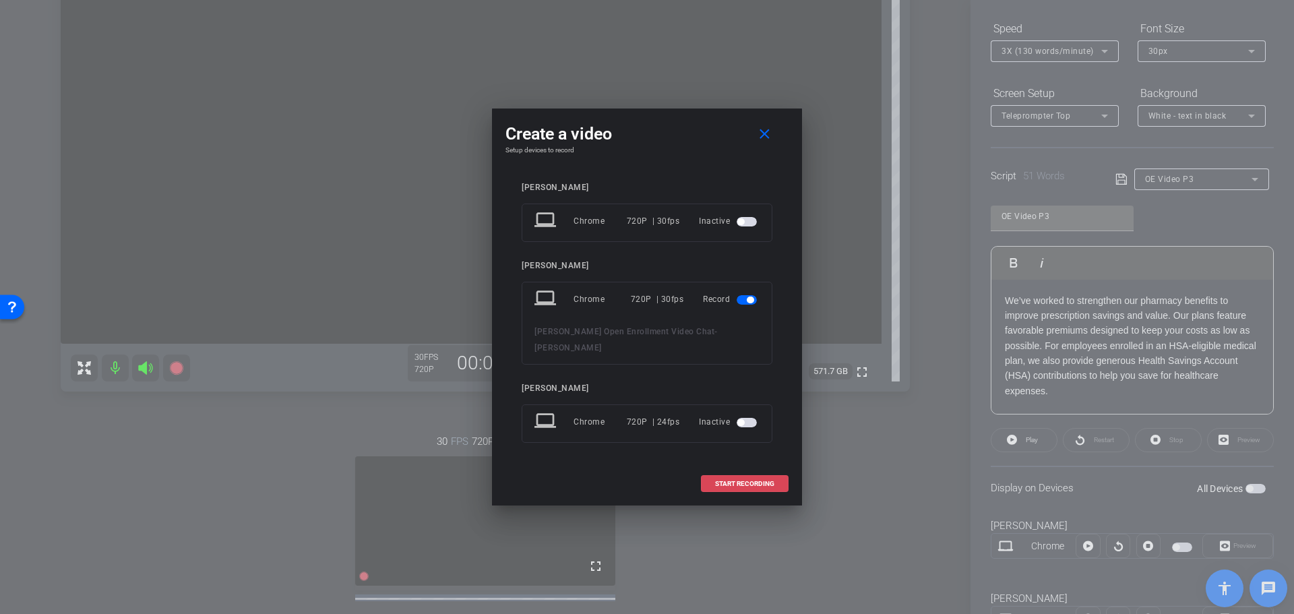
click at [725, 481] on span "START RECORDING" at bounding box center [744, 484] width 59 height 7
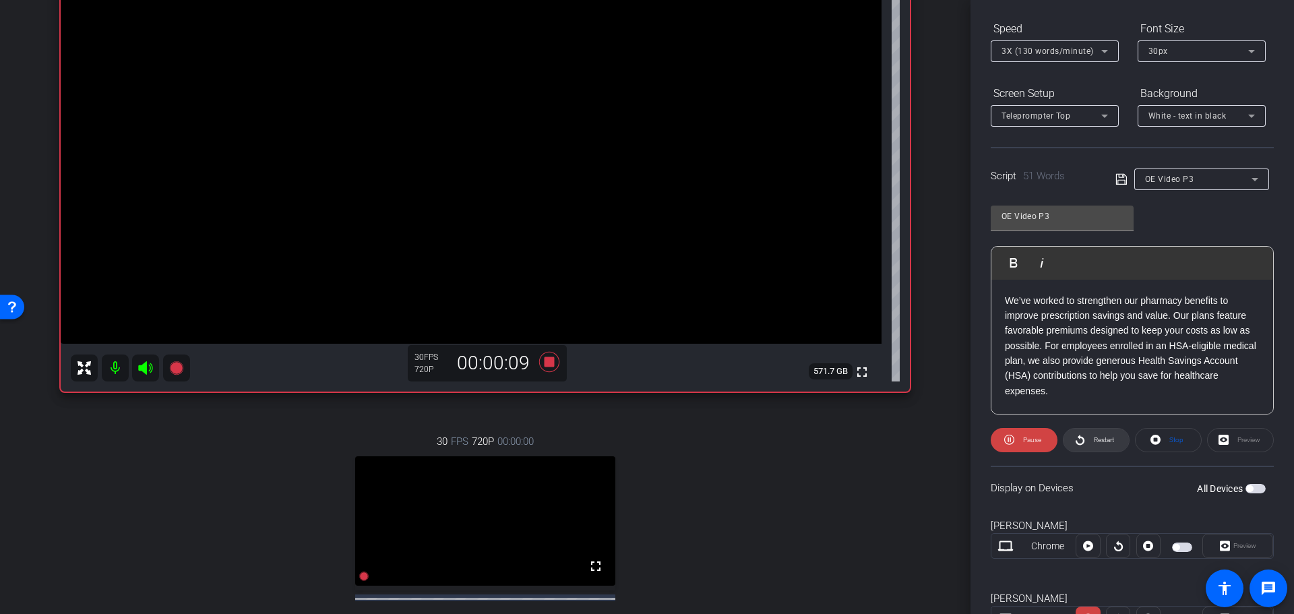
click at [1094, 440] on span "Restart" at bounding box center [1104, 439] width 20 height 7
click at [1099, 436] on span "Restart" at bounding box center [1104, 439] width 20 height 7
click at [1101, 438] on span "Restart" at bounding box center [1104, 439] width 20 height 7
click at [1099, 437] on span "Restart" at bounding box center [1104, 439] width 20 height 7
click at [1095, 434] on span "Restart" at bounding box center [1102, 440] width 24 height 19
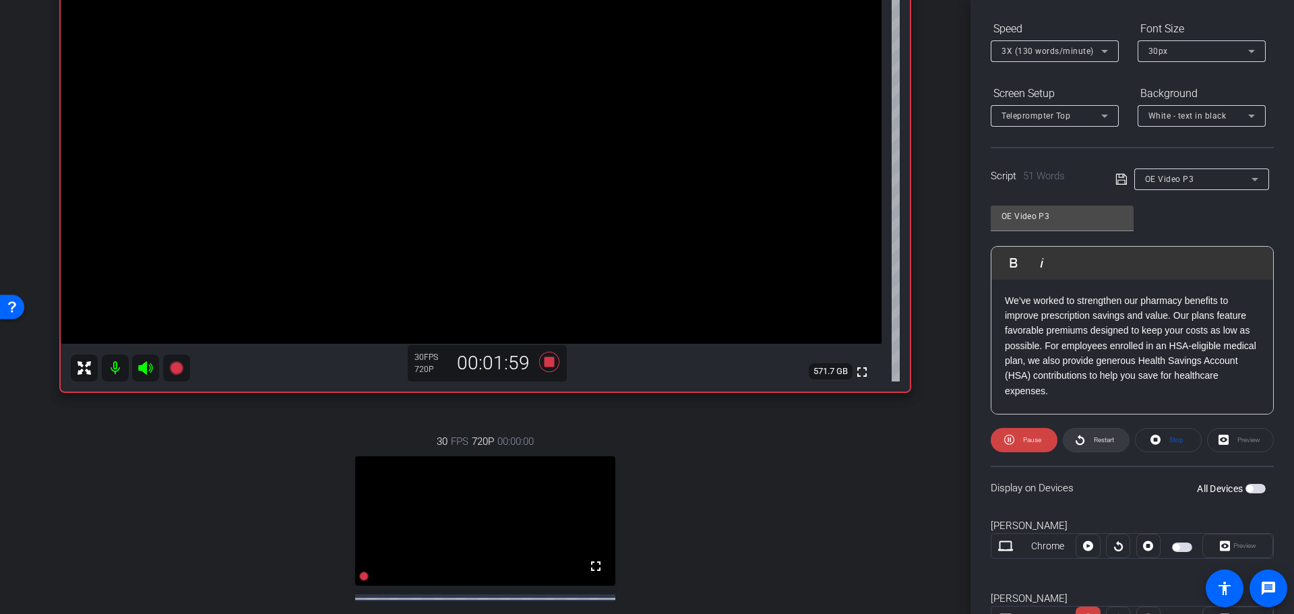
click at [1084, 439] on span at bounding box center [1096, 440] width 65 height 32
click at [1026, 440] on span "Pause" at bounding box center [1032, 439] width 18 height 7
click at [1031, 438] on span "Play" at bounding box center [1032, 439] width 12 height 7
click at [1084, 440] on span at bounding box center [1096, 440] width 65 height 32
click at [1024, 439] on span "Play" at bounding box center [1030, 440] width 16 height 19
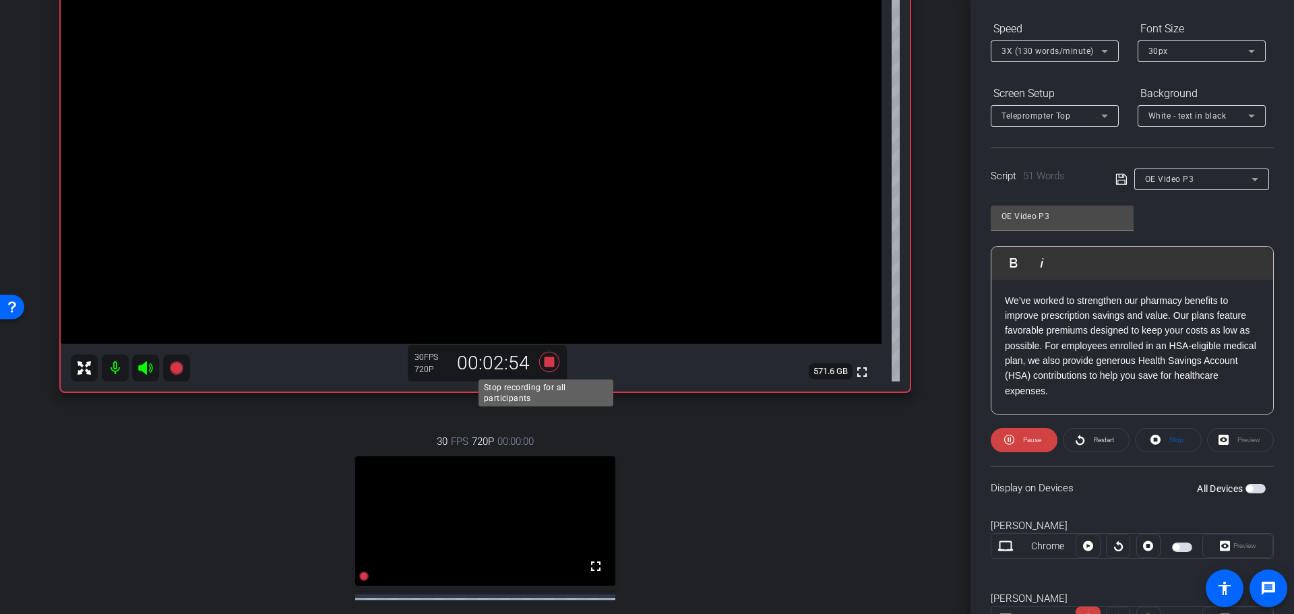
click at [545, 361] on icon at bounding box center [549, 361] width 20 height 20
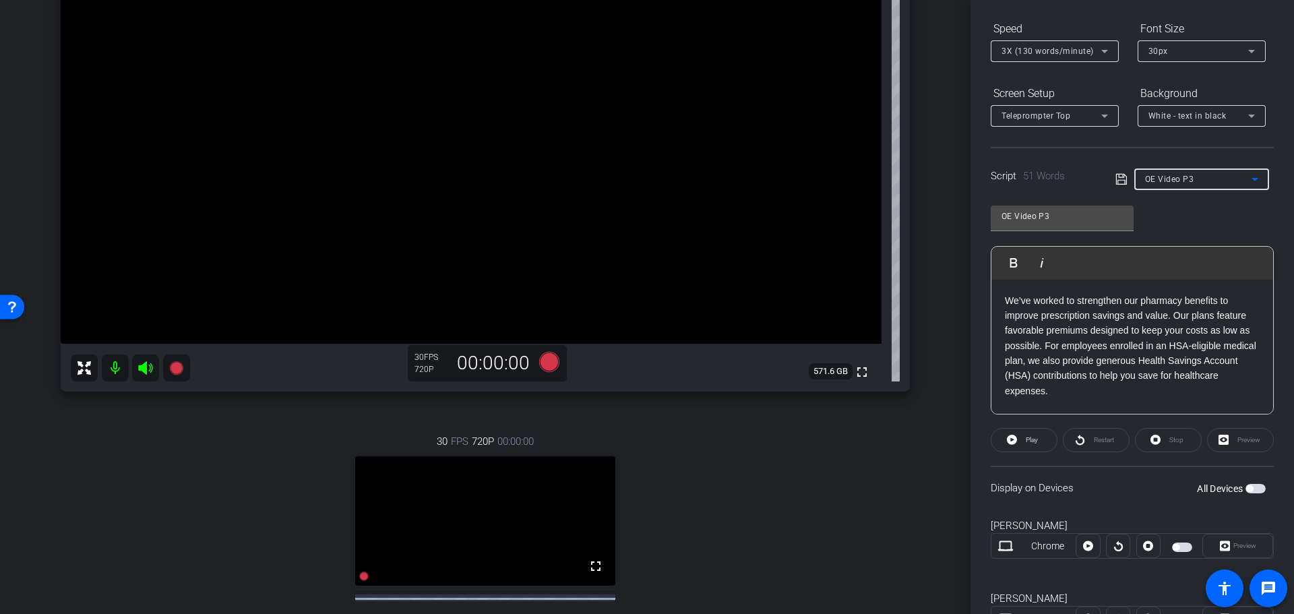
click at [1199, 177] on div "OE Video P3" at bounding box center [1198, 179] width 106 height 17
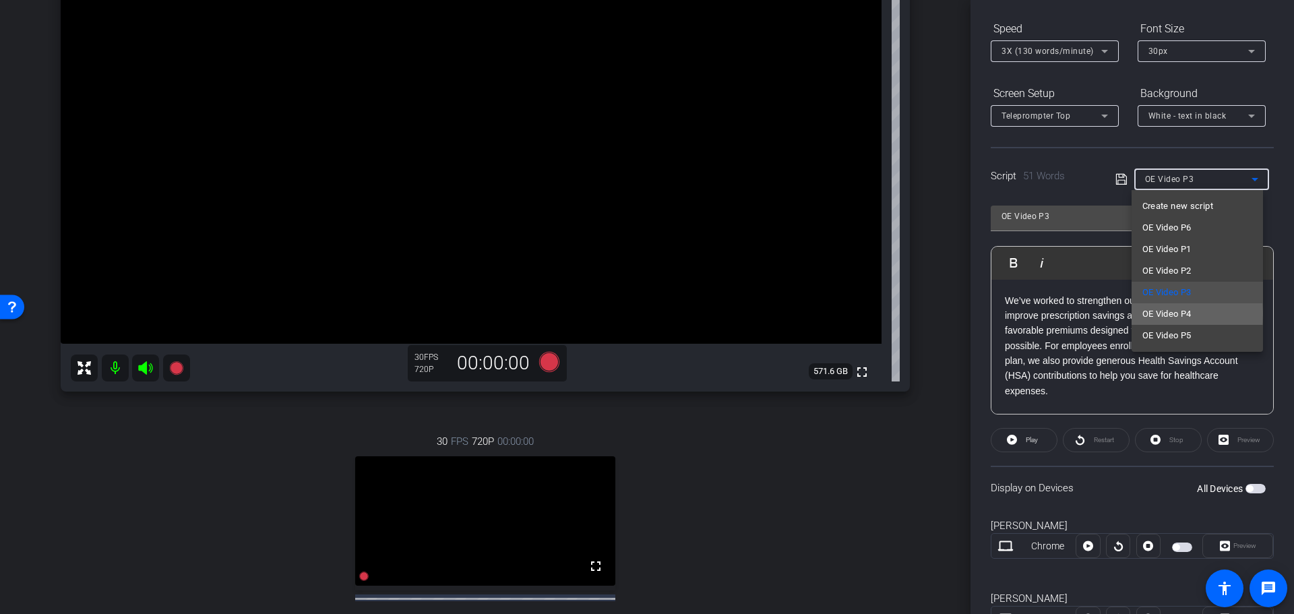
click at [1156, 313] on span "OE Video P4" at bounding box center [1166, 314] width 49 height 16
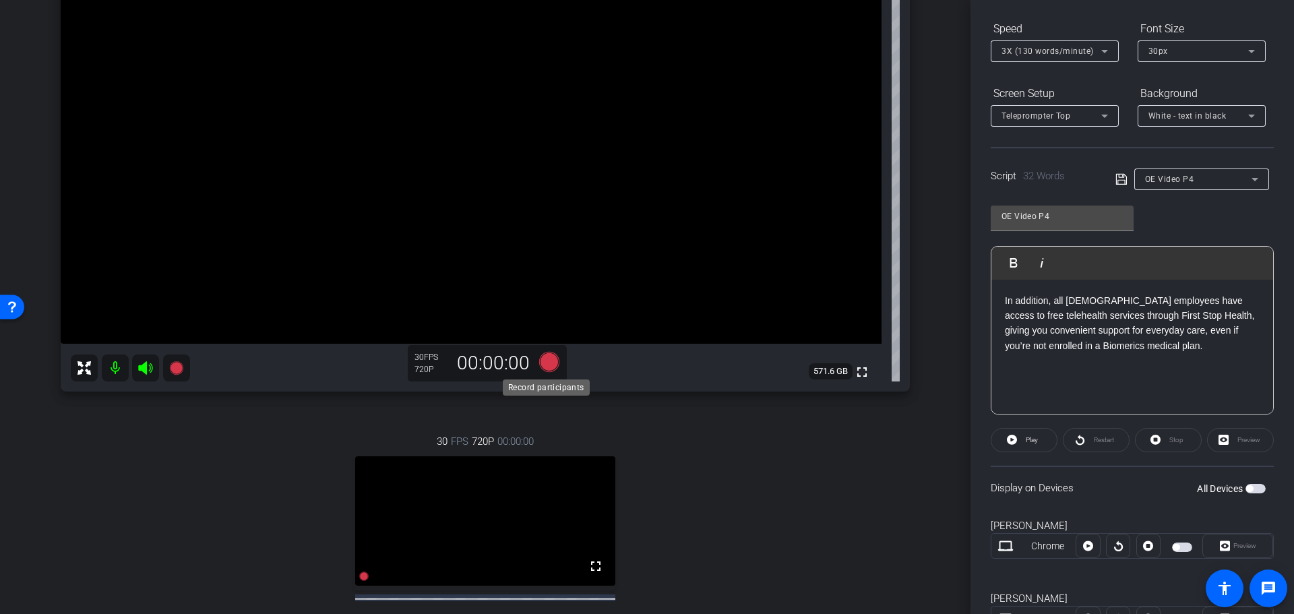
click at [545, 363] on icon at bounding box center [549, 361] width 20 height 20
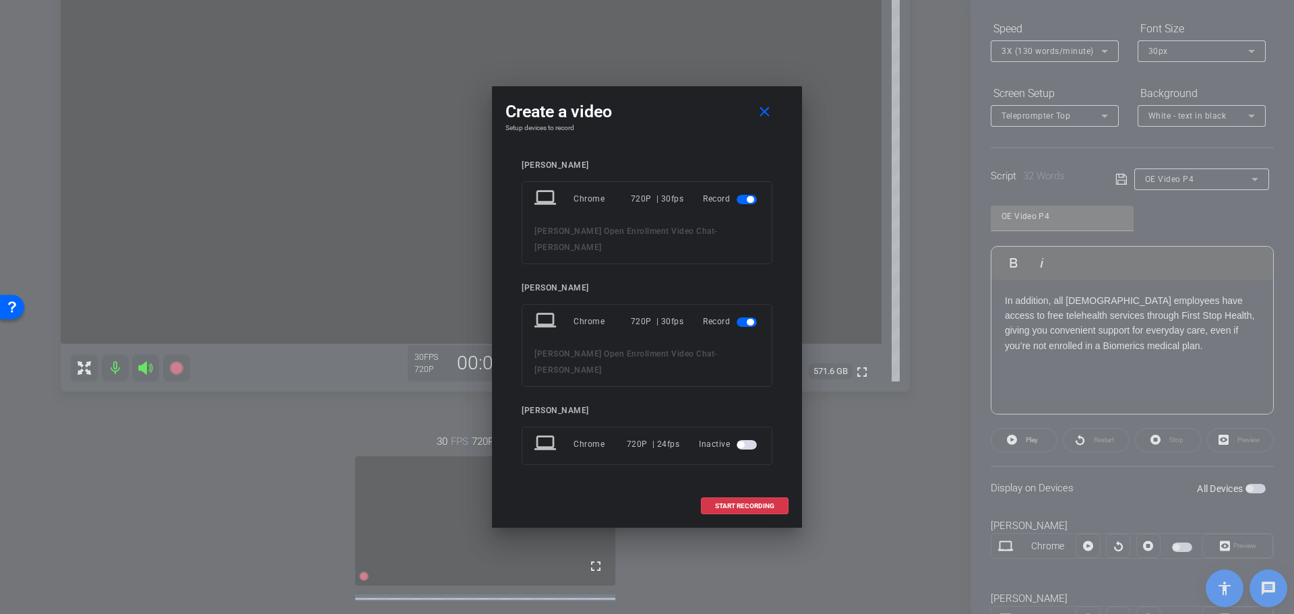
click at [740, 204] on span "button" at bounding box center [747, 199] width 20 height 9
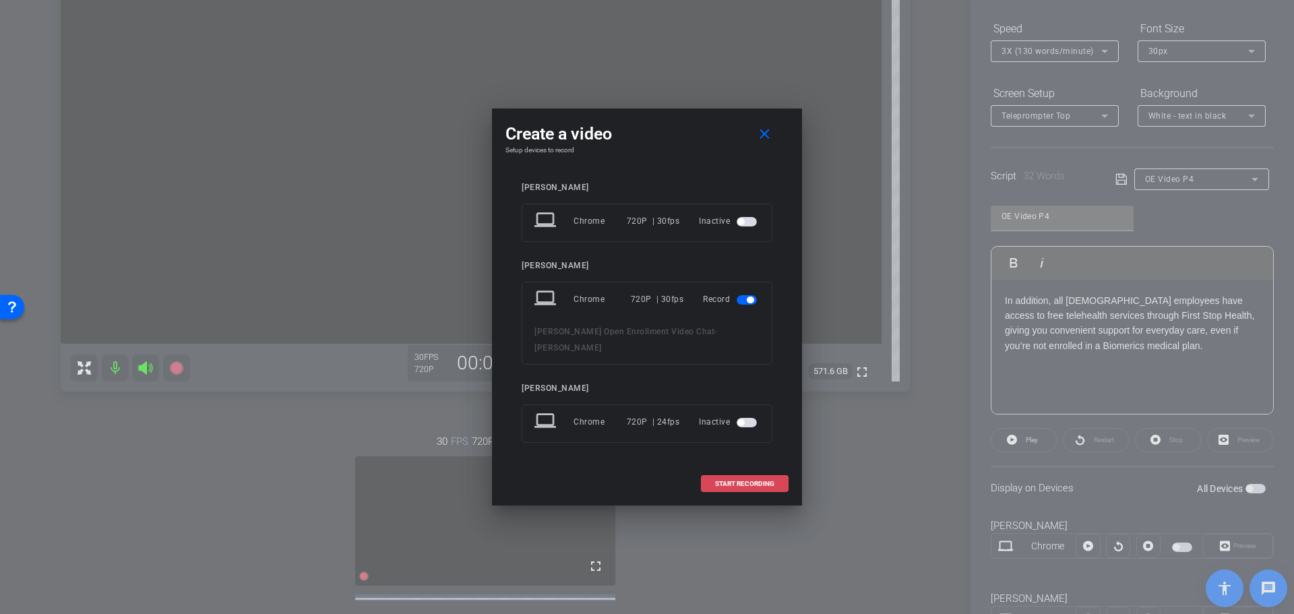
click at [726, 481] on span "START RECORDING" at bounding box center [744, 484] width 59 height 7
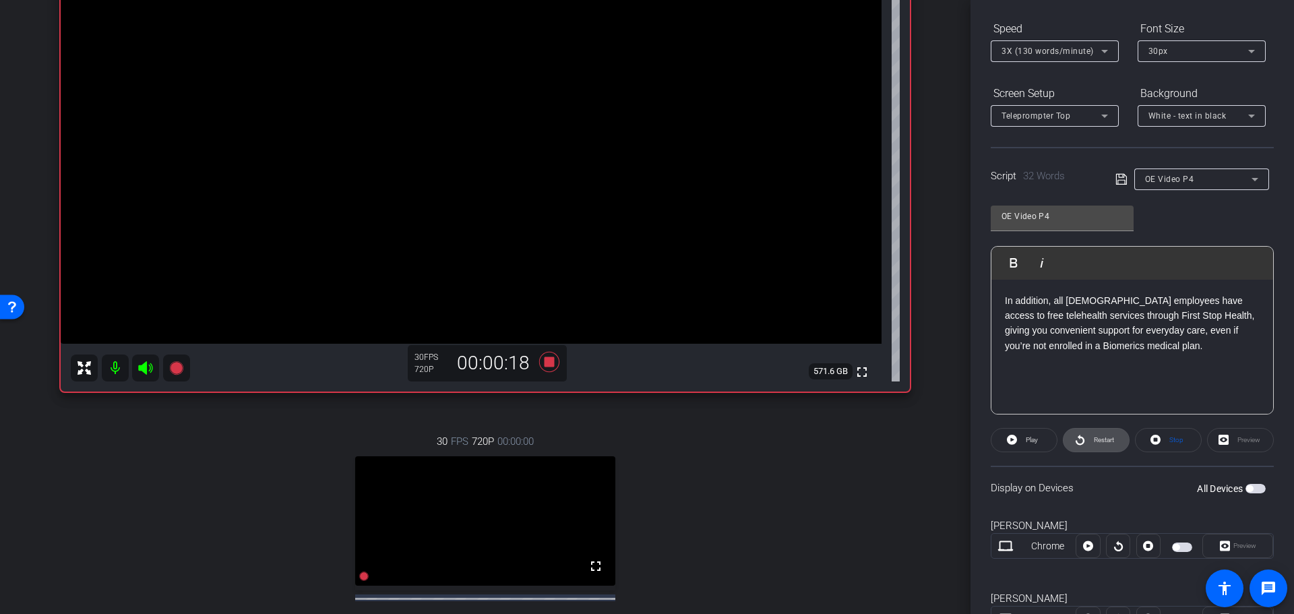
click at [1094, 439] on span "Restart" at bounding box center [1104, 439] width 20 height 7
click at [543, 361] on icon at bounding box center [549, 361] width 20 height 20
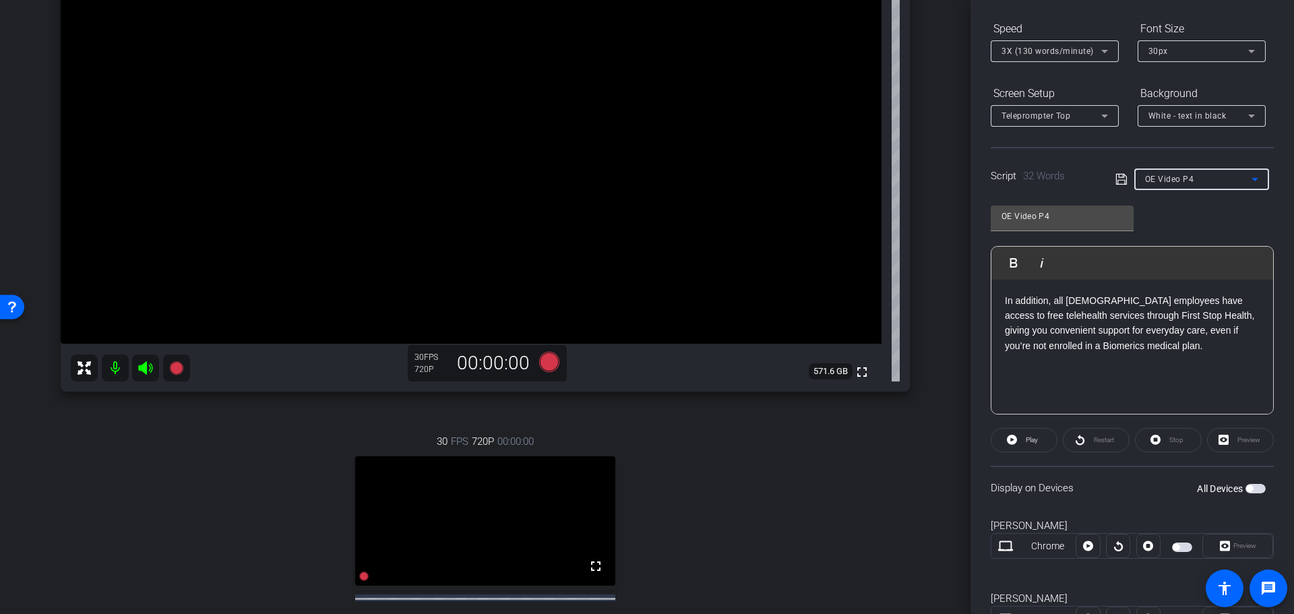
click at [1193, 177] on div "OE Video P4" at bounding box center [1198, 179] width 106 height 17
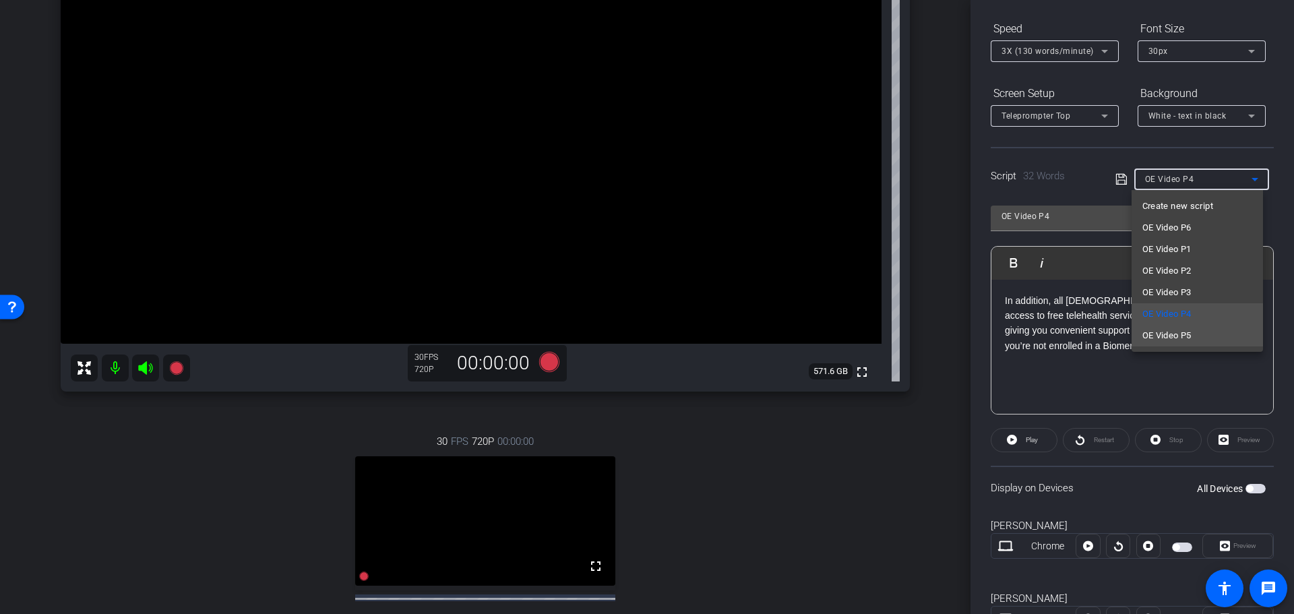
click at [1164, 337] on span "OE Video P5" at bounding box center [1166, 336] width 49 height 16
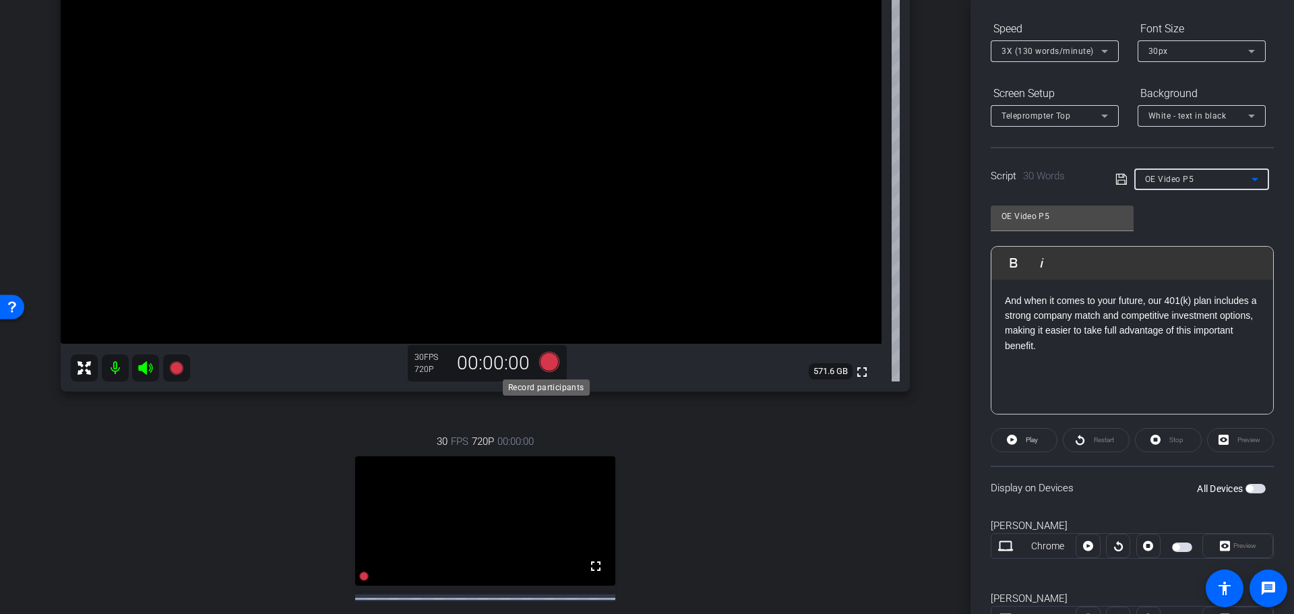
click at [543, 359] on icon at bounding box center [549, 361] width 20 height 20
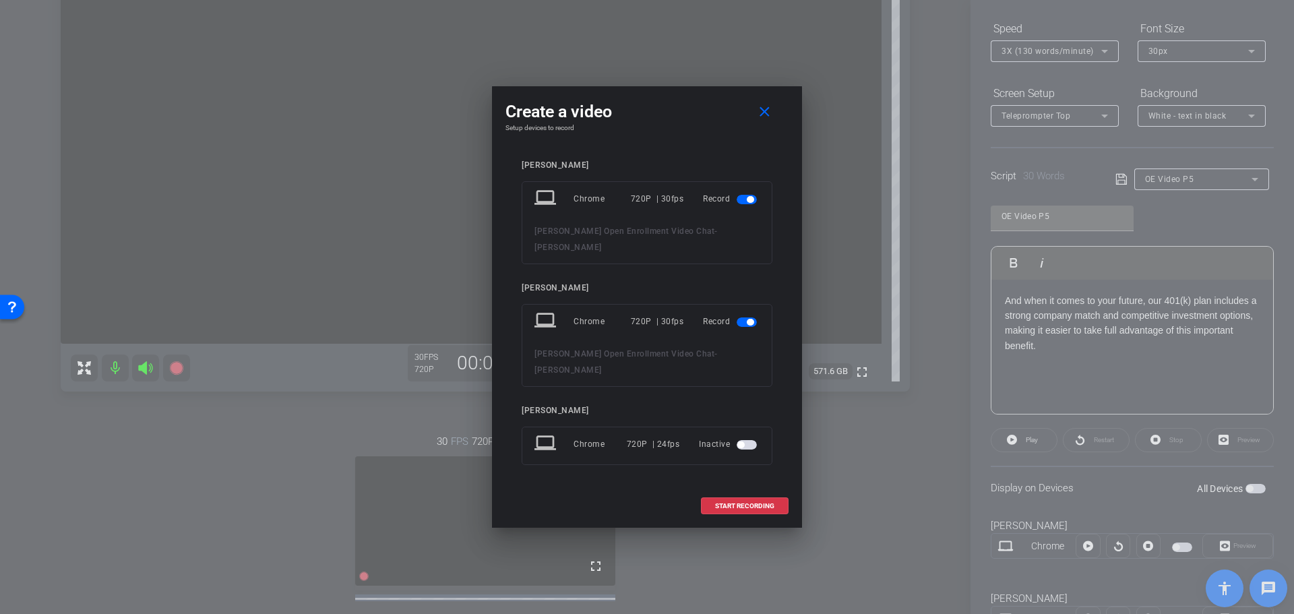
click at [747, 203] on span "button" at bounding box center [750, 199] width 7 height 7
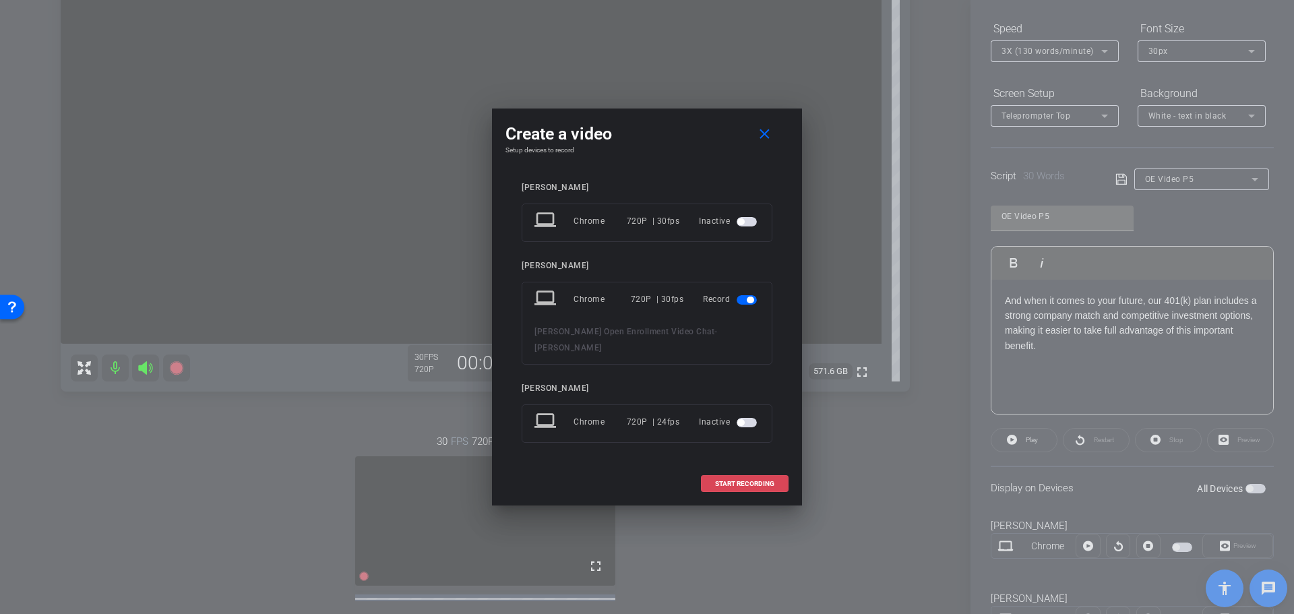
click at [736, 481] on span "START RECORDING" at bounding box center [744, 484] width 59 height 7
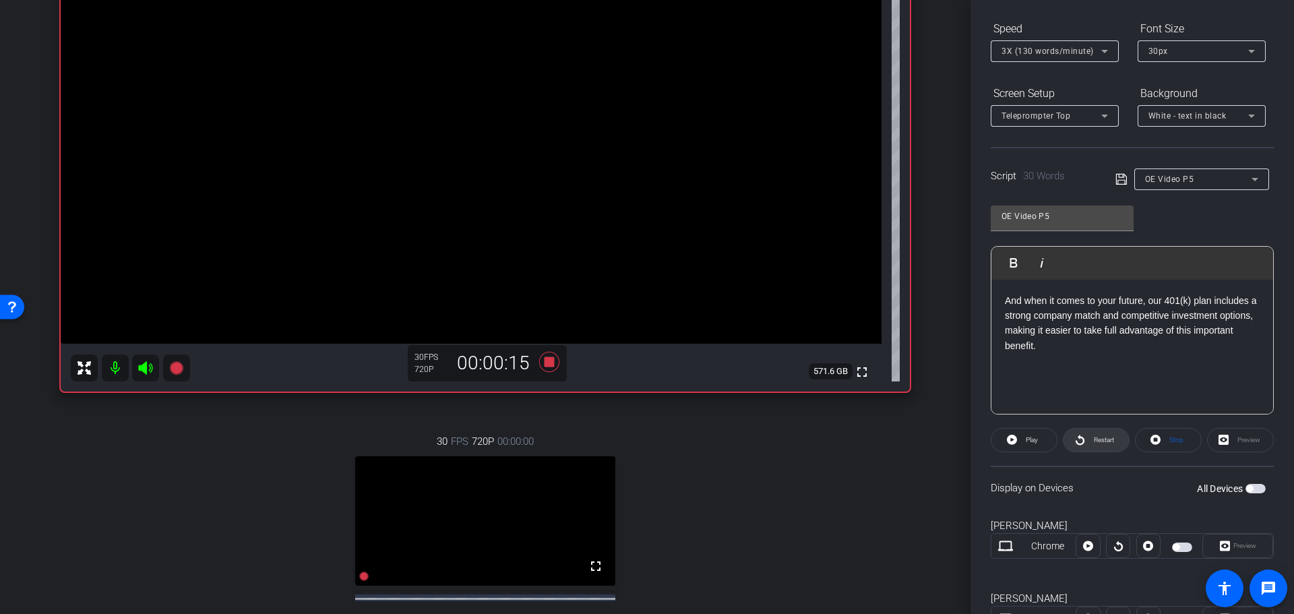
click at [1096, 437] on span "Restart" at bounding box center [1104, 439] width 20 height 7
click at [1101, 436] on span "Restart" at bounding box center [1104, 439] width 20 height 7
click at [545, 360] on icon at bounding box center [549, 361] width 20 height 20
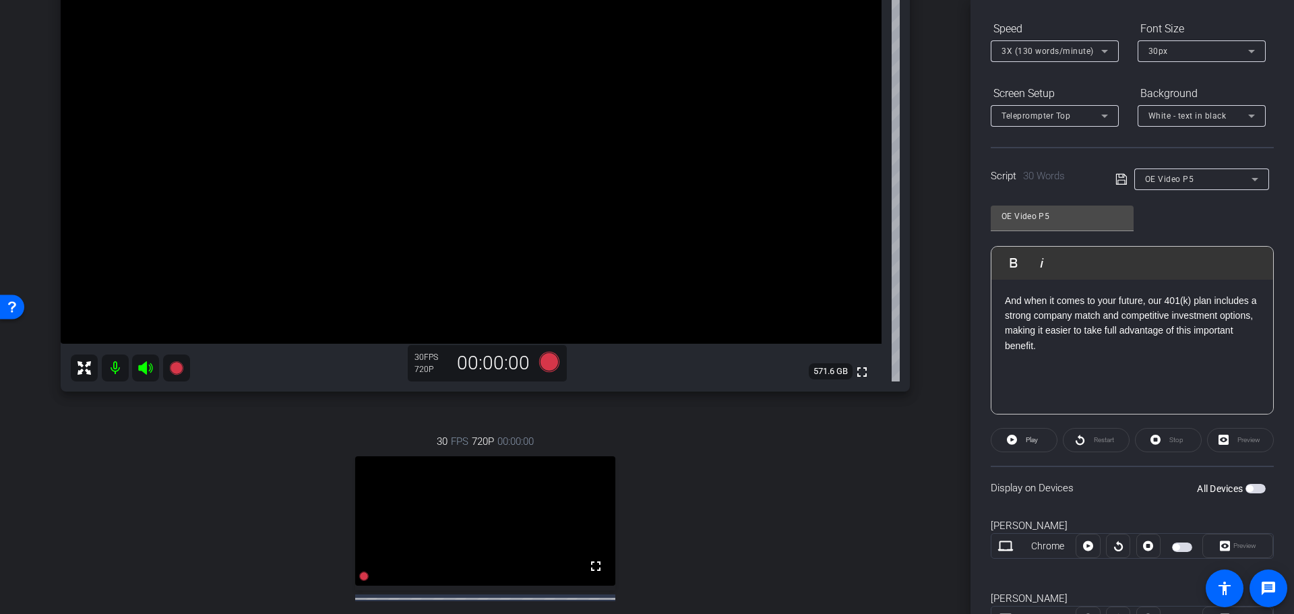
click at [1188, 178] on span "OE Video P5" at bounding box center [1169, 179] width 49 height 9
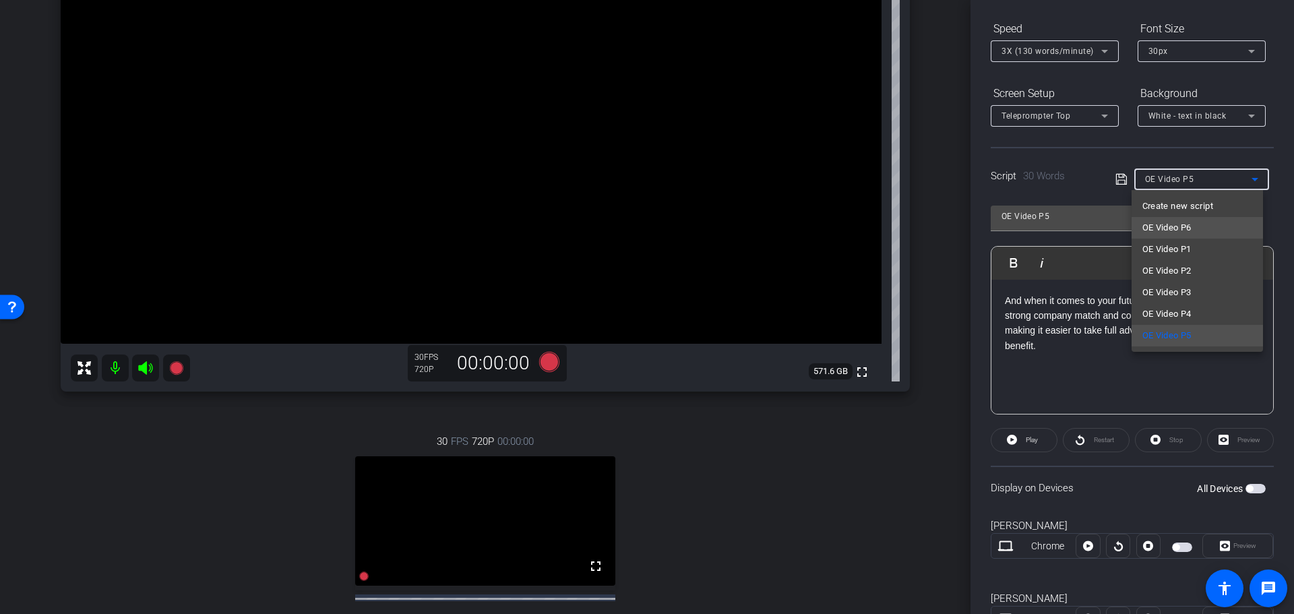
click at [1177, 222] on span "OE Video P6" at bounding box center [1166, 228] width 49 height 16
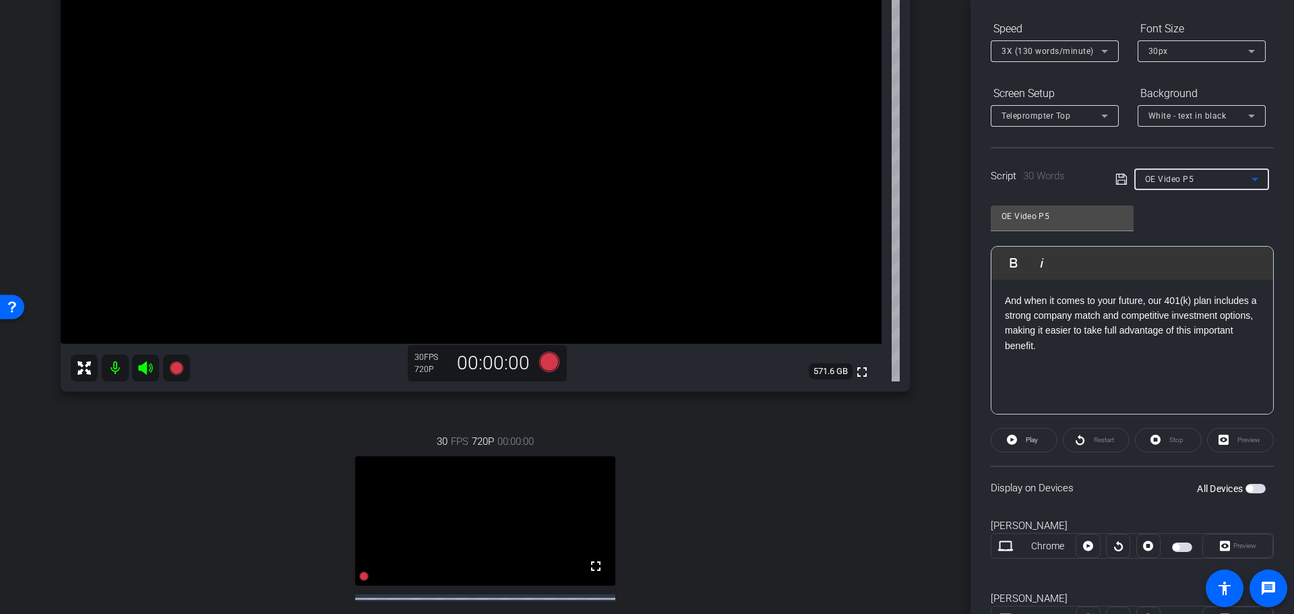
type input "OE Video P6"
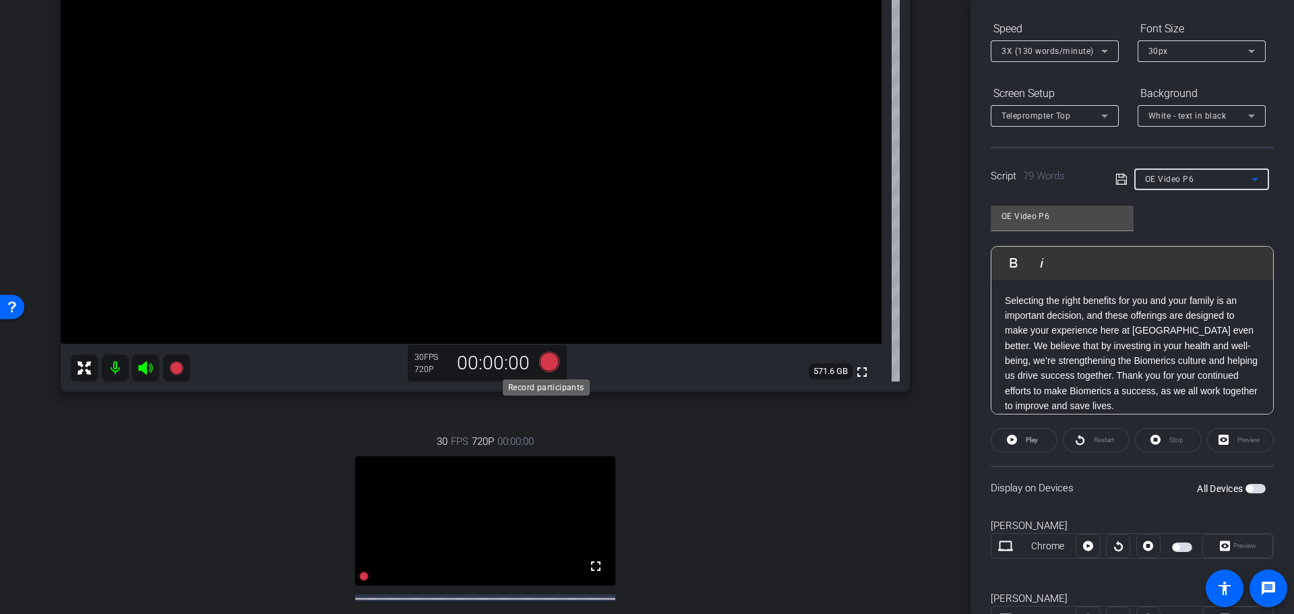
click at [542, 358] on icon at bounding box center [549, 361] width 20 height 20
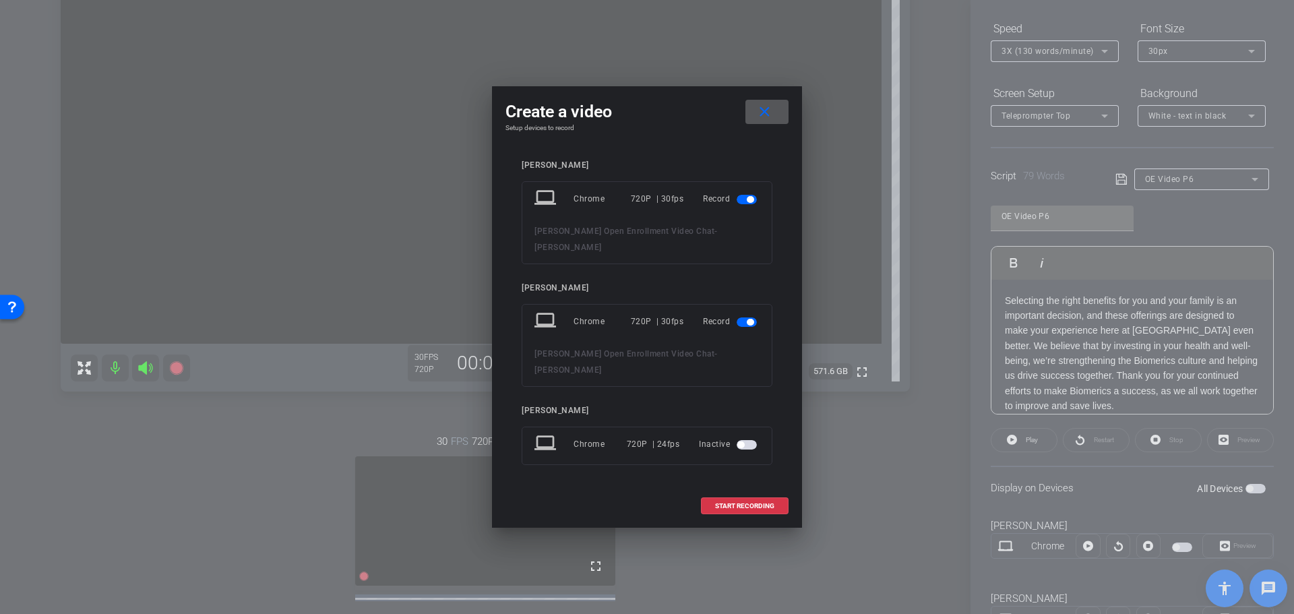
click at [741, 204] on span "button" at bounding box center [747, 199] width 20 height 9
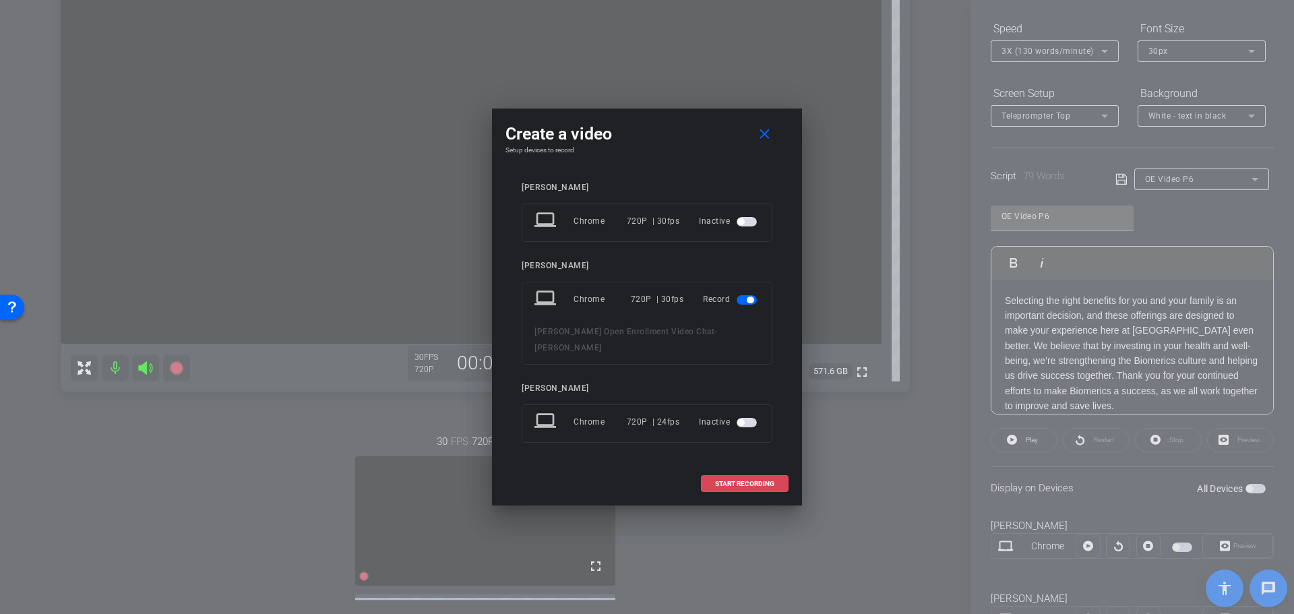
click at [727, 481] on span "START RECORDING" at bounding box center [744, 484] width 59 height 7
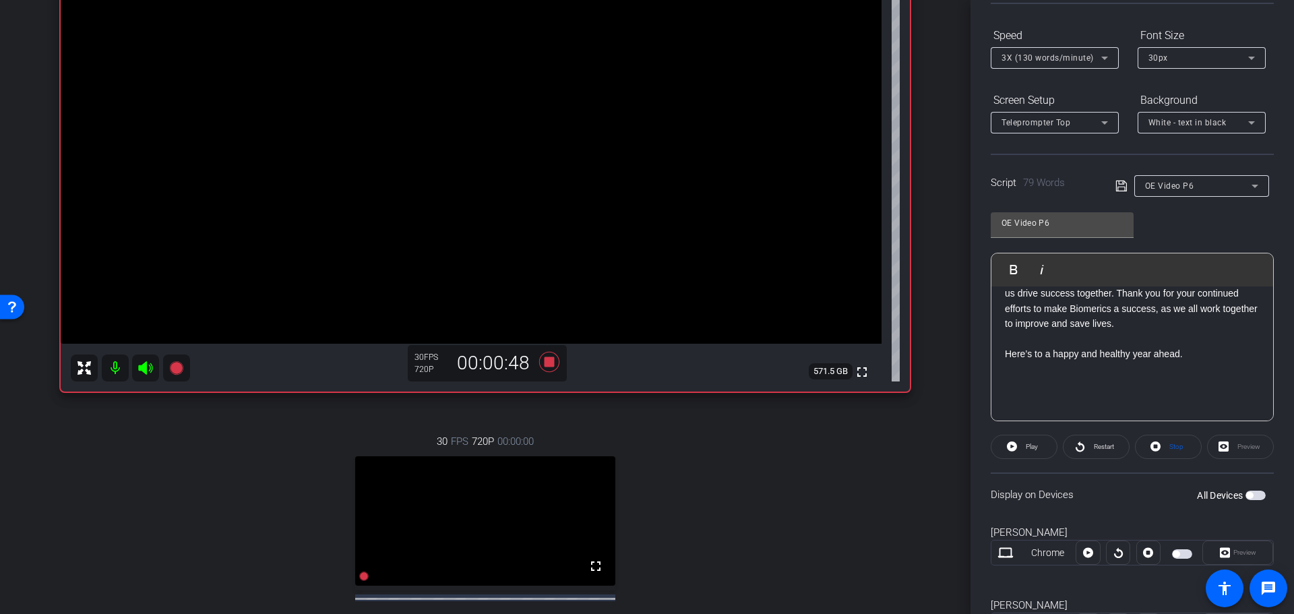
scroll to position [103, 0]
drag, startPoint x: 1196, startPoint y: 342, endPoint x: 972, endPoint y: 336, distance: 224.5
click at [972, 336] on div "Participants Teleprompter Adjustments settings Aden Hirtle flip Director Everyo…" at bounding box center [1133, 307] width 324 height 614
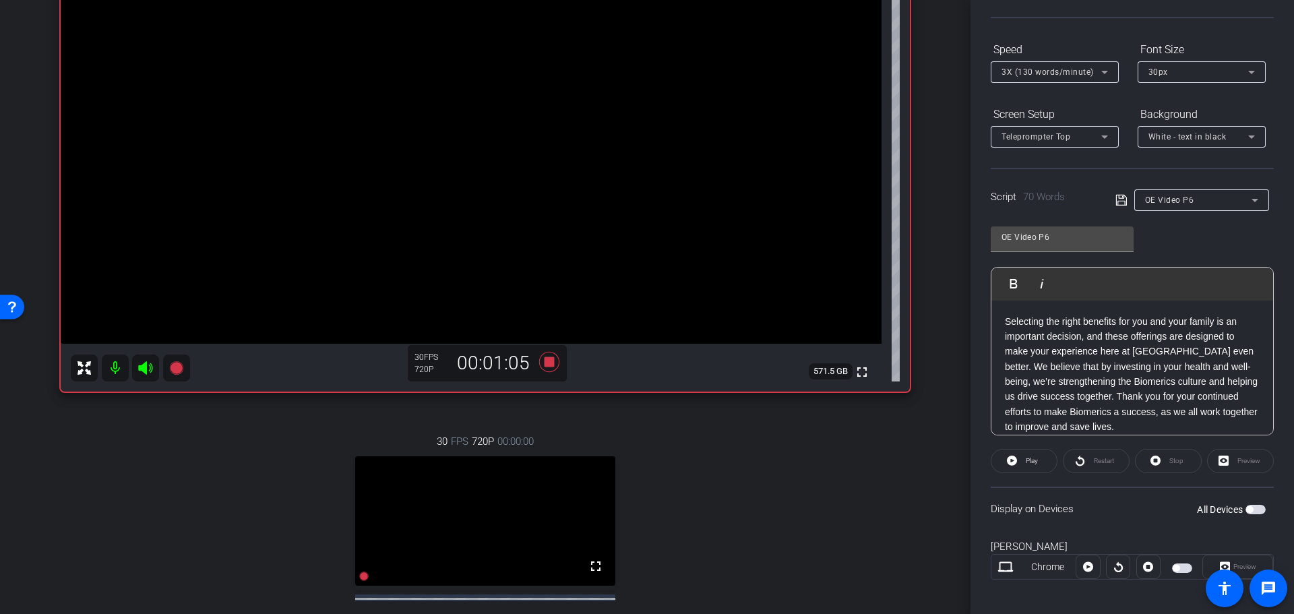
scroll to position [90, 0]
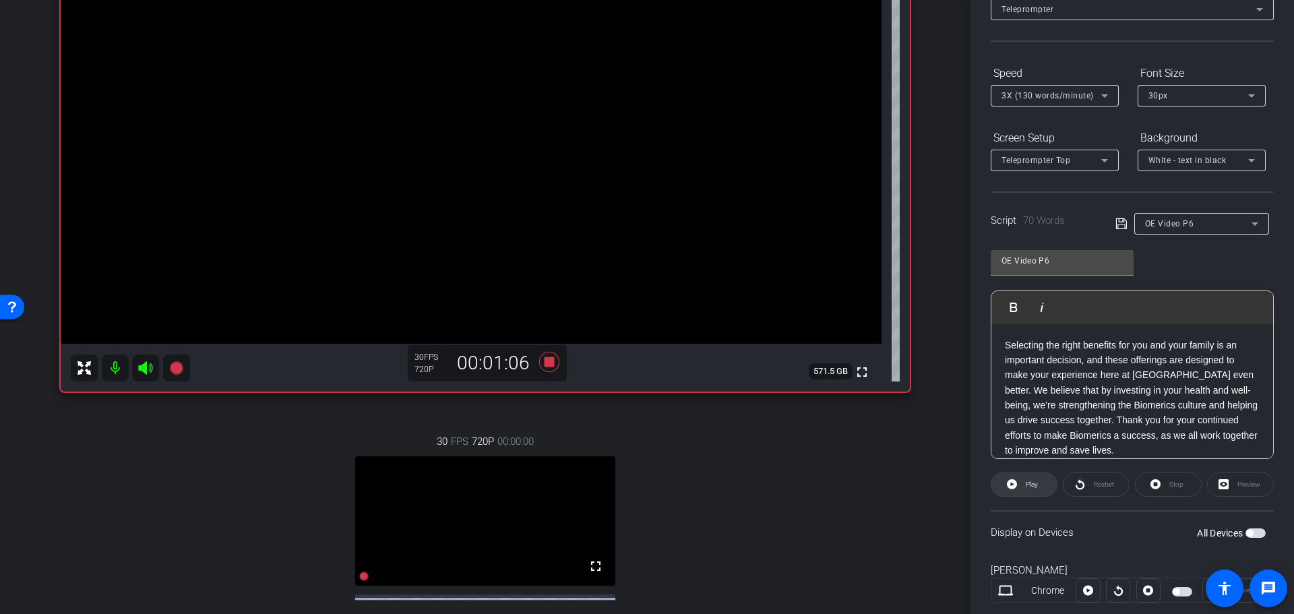
click at [1031, 482] on span "Play" at bounding box center [1032, 484] width 12 height 7
click at [546, 361] on icon at bounding box center [549, 361] width 20 height 20
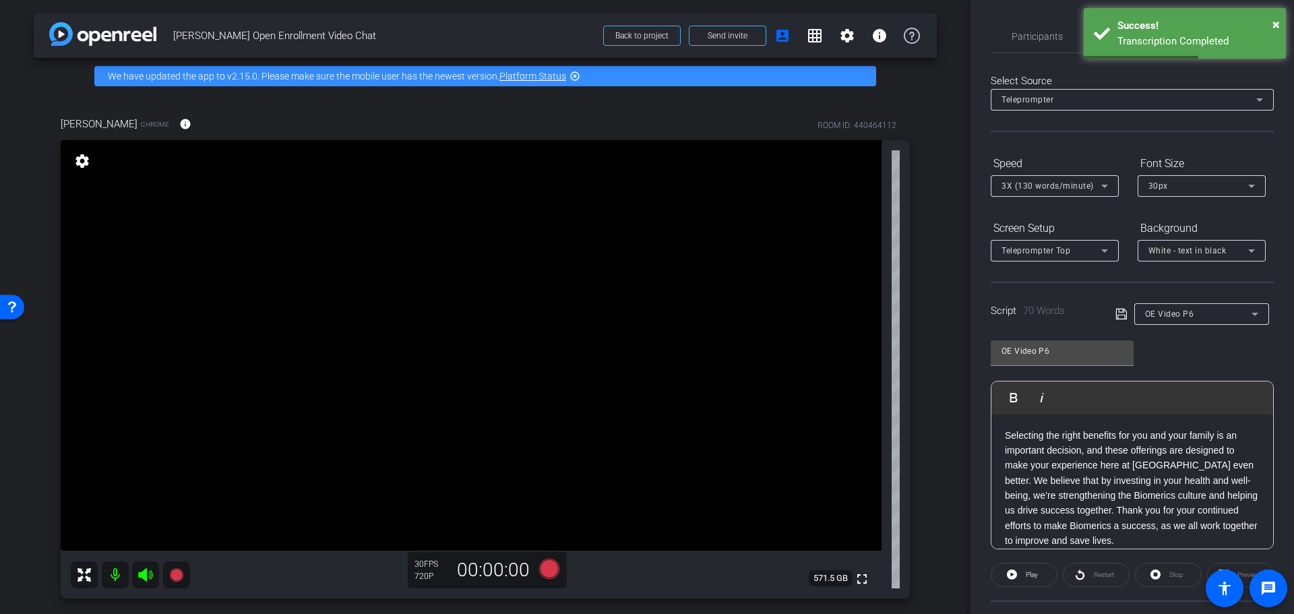
scroll to position [472, 0]
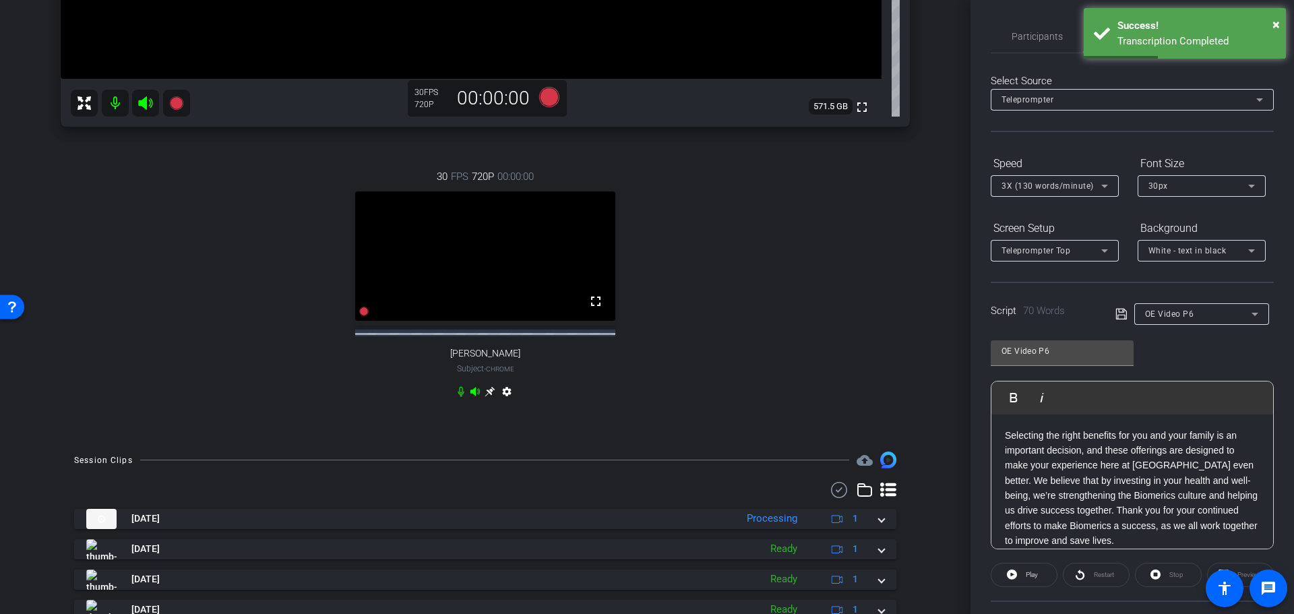
click at [724, 333] on div "30 FPS 720P 00:00:00 fullscreen Dan Craven Subject - Chrome settings" at bounding box center [485, 286] width 849 height 278
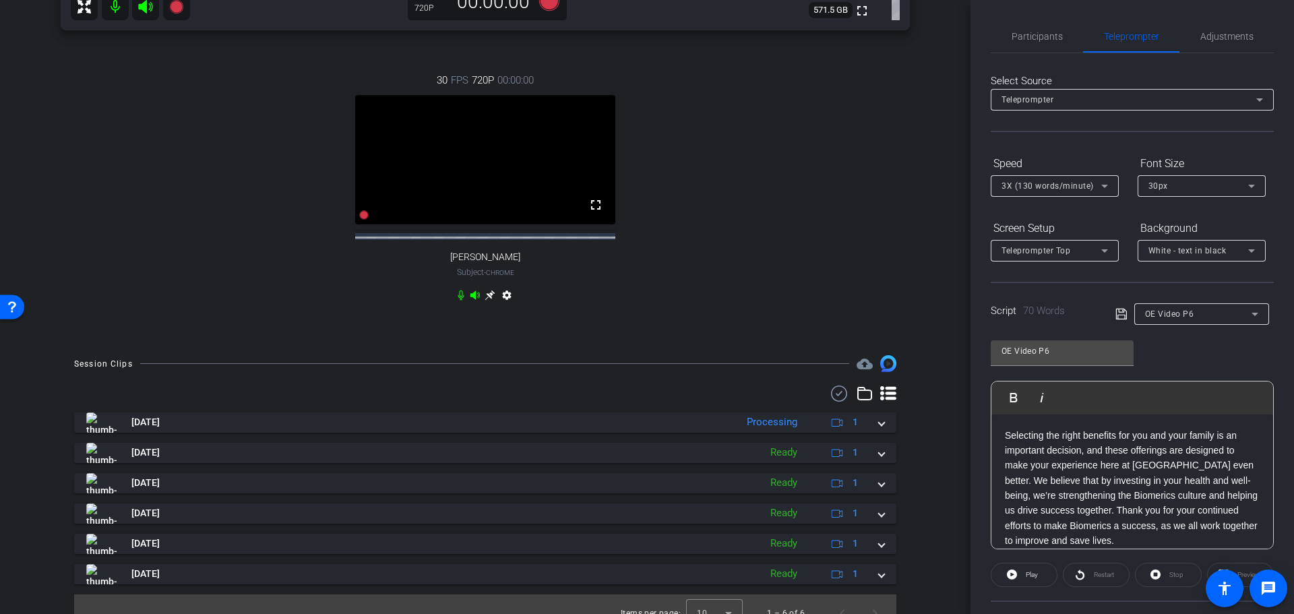
scroll to position [598, 0]
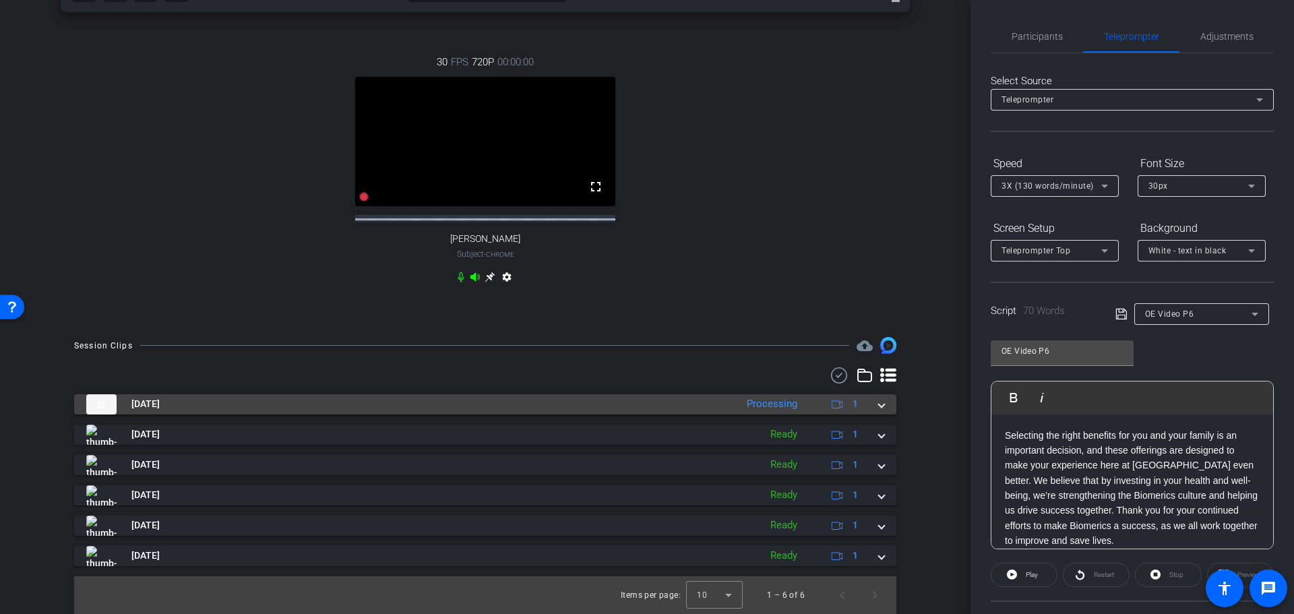
click at [740, 405] on div "Processing" at bounding box center [772, 404] width 64 height 16
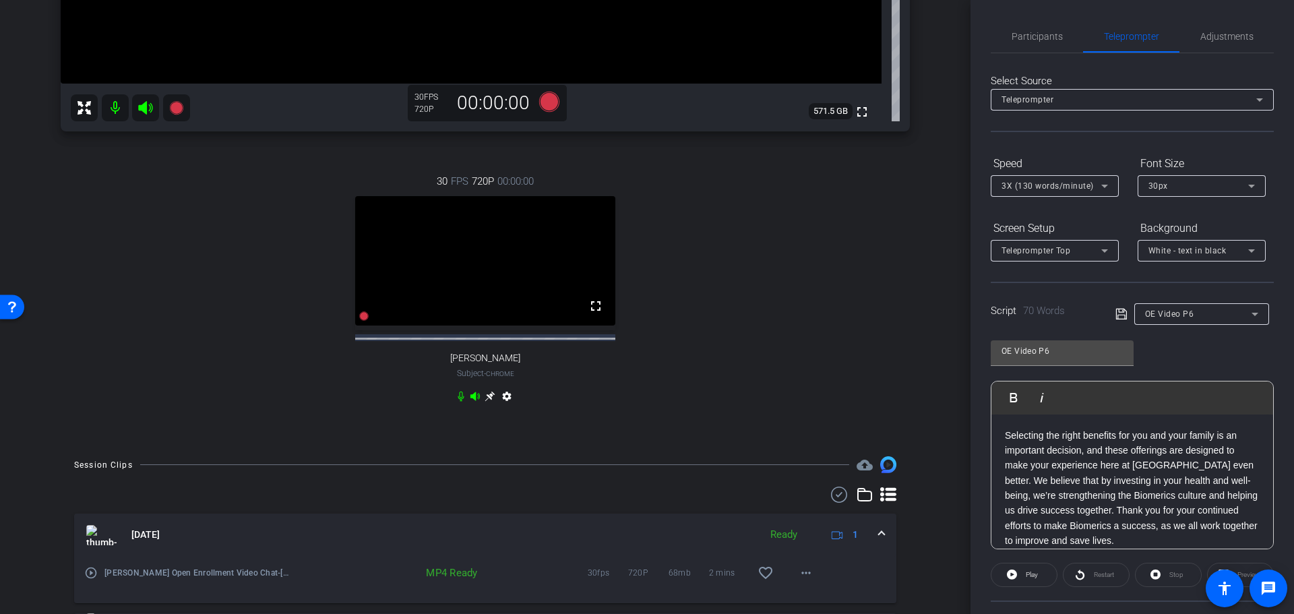
scroll to position [530, 0]
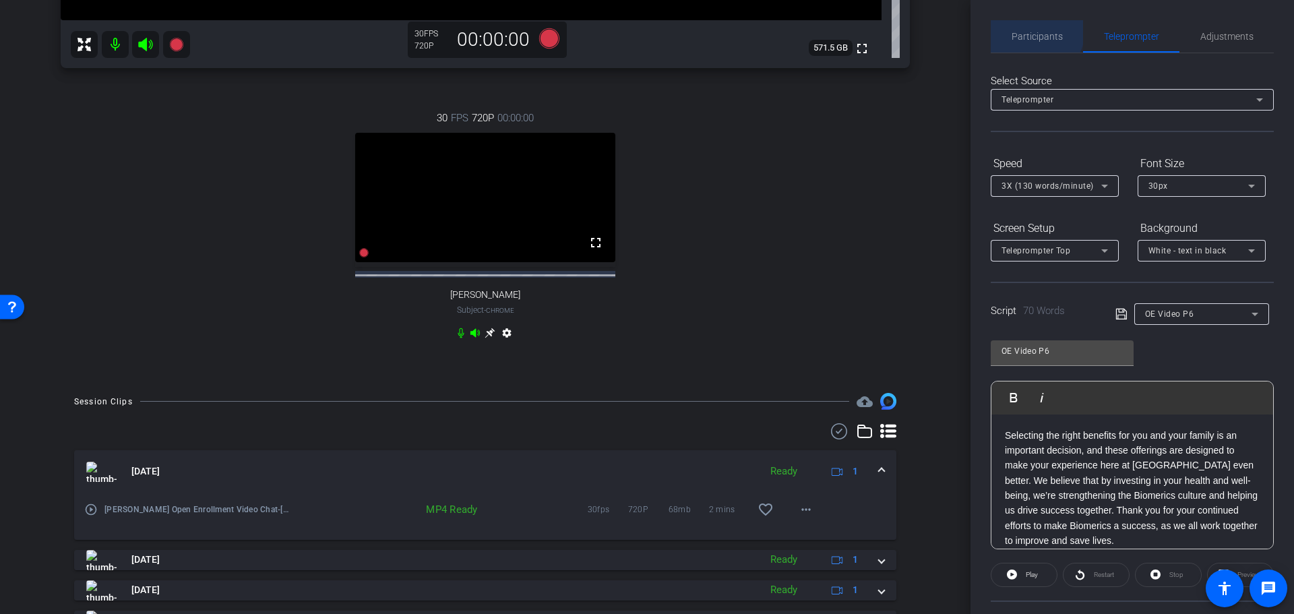
click at [1029, 30] on span "Participants" at bounding box center [1037, 36] width 51 height 32
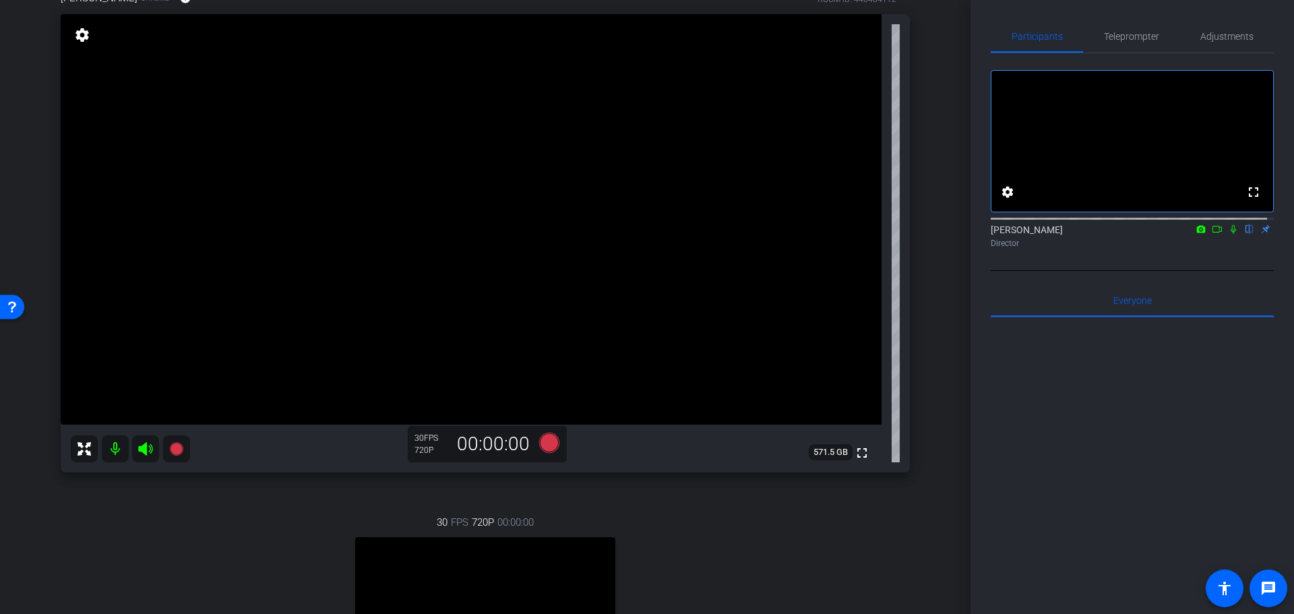
scroll to position [0, 0]
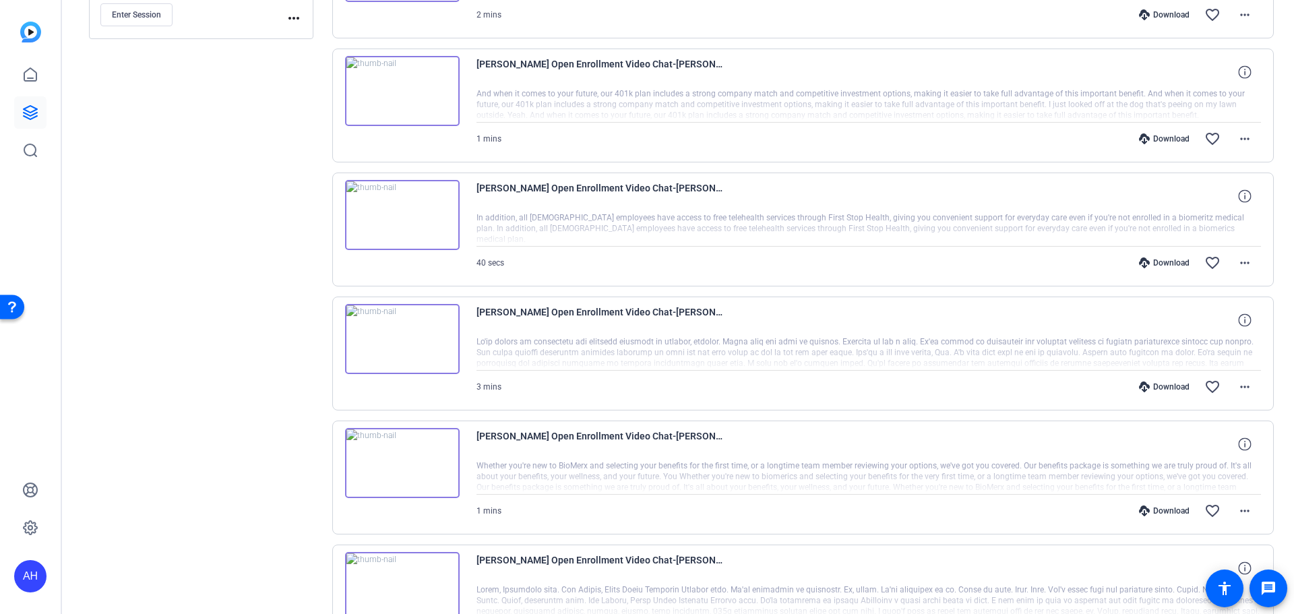
scroll to position [357, 0]
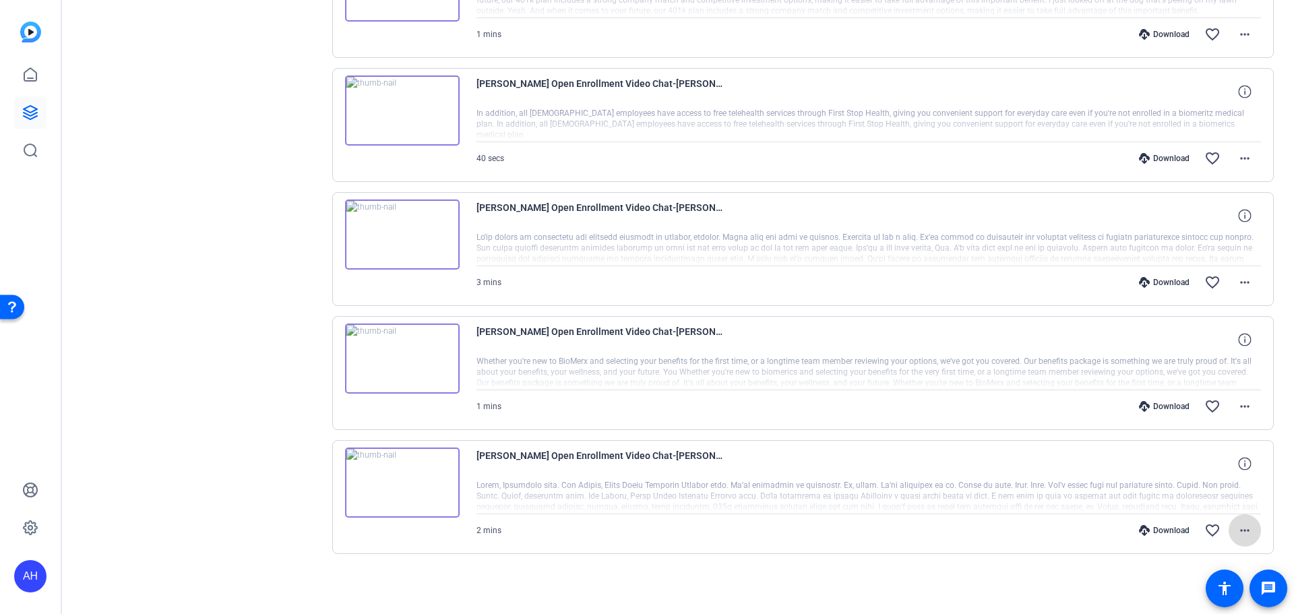
click at [1239, 528] on mat-icon "more_horiz" at bounding box center [1245, 530] width 16 height 16
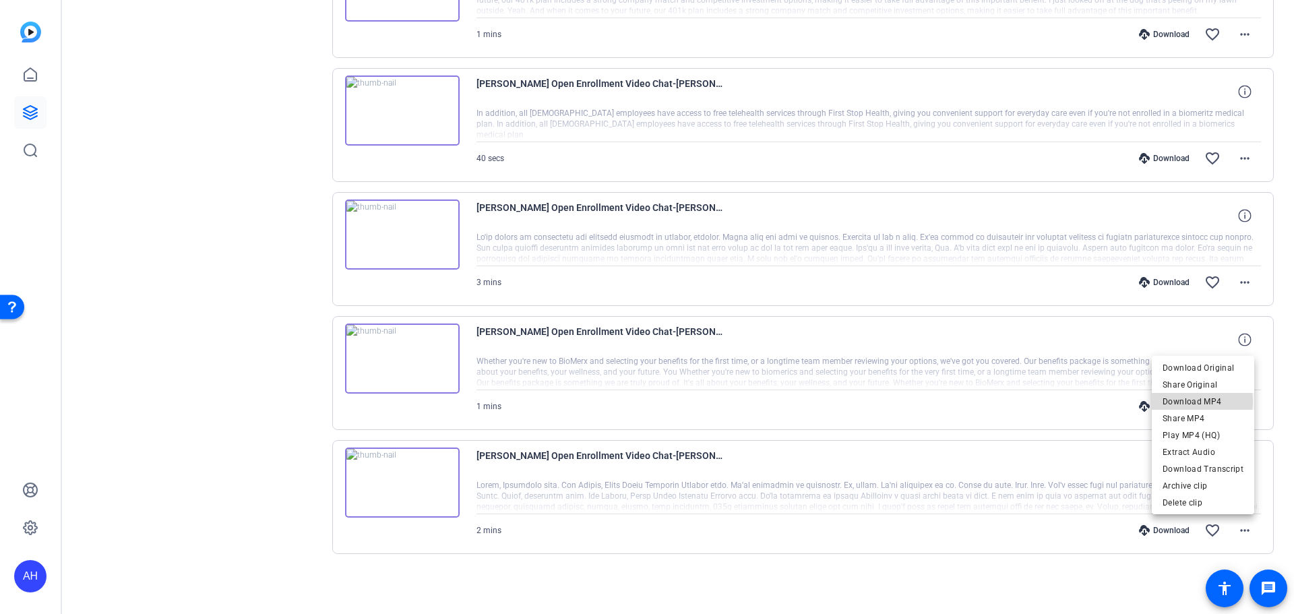
click at [1189, 401] on span "Download MP4" at bounding box center [1203, 402] width 81 height 16
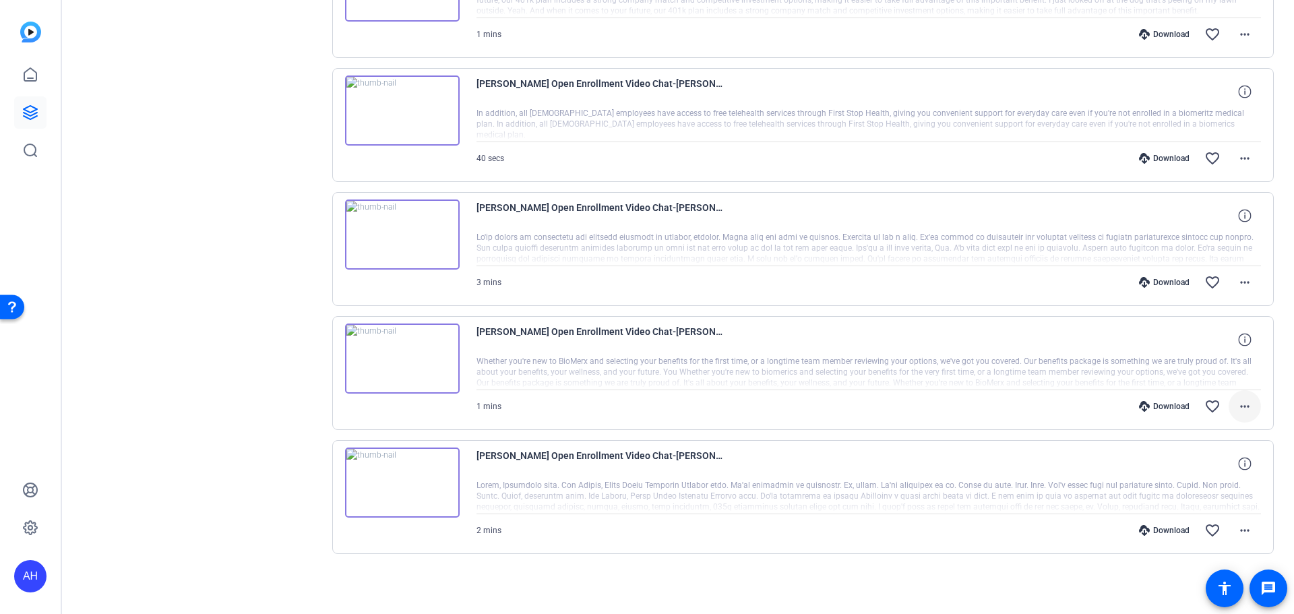
click at [1239, 399] on mat-icon "more_horiz" at bounding box center [1245, 406] width 16 height 16
click at [1202, 466] on span "Download MP4" at bounding box center [1203, 468] width 81 height 16
click at [1237, 282] on mat-icon "more_horiz" at bounding box center [1245, 282] width 16 height 16
click at [1206, 340] on span "Download MP4" at bounding box center [1203, 344] width 81 height 16
click at [1237, 160] on mat-icon "more_horiz" at bounding box center [1245, 158] width 16 height 16
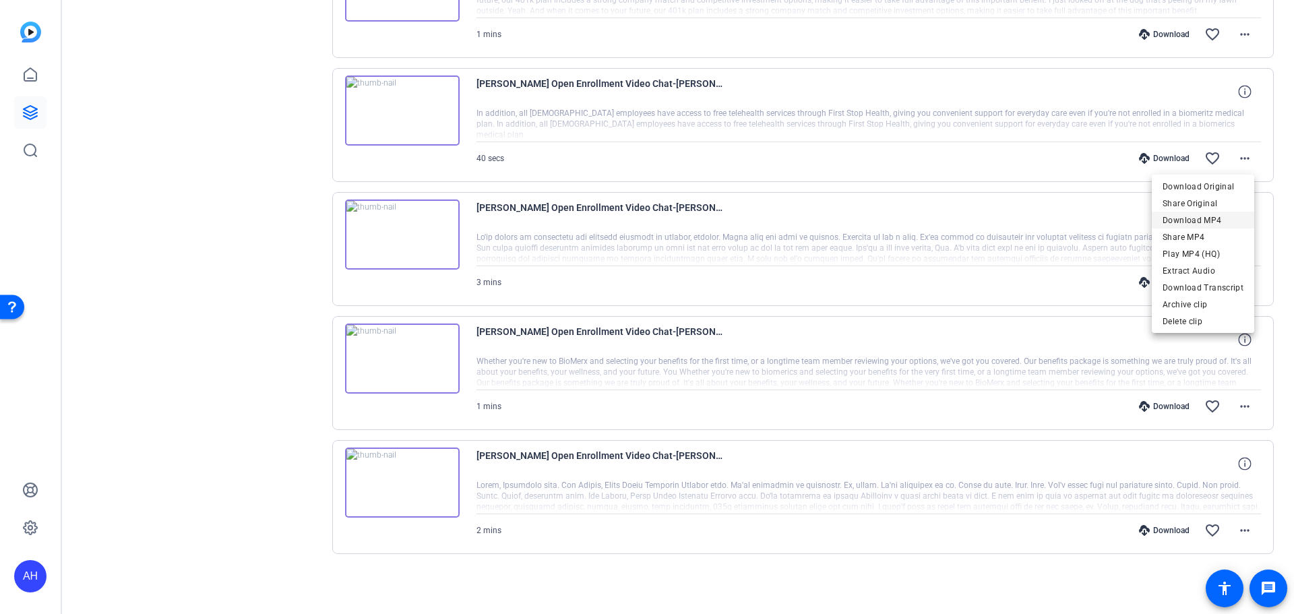
click at [1196, 218] on span "Download MP4" at bounding box center [1203, 220] width 81 height 16
click at [1237, 34] on mat-icon "more_horiz" at bounding box center [1245, 34] width 16 height 16
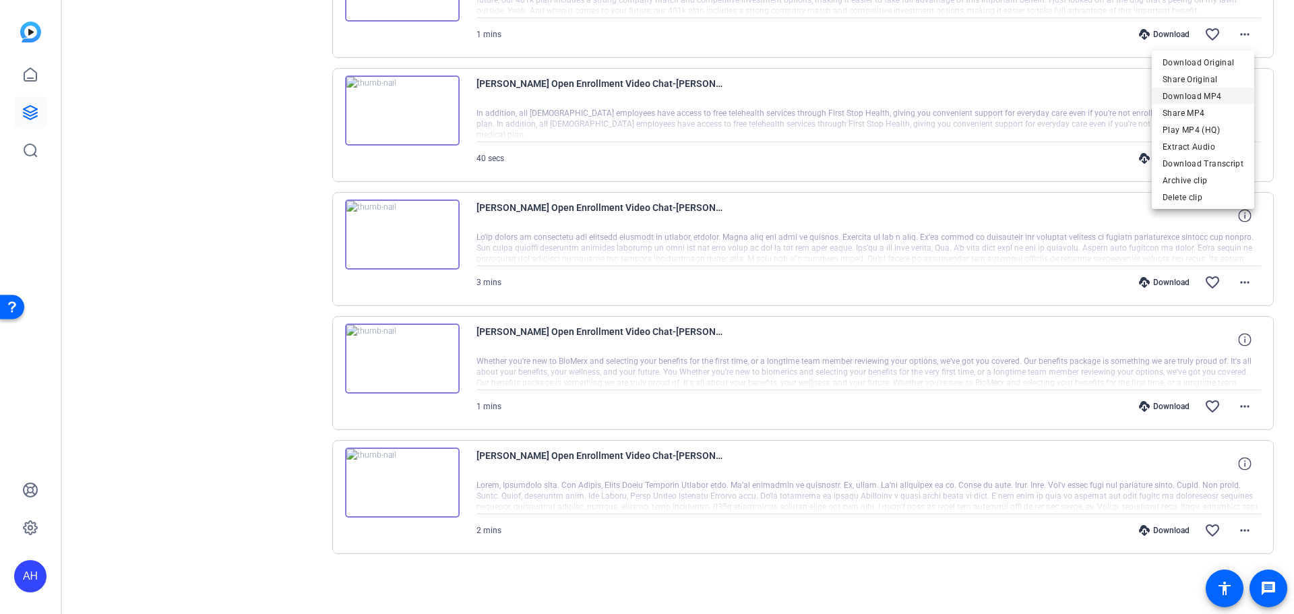
click at [1200, 90] on span "Download MP4" at bounding box center [1203, 96] width 81 height 16
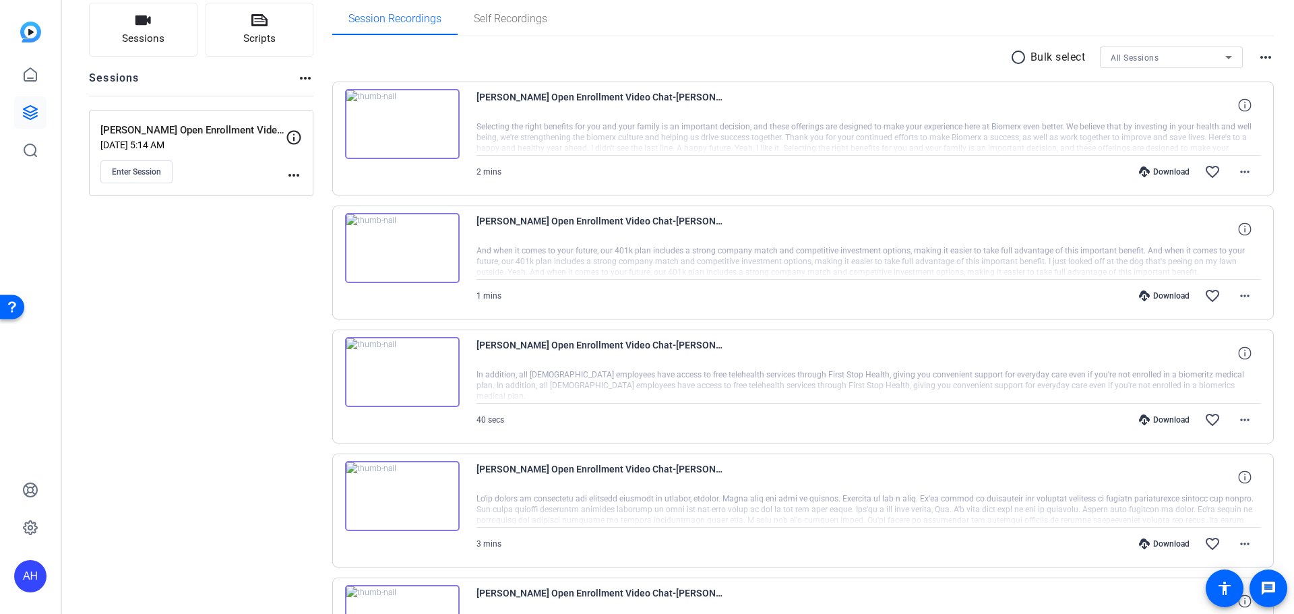
scroll to position [87, 0]
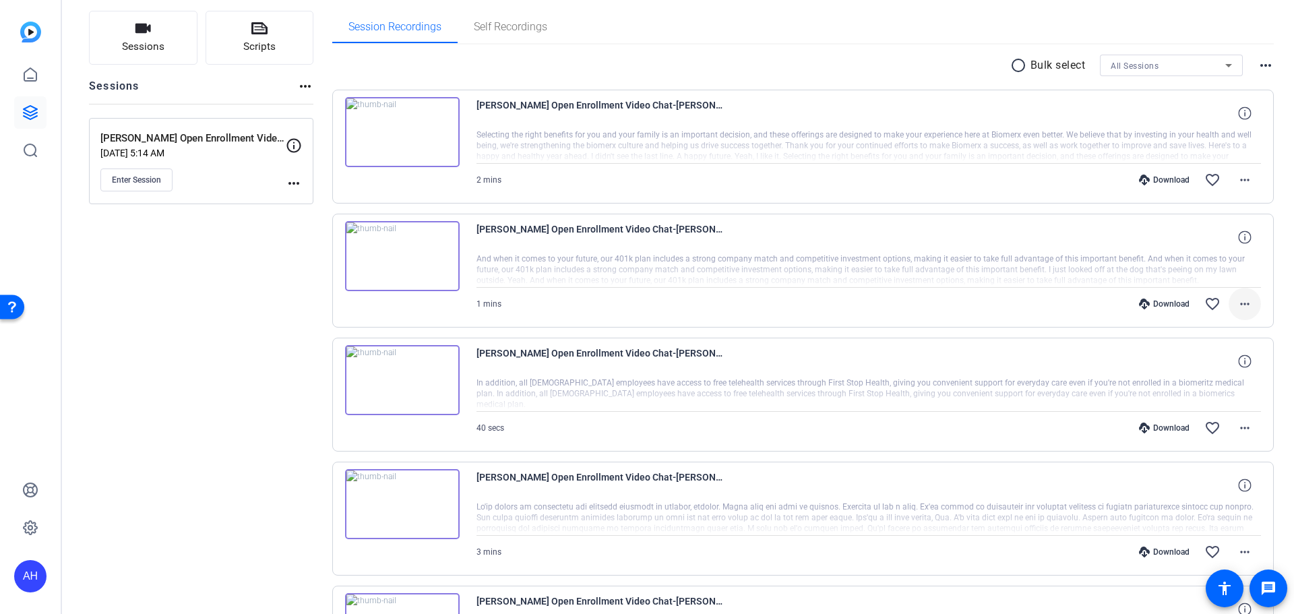
click at [1243, 301] on mat-icon "more_horiz" at bounding box center [1245, 304] width 16 height 16
click at [1198, 359] on span "Download MP4" at bounding box center [1203, 366] width 81 height 16
click at [1237, 181] on mat-icon "more_horiz" at bounding box center [1245, 180] width 16 height 16
click at [1281, 168] on div at bounding box center [647, 307] width 1294 height 614
click at [1237, 177] on mat-icon "more_horiz" at bounding box center [1245, 180] width 16 height 16
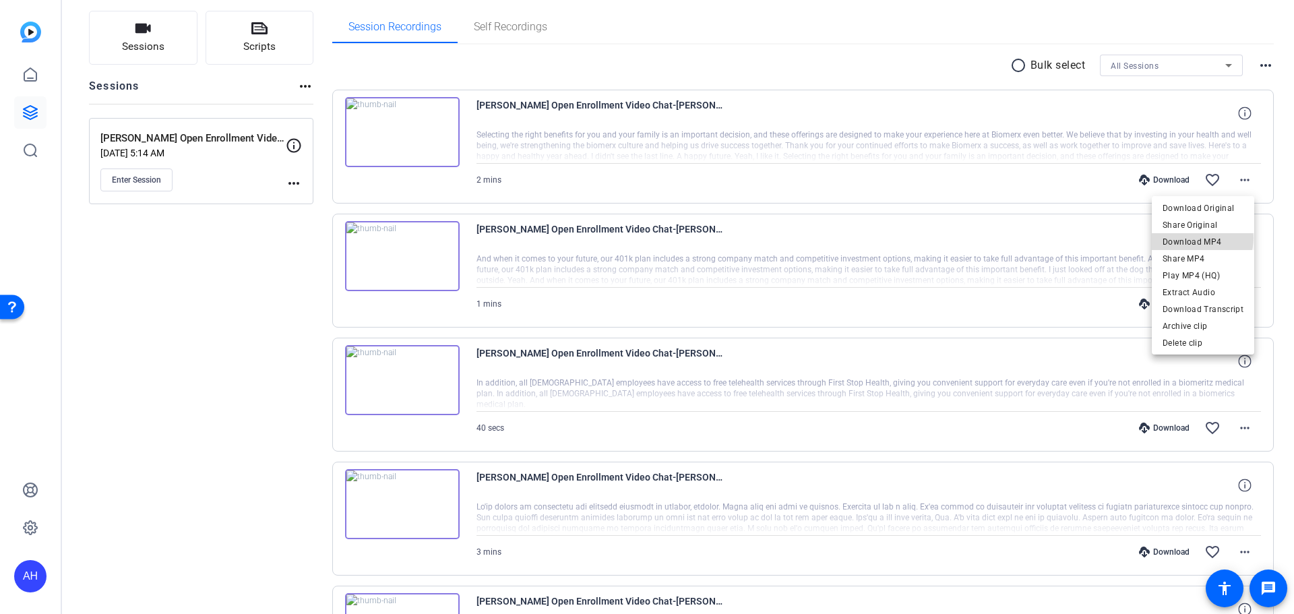
click at [1203, 238] on span "Download MP4" at bounding box center [1203, 242] width 81 height 16
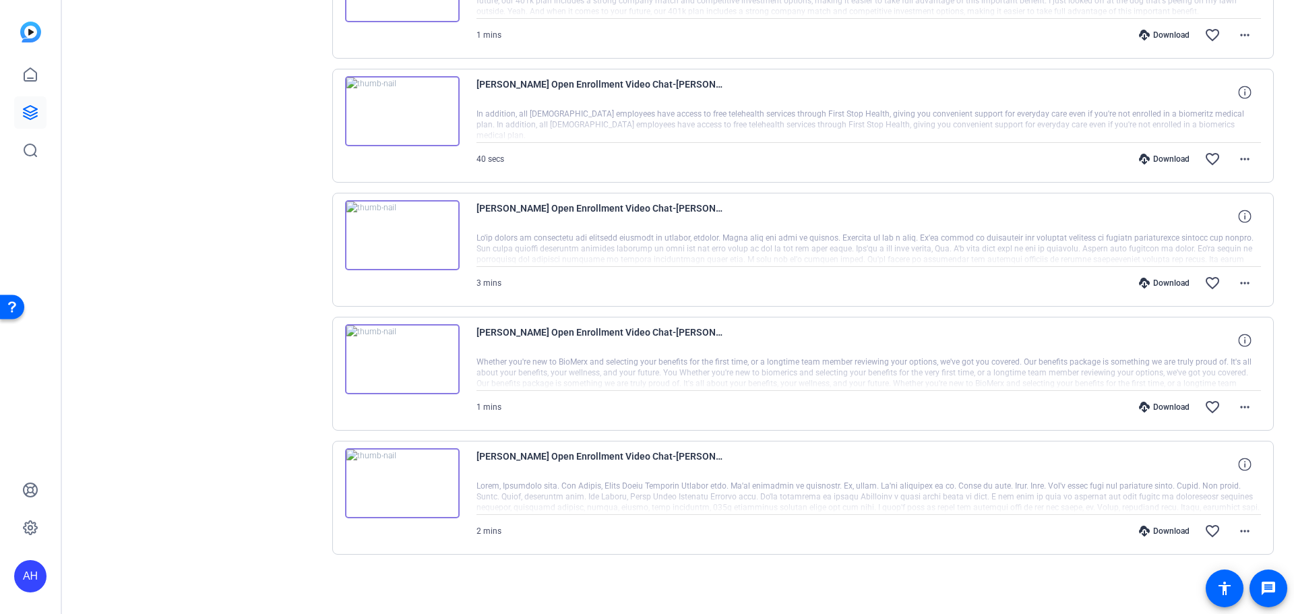
scroll to position [357, 0]
